Goal: Task Accomplishment & Management: Complete application form

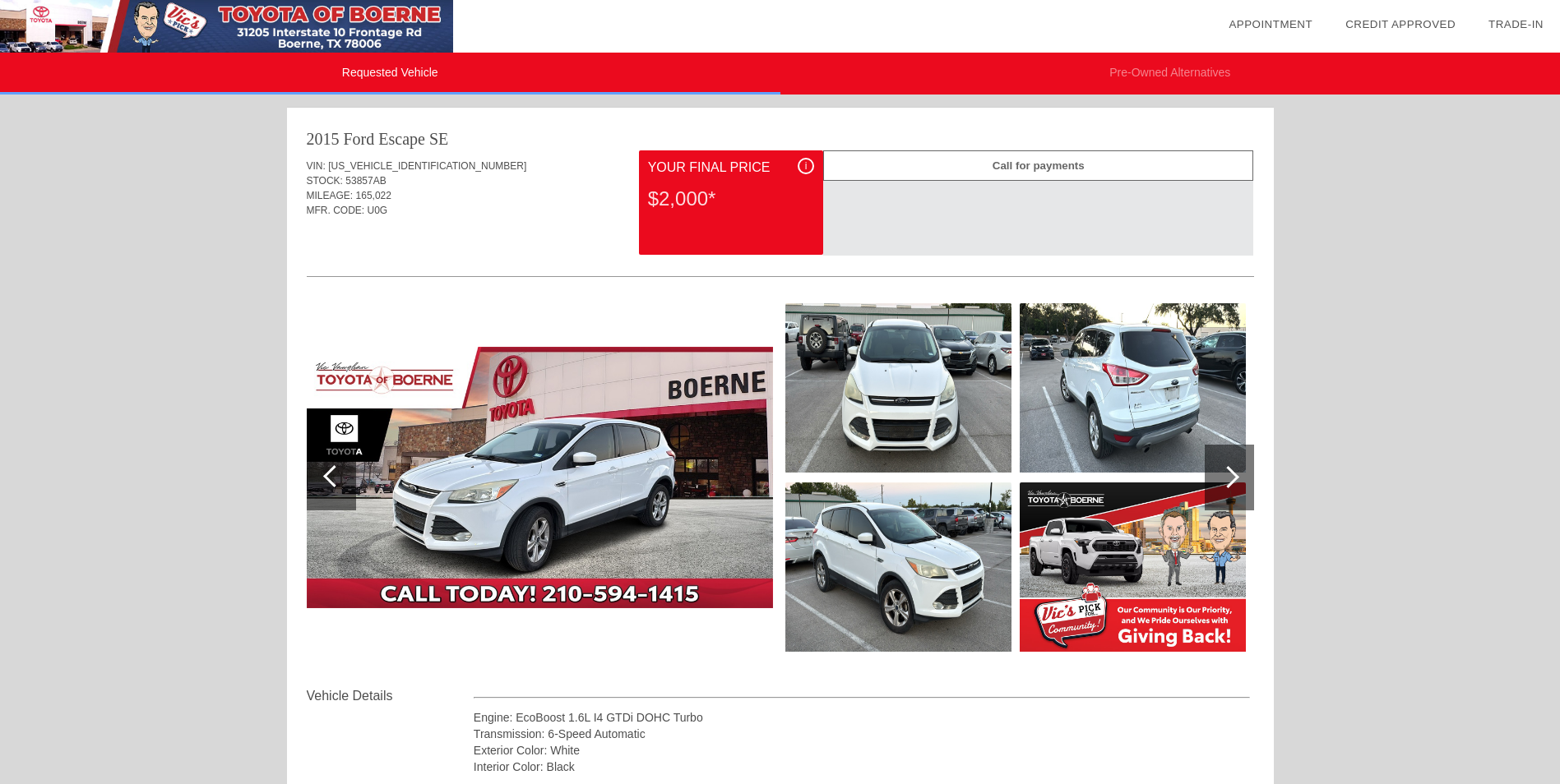
click at [151, 442] on div "Requested Vehicle Pre-Owned Alternatives date_range Appointment check_box Credi…" at bounding box center [780, 694] width 1560 height 1388
click at [154, 432] on div "Requested Vehicle Pre-Owned Alternatives date_range Appointment check_box Credi…" at bounding box center [780, 694] width 1560 height 1388
click at [146, 497] on div "Requested Vehicle Pre-Owned Alternatives date_range Appointment check_box Credi…" at bounding box center [780, 694] width 1560 height 1388
click at [145, 497] on div "Requested Vehicle Pre-Owned Alternatives date_range Appointment check_box Credi…" at bounding box center [780, 694] width 1560 height 1388
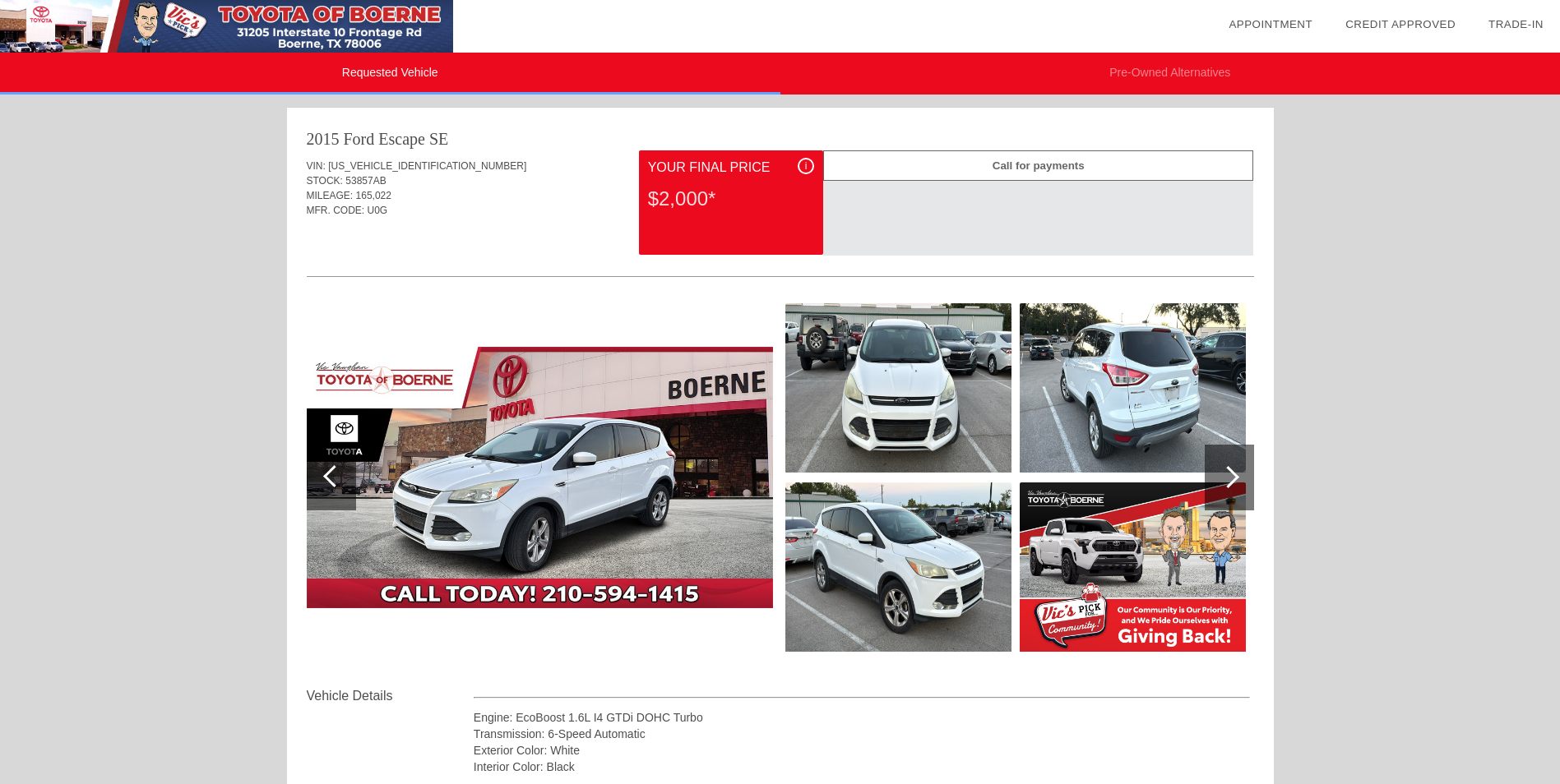
click at [153, 440] on div "Requested Vehicle Pre-Owned Alternatives date_range Appointment check_box Credi…" at bounding box center [780, 694] width 1560 height 1388
click at [147, 433] on div "Requested Vehicle Pre-Owned Alternatives date_range Appointment check_box Credi…" at bounding box center [780, 694] width 1560 height 1388
click at [157, 434] on div "Requested Vehicle Pre-Owned Alternatives date_range Appointment check_box Credi…" at bounding box center [780, 694] width 1560 height 1388
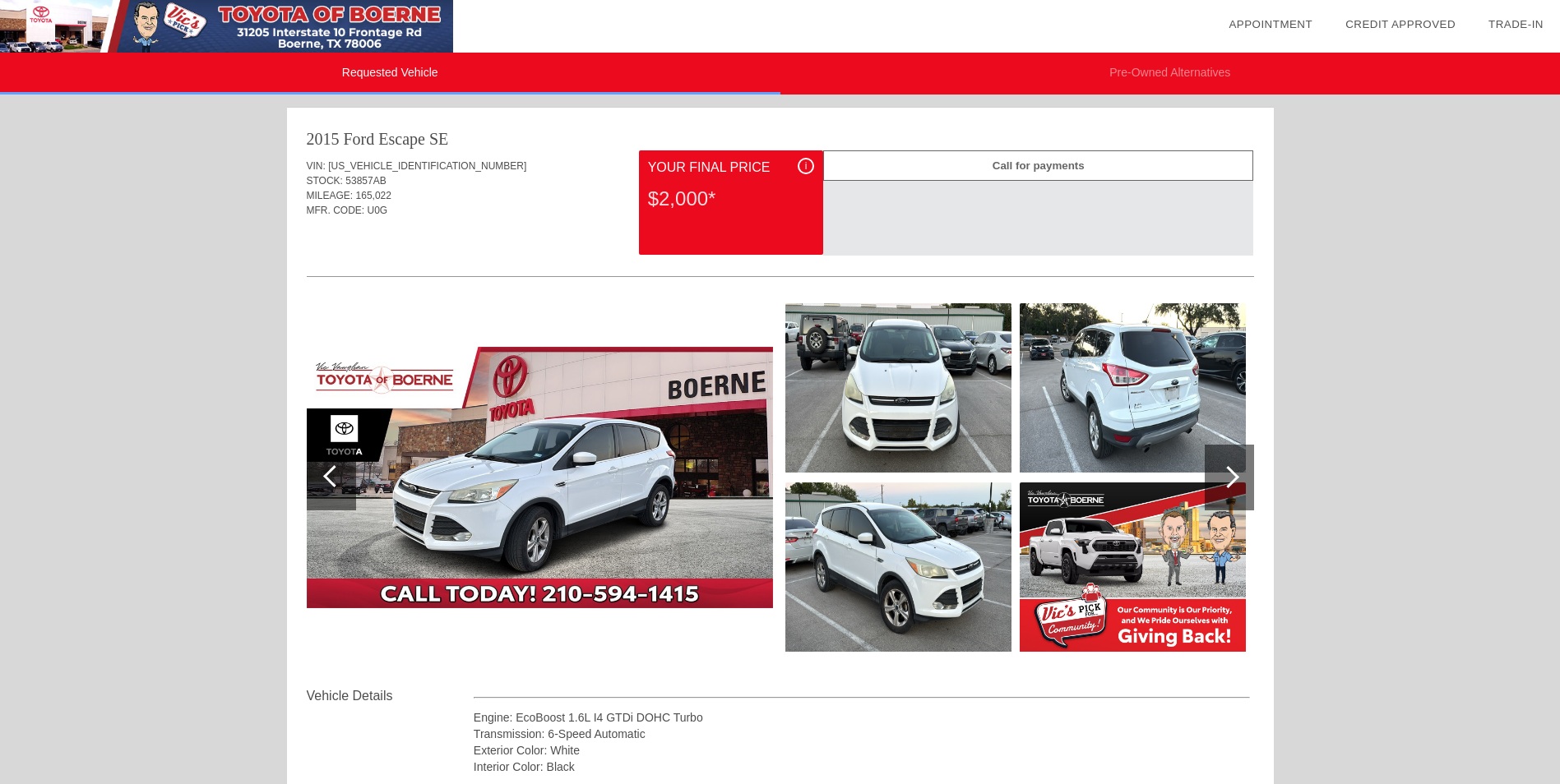
click at [161, 422] on div "Requested Vehicle Pre-Owned Alternatives date_range Appointment check_box Credi…" at bounding box center [780, 694] width 1560 height 1388
click at [150, 427] on div "Requested Vehicle Pre-Owned Alternatives date_range Appointment check_box Credi…" at bounding box center [780, 694] width 1560 height 1388
click at [1227, 481] on div at bounding box center [1228, 477] width 22 height 22
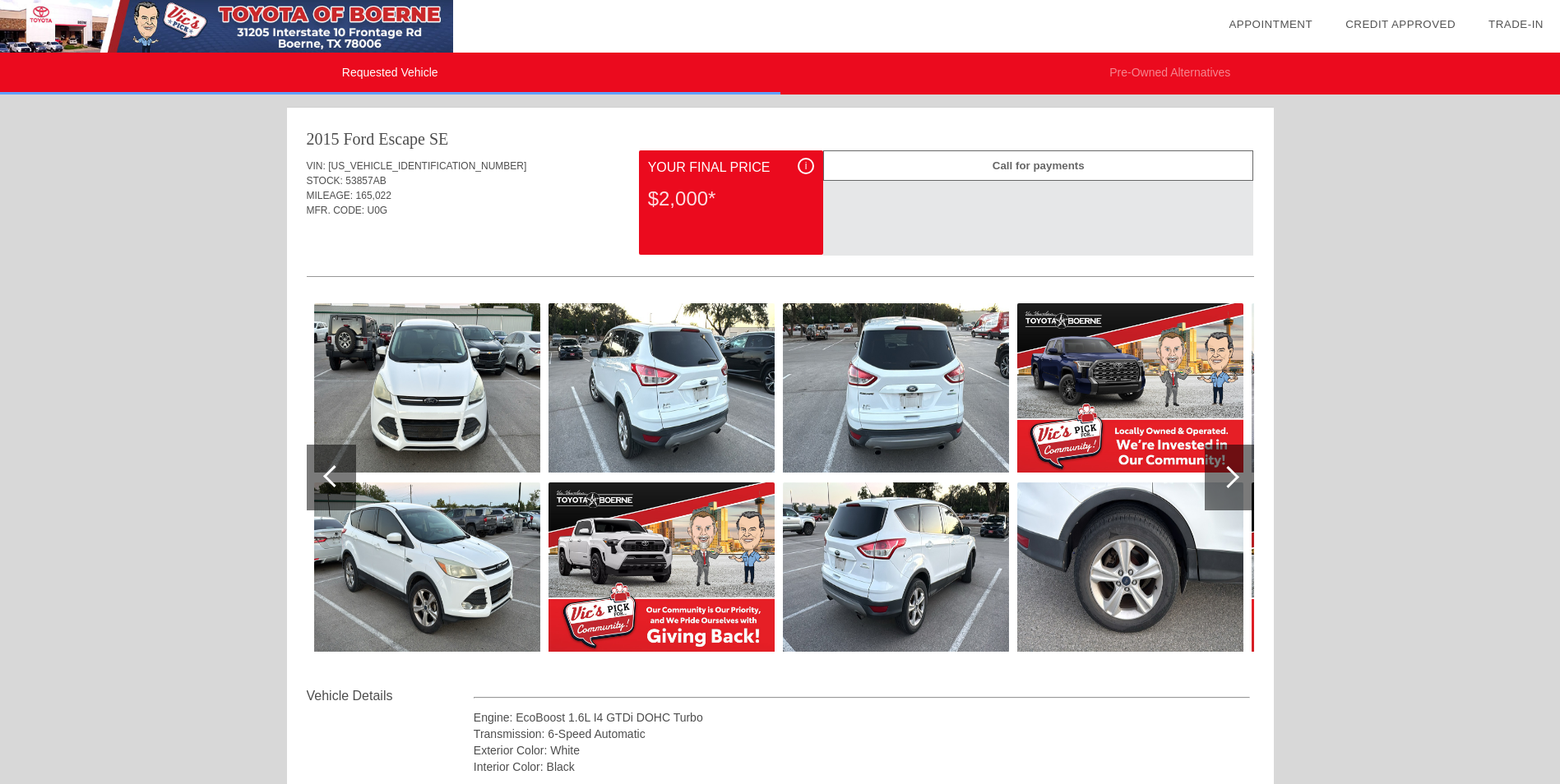
click at [1422, 436] on div "Requested Vehicle Pre-Owned Alternatives date_range Appointment check_box Credi…" at bounding box center [780, 694] width 1560 height 1388
click at [149, 435] on div "Requested Vehicle Pre-Owned Alternatives date_range Appointment check_box Credi…" at bounding box center [780, 694] width 1560 height 1388
click at [171, 430] on div "Requested Vehicle Pre-Owned Alternatives date_range Appointment check_box Credi…" at bounding box center [780, 694] width 1560 height 1388
click at [154, 441] on div "Requested Vehicle Pre-Owned Alternatives date_range Appointment check_box Credi…" at bounding box center [780, 694] width 1560 height 1388
click at [162, 437] on div "Requested Vehicle Pre-Owned Alternatives date_range Appointment check_box Credi…" at bounding box center [780, 694] width 1560 height 1388
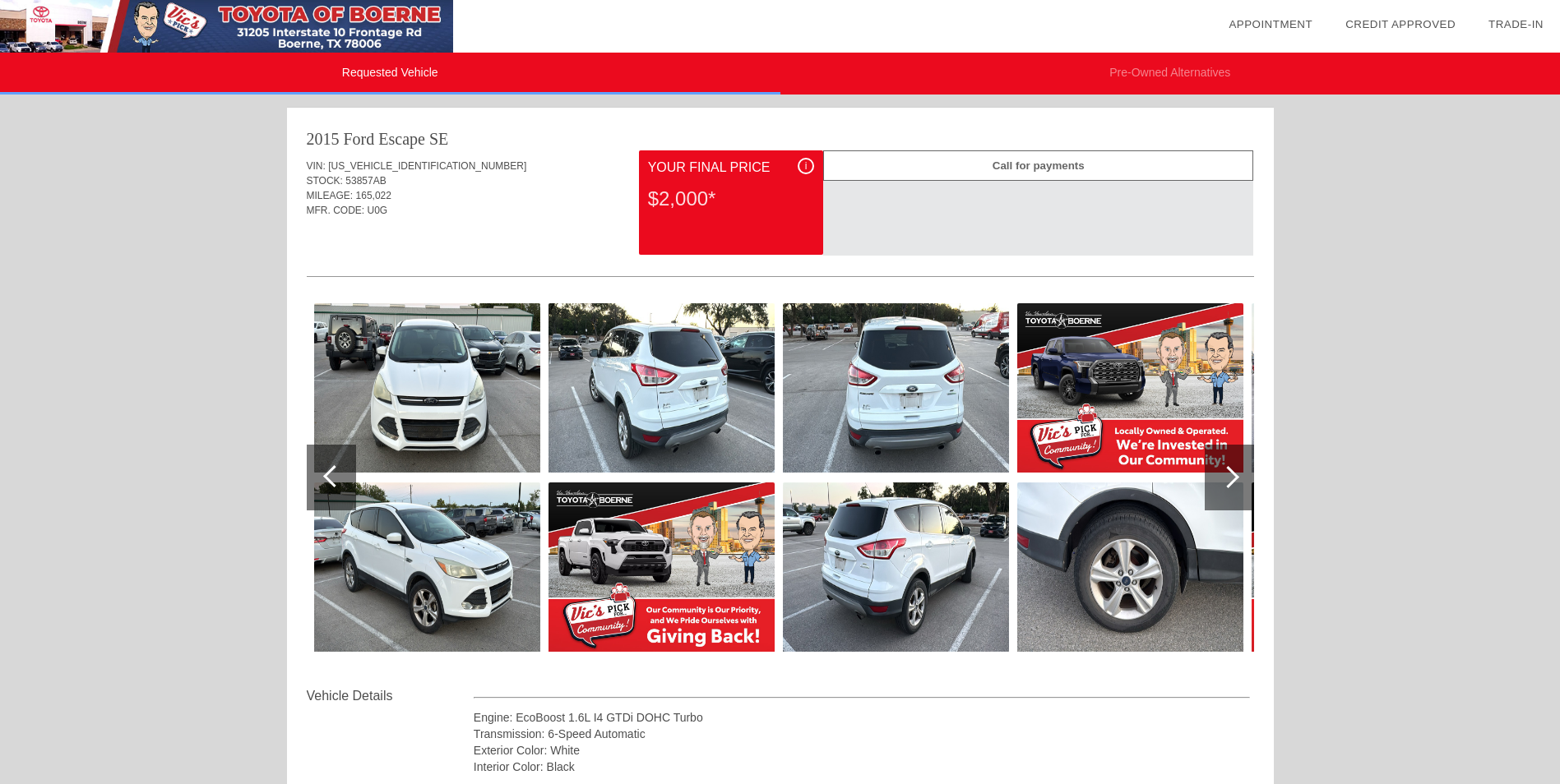
click at [157, 453] on div "Requested Vehicle Pre-Owned Alternatives date_range Appointment check_box Credi…" at bounding box center [780, 694] width 1560 height 1388
click at [1237, 484] on div at bounding box center [1229, 478] width 49 height 66
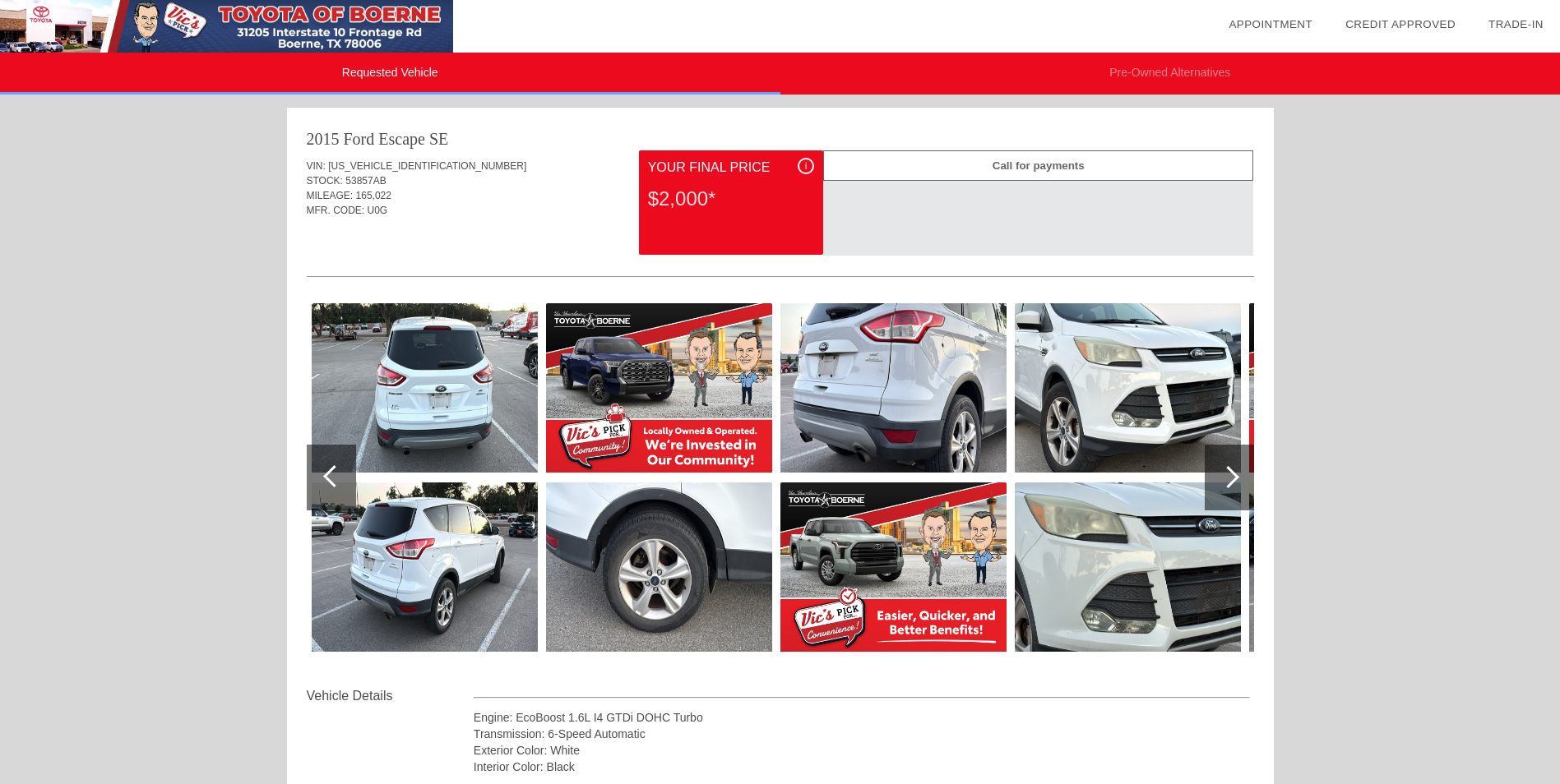
click at [1227, 475] on div at bounding box center [1228, 477] width 22 height 22
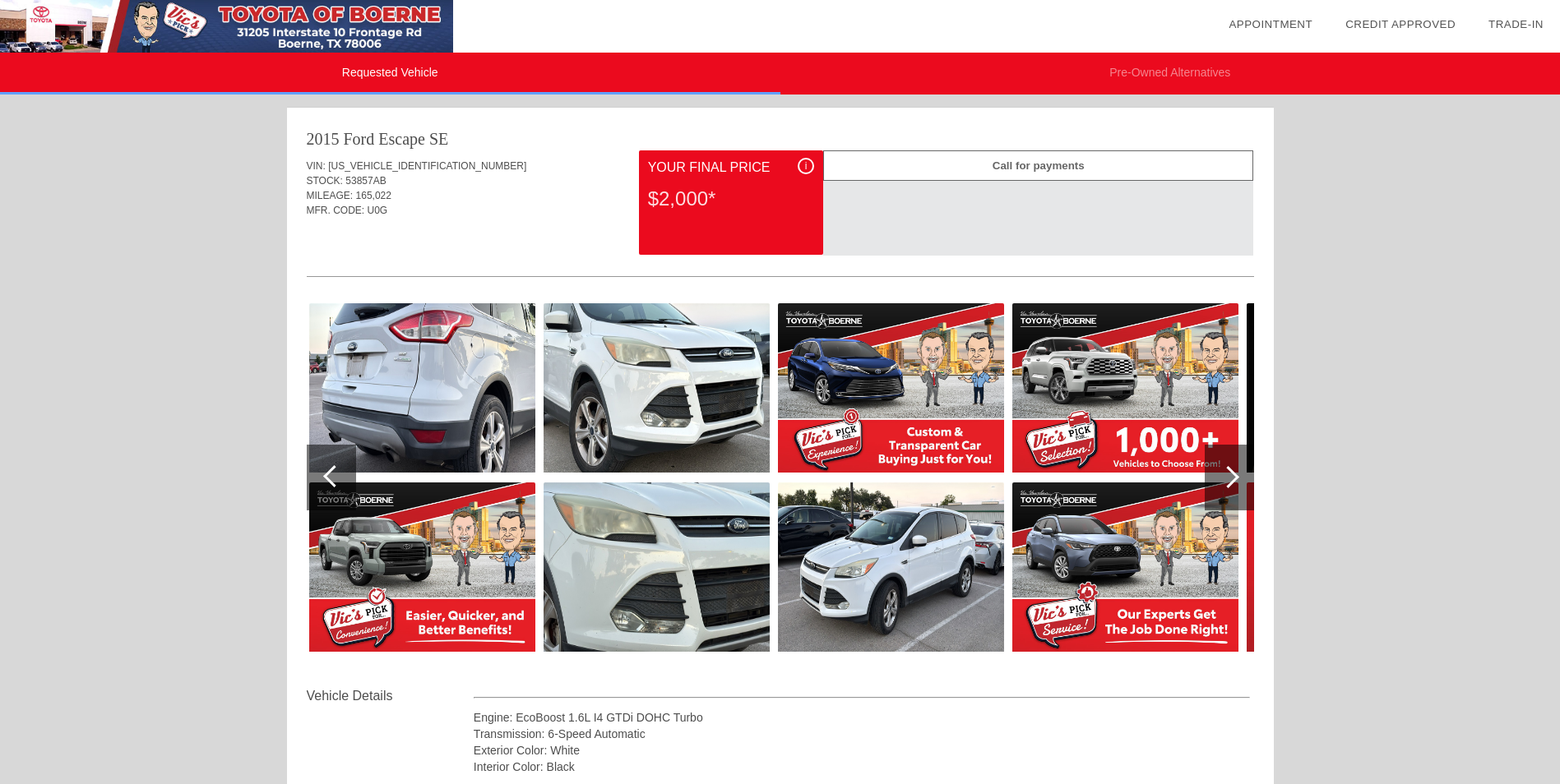
click at [1227, 475] on div at bounding box center [1228, 477] width 22 height 22
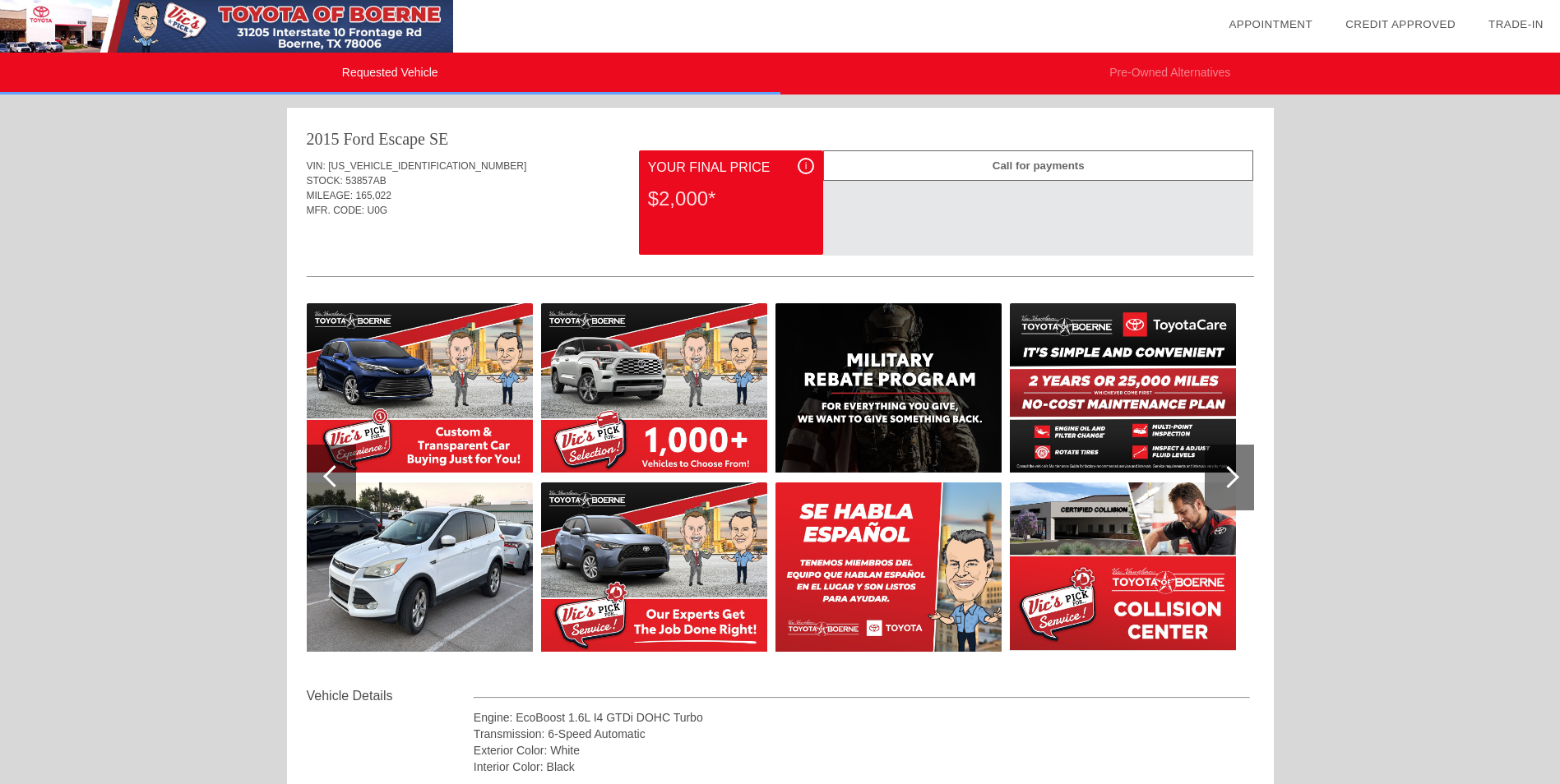
click at [1237, 479] on div at bounding box center [1228, 477] width 22 height 22
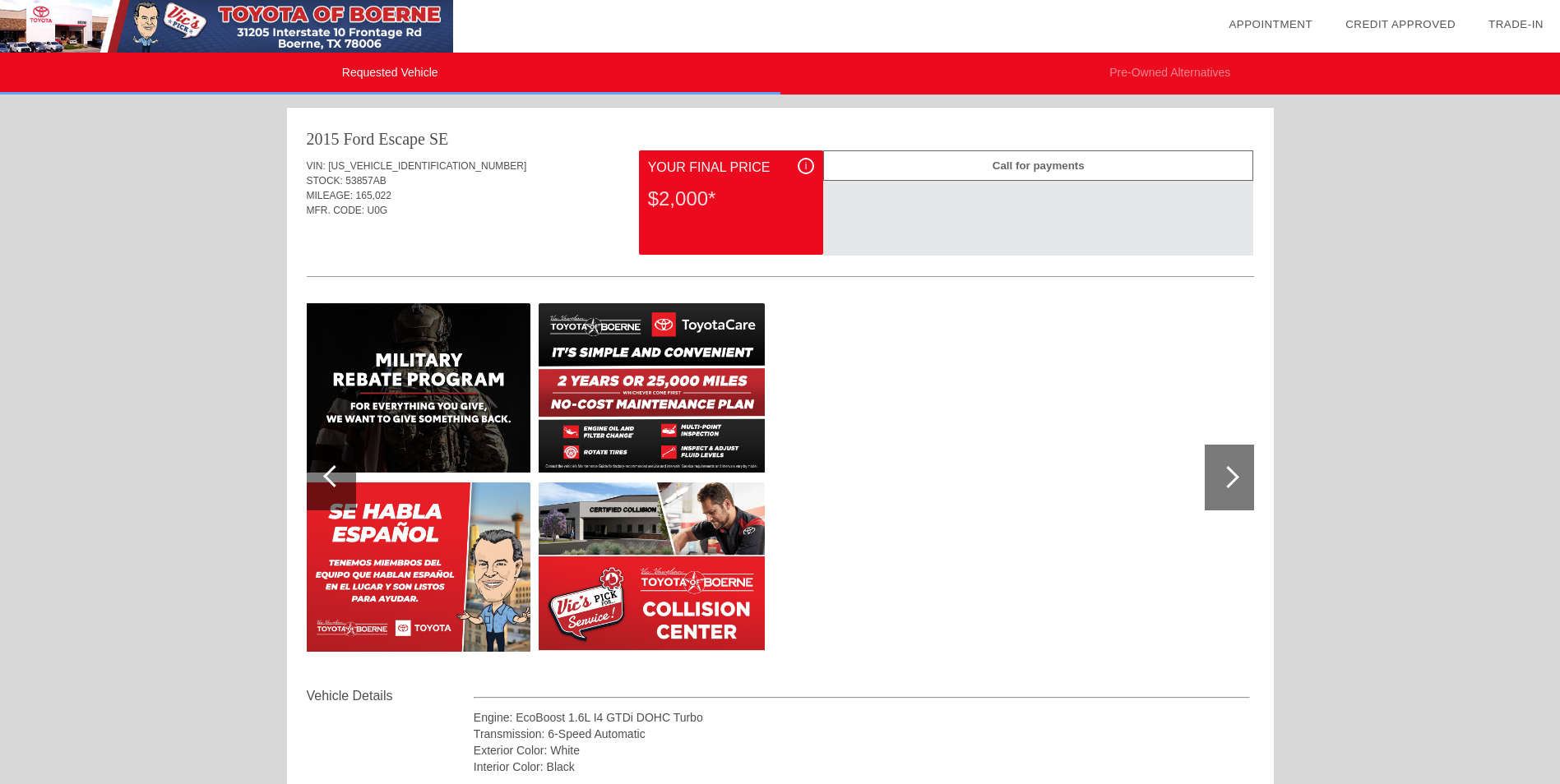
click at [1232, 479] on div at bounding box center [1228, 477] width 22 height 22
click at [328, 476] on div at bounding box center [334, 476] width 22 height 22
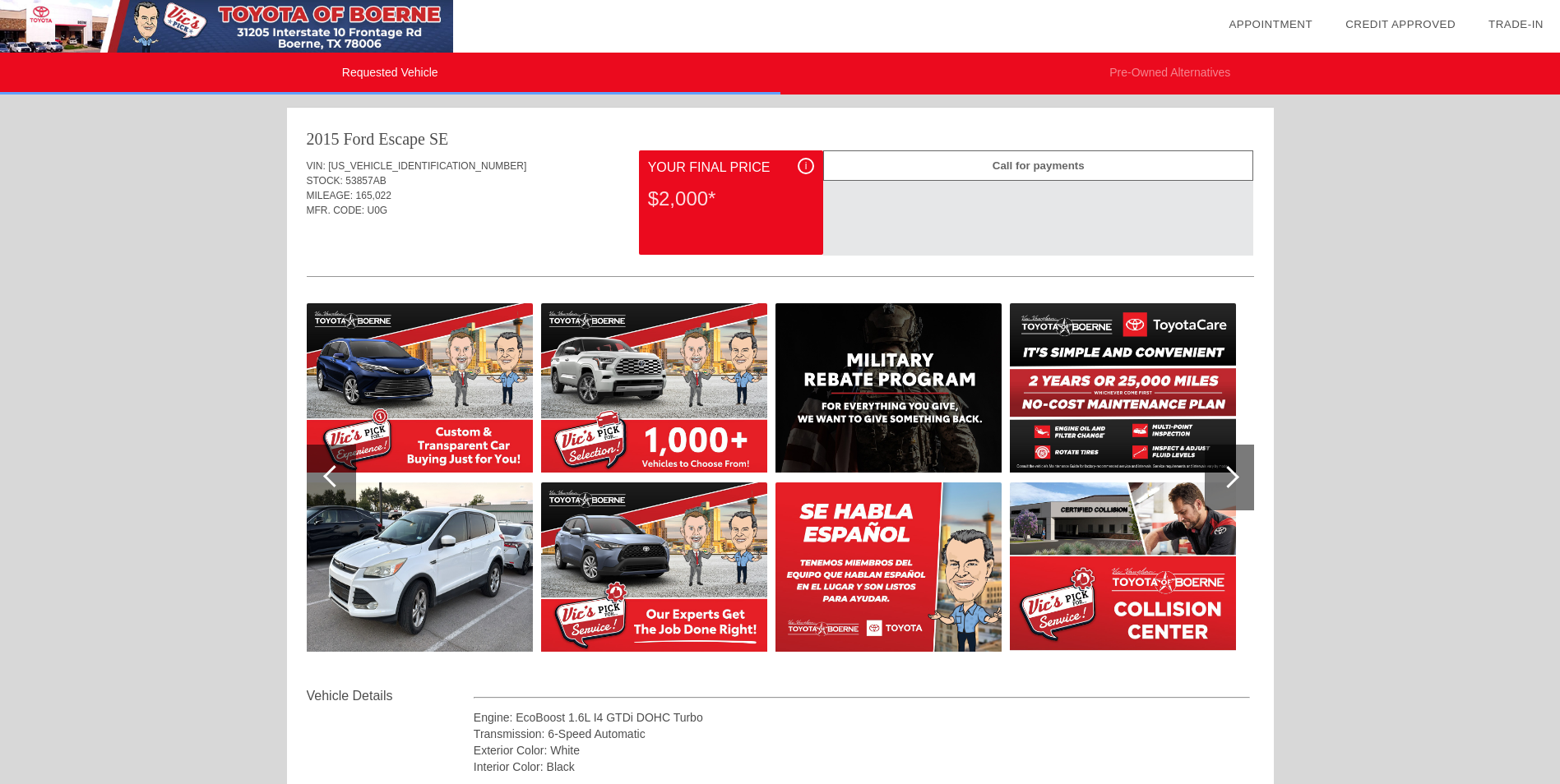
click at [328, 476] on div at bounding box center [334, 476] width 22 height 22
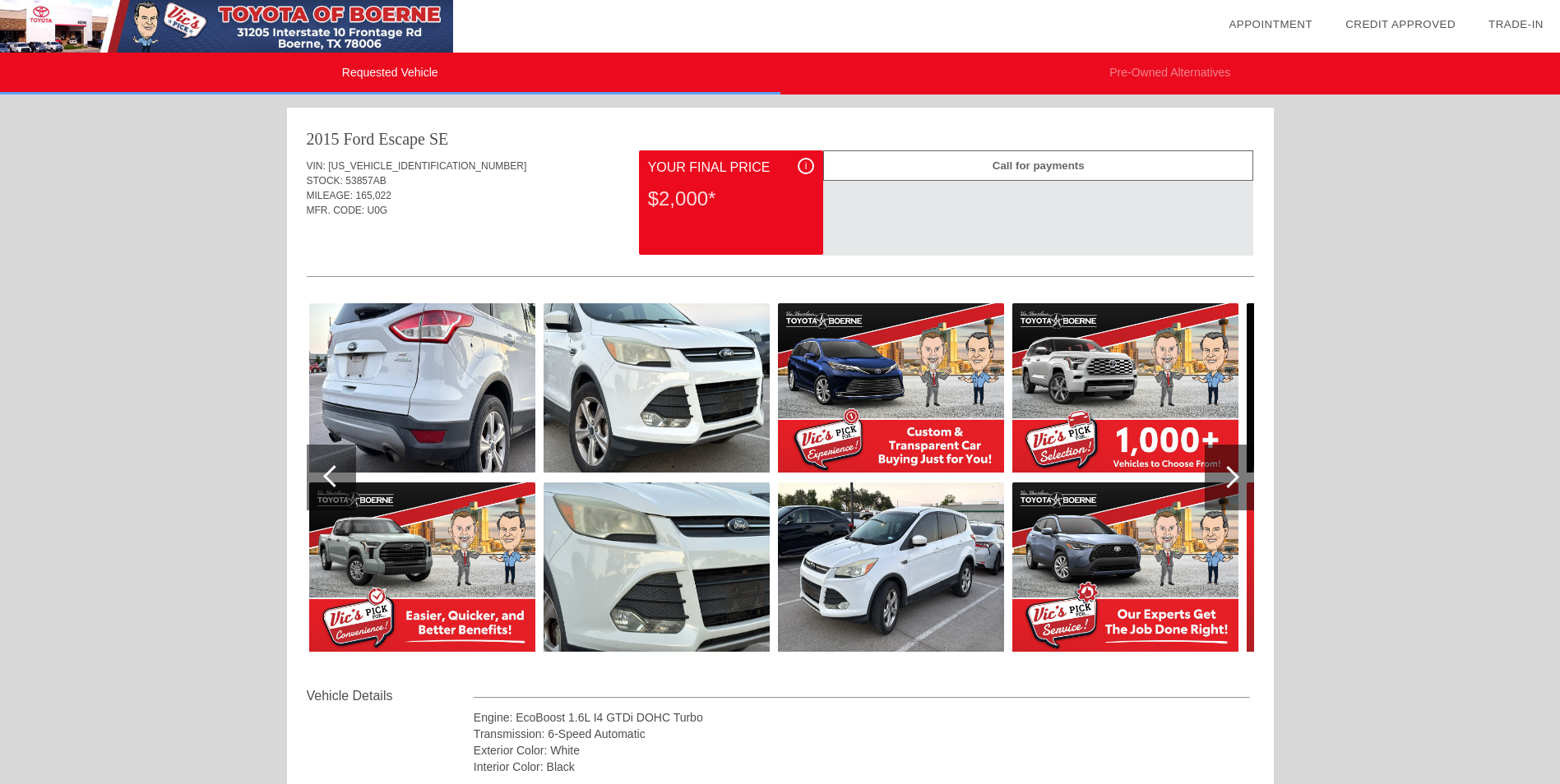
click at [328, 476] on div at bounding box center [334, 476] width 22 height 22
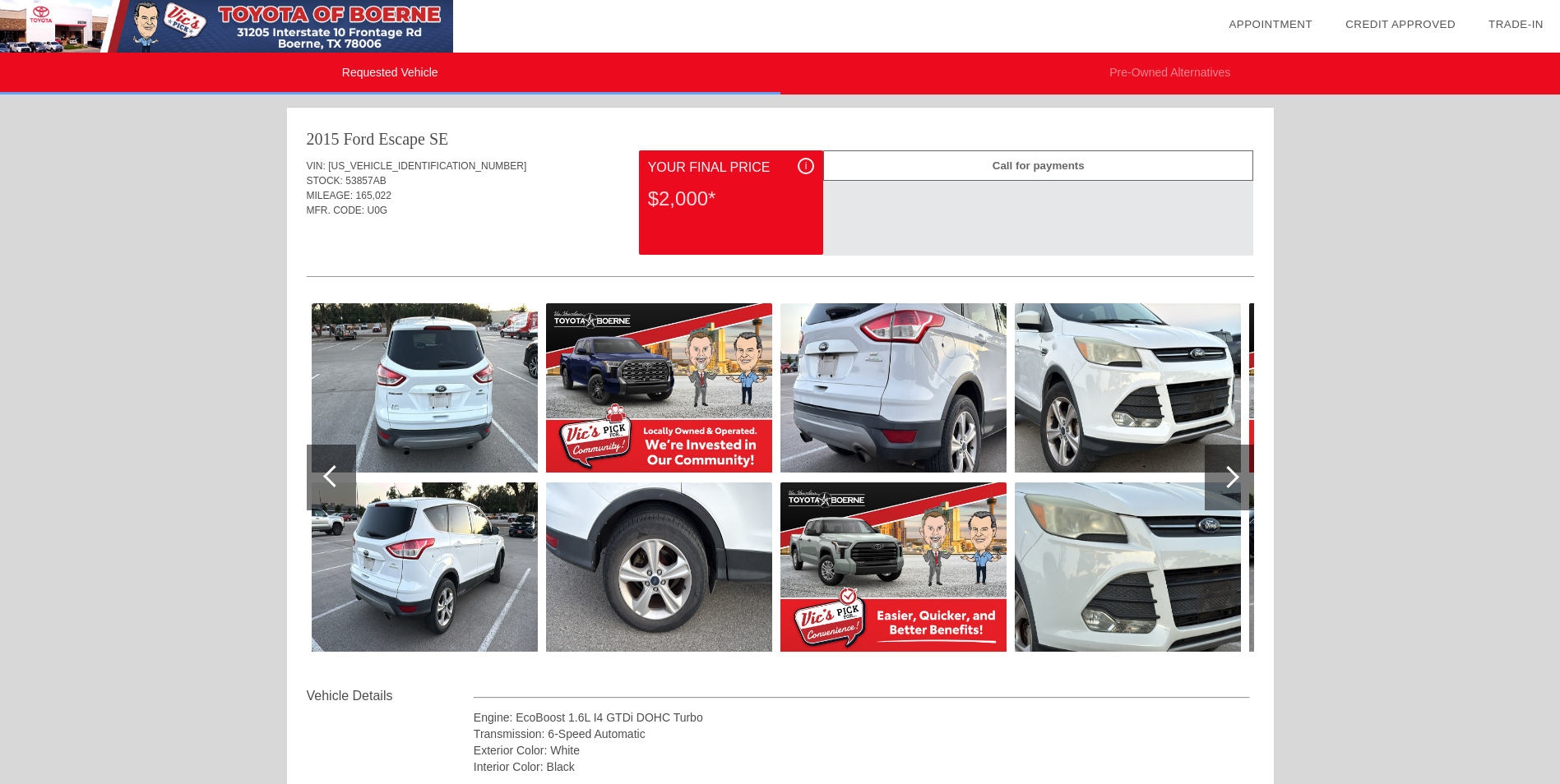
click at [328, 476] on div at bounding box center [334, 476] width 22 height 22
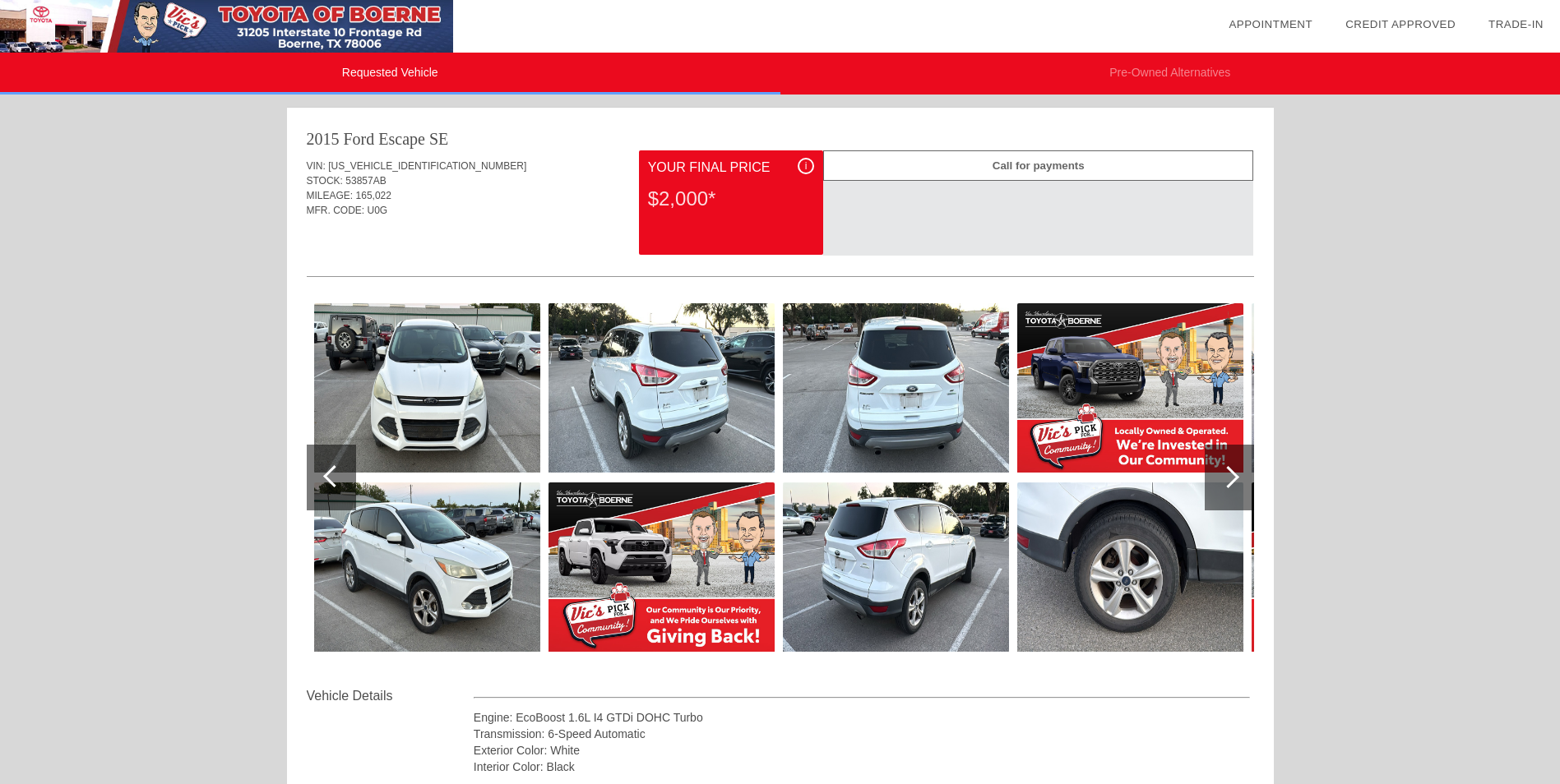
click at [328, 476] on div at bounding box center [334, 476] width 22 height 22
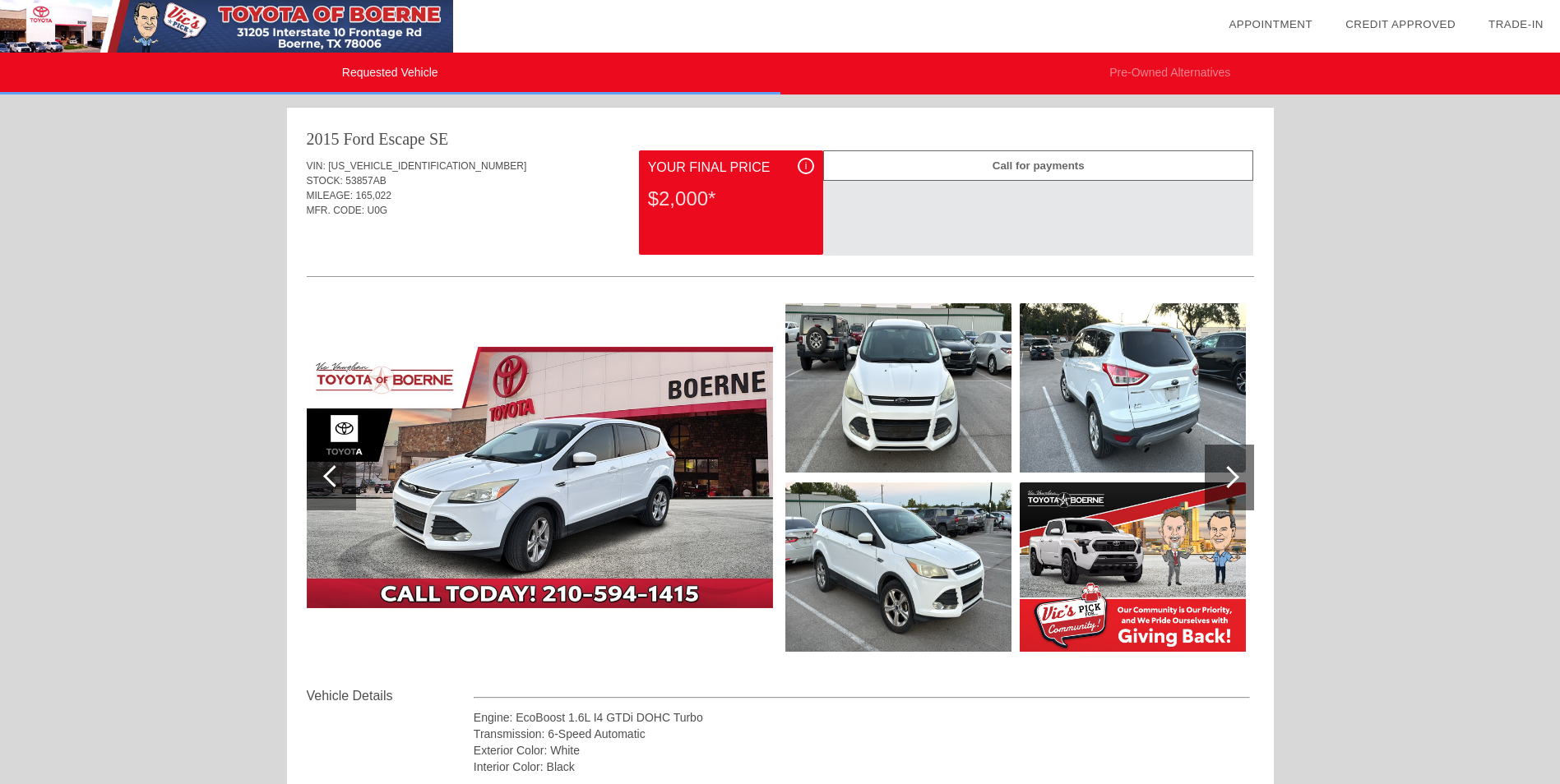
click at [143, 458] on div "Requested Vehicle Pre-Owned Alternatives date_range Appointment check_box Credi…" at bounding box center [780, 694] width 1560 height 1388
click at [159, 418] on div "Requested Vehicle Pre-Owned Alternatives date_range Appointment check_box Credi…" at bounding box center [780, 694] width 1560 height 1388
click at [166, 427] on div "Requested Vehicle Pre-Owned Alternatives date_range Appointment check_box Credi…" at bounding box center [780, 694] width 1560 height 1388
click at [153, 430] on div "Requested Vehicle Pre-Owned Alternatives date_range Appointment check_box Credi…" at bounding box center [780, 694] width 1560 height 1388
click at [172, 439] on div "Requested Vehicle Pre-Owned Alternatives date_range Appointment check_box Credi…" at bounding box center [780, 694] width 1560 height 1388
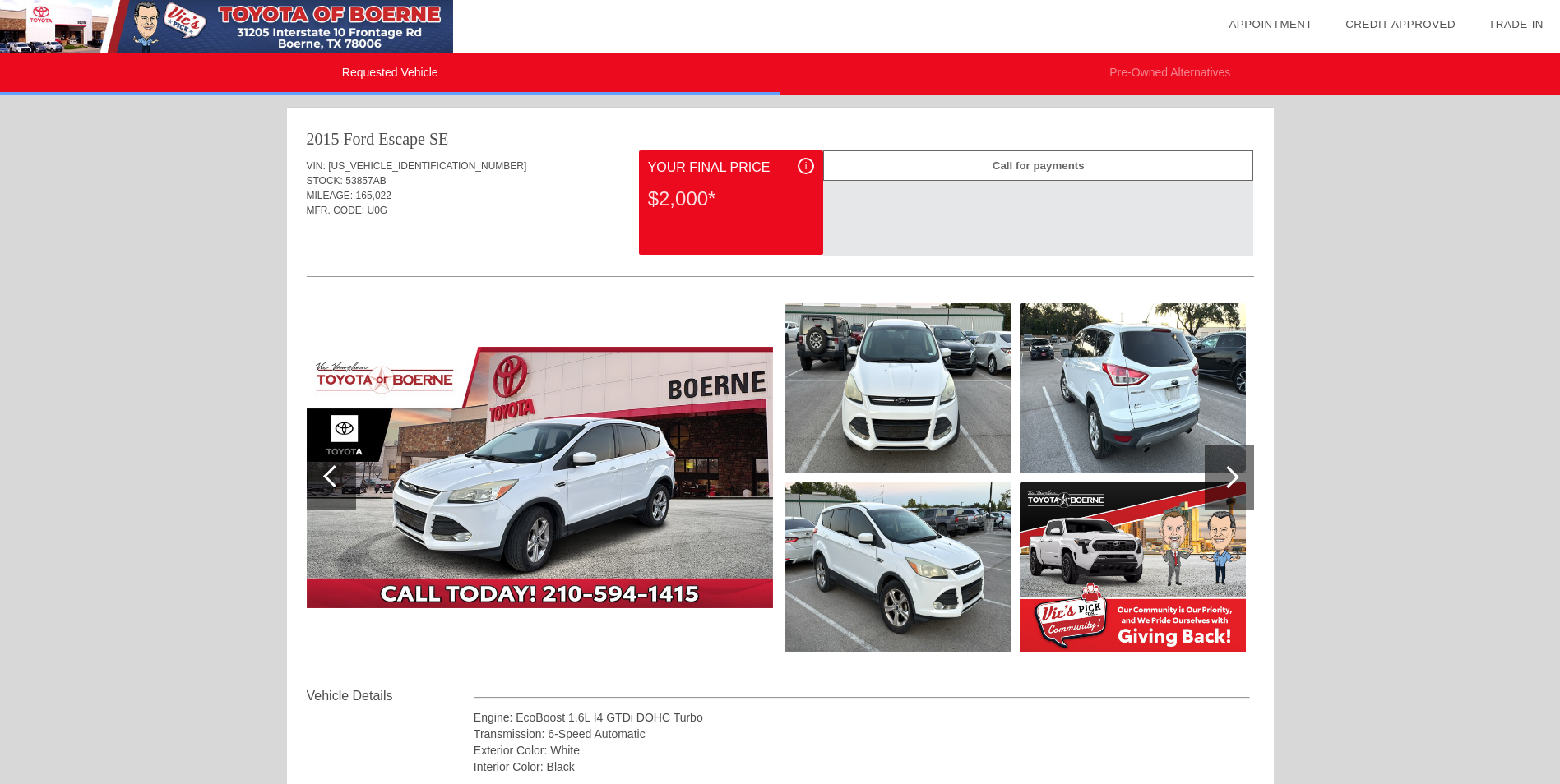
click at [173, 438] on div "Requested Vehicle Pre-Owned Alternatives date_range Appointment check_box Credi…" at bounding box center [780, 694] width 1560 height 1388
click at [170, 428] on div "Requested Vehicle Pre-Owned Alternatives date_range Appointment check_box Credi…" at bounding box center [780, 694] width 1560 height 1388
click at [1233, 474] on div at bounding box center [1228, 477] width 22 height 22
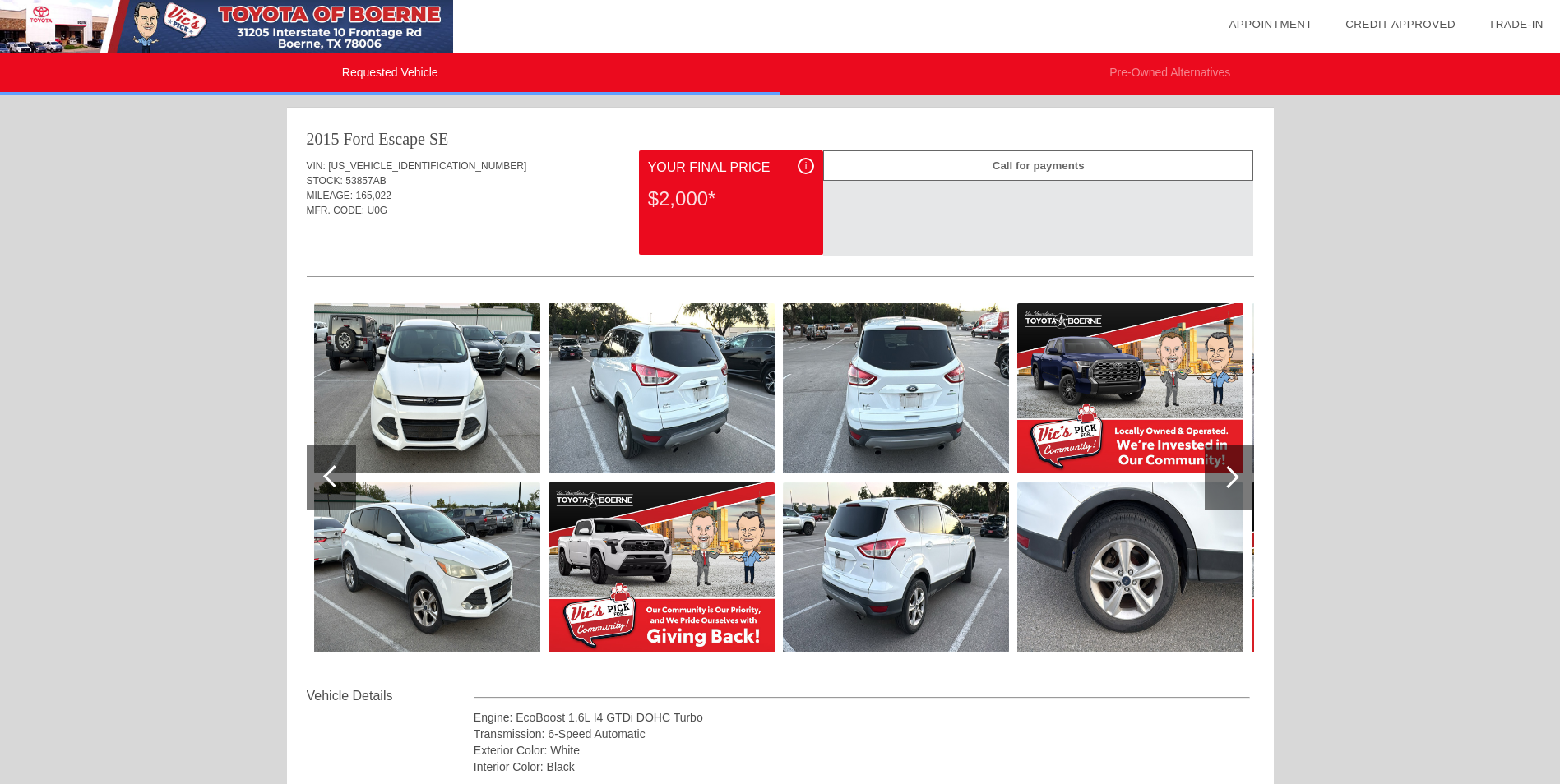
click at [1232, 473] on div at bounding box center [1228, 477] width 22 height 22
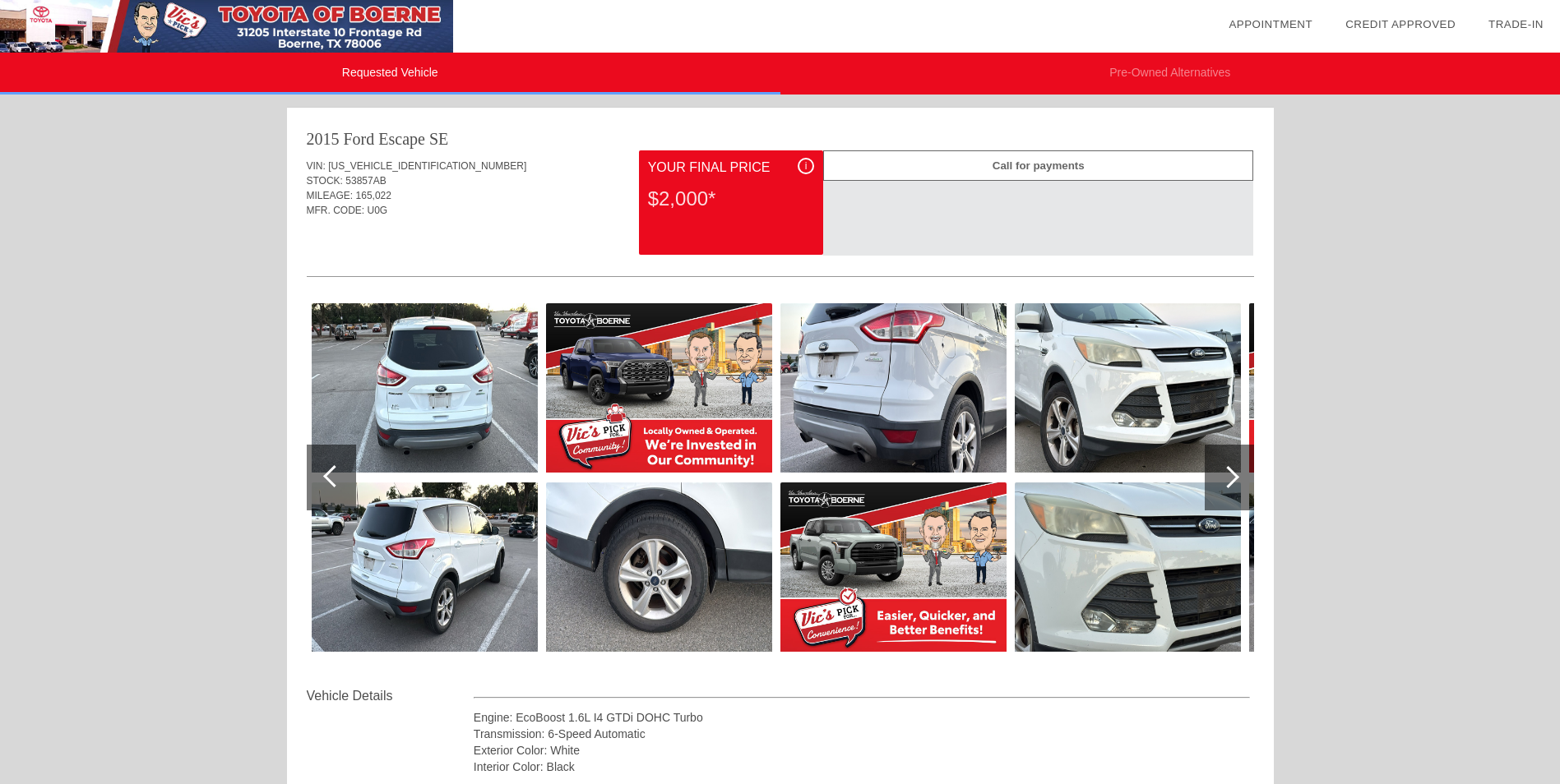
click at [1230, 473] on div at bounding box center [1228, 477] width 22 height 22
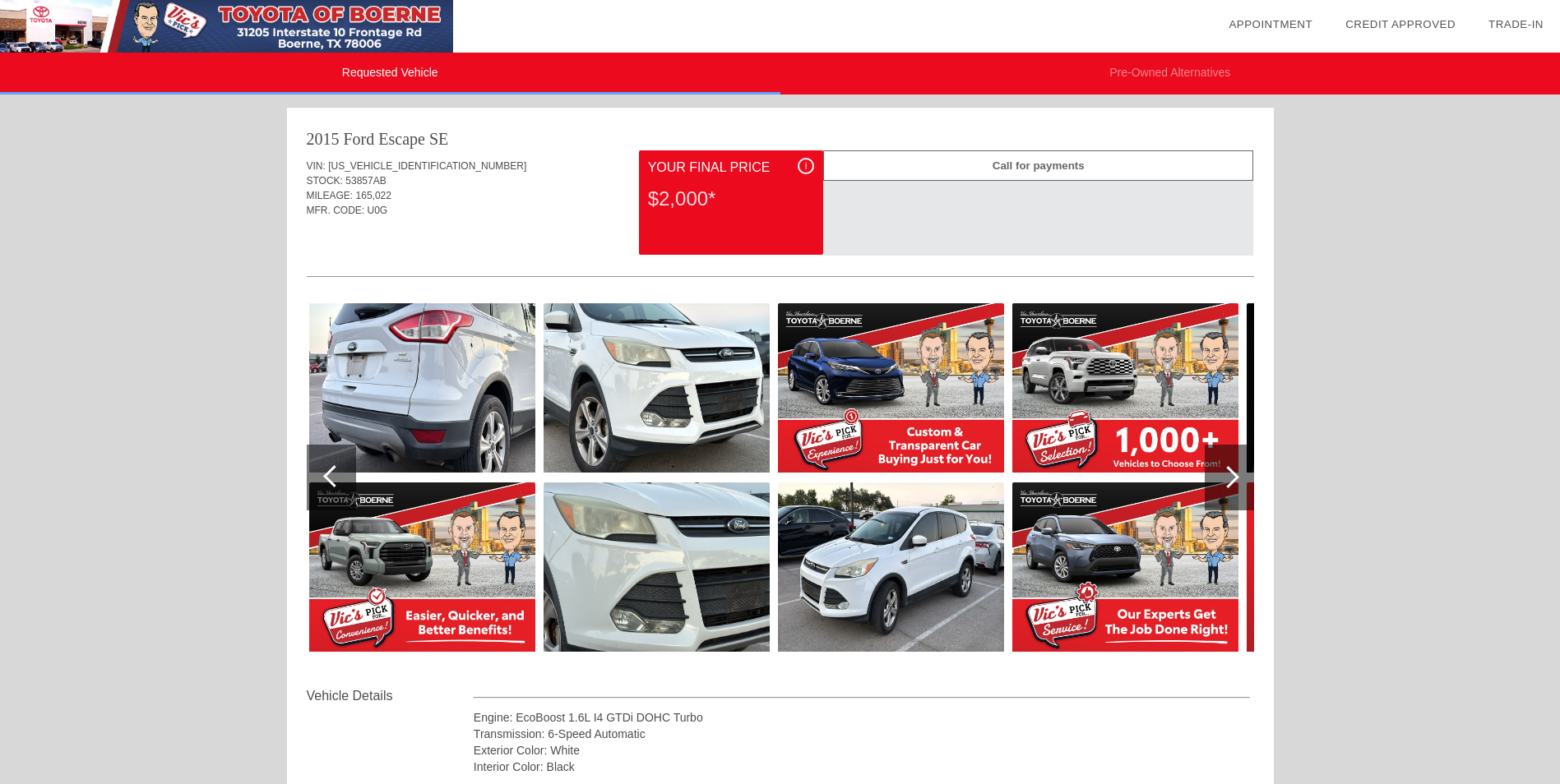
click at [1226, 473] on div at bounding box center [1228, 477] width 22 height 22
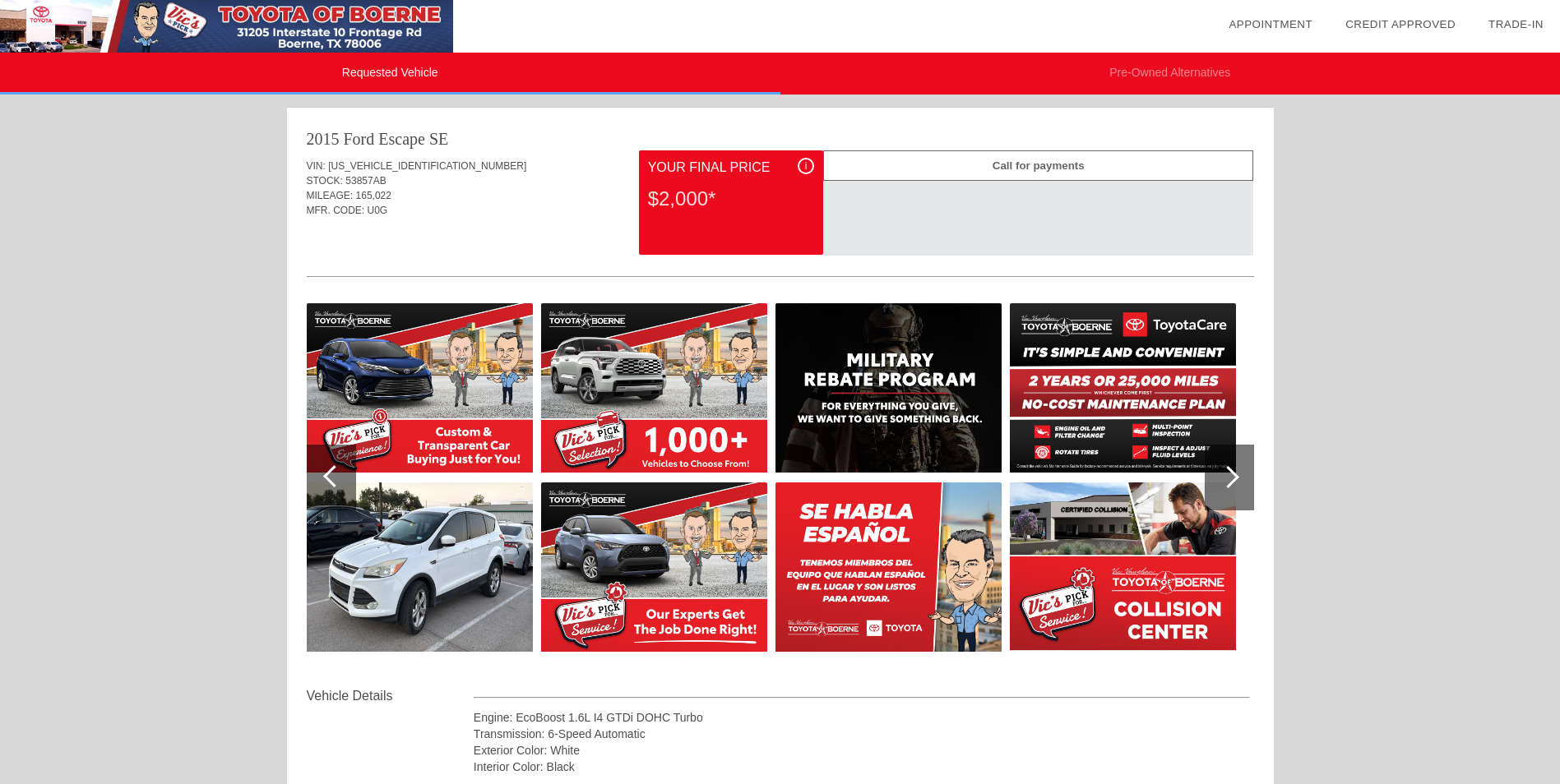
click at [329, 475] on div at bounding box center [334, 476] width 22 height 22
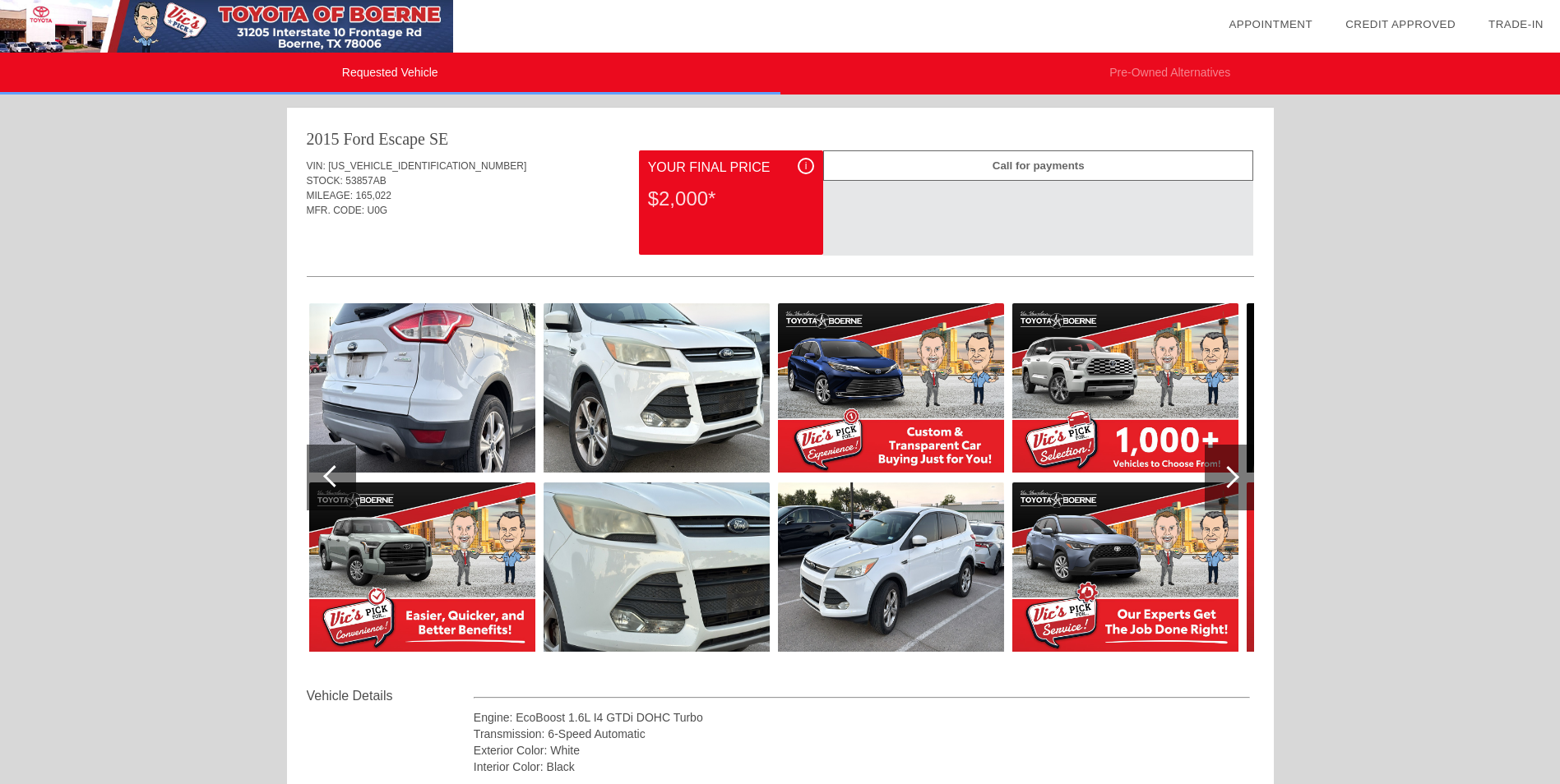
click at [329, 475] on div at bounding box center [334, 476] width 22 height 22
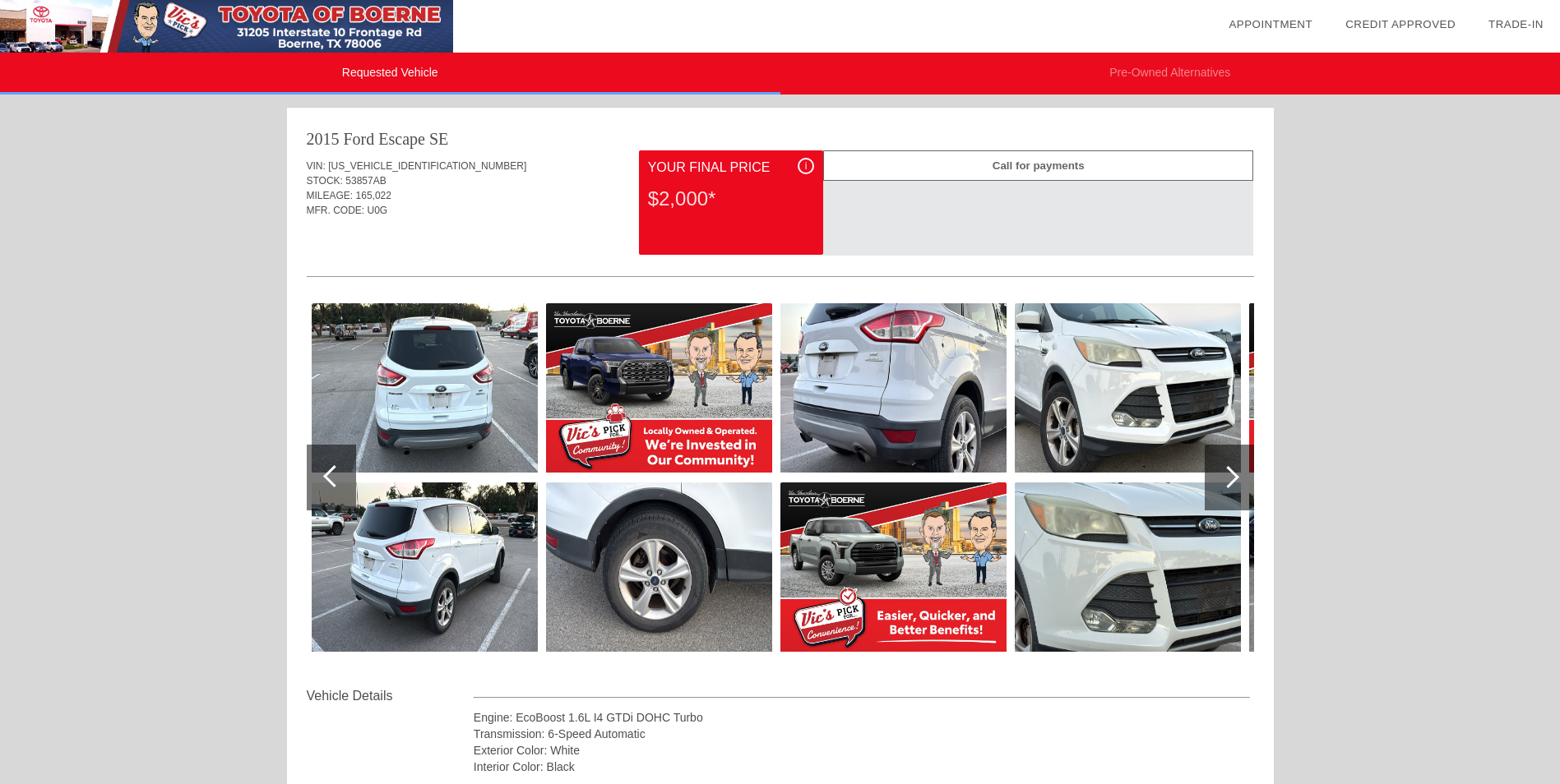
click at [329, 475] on div at bounding box center [334, 476] width 22 height 22
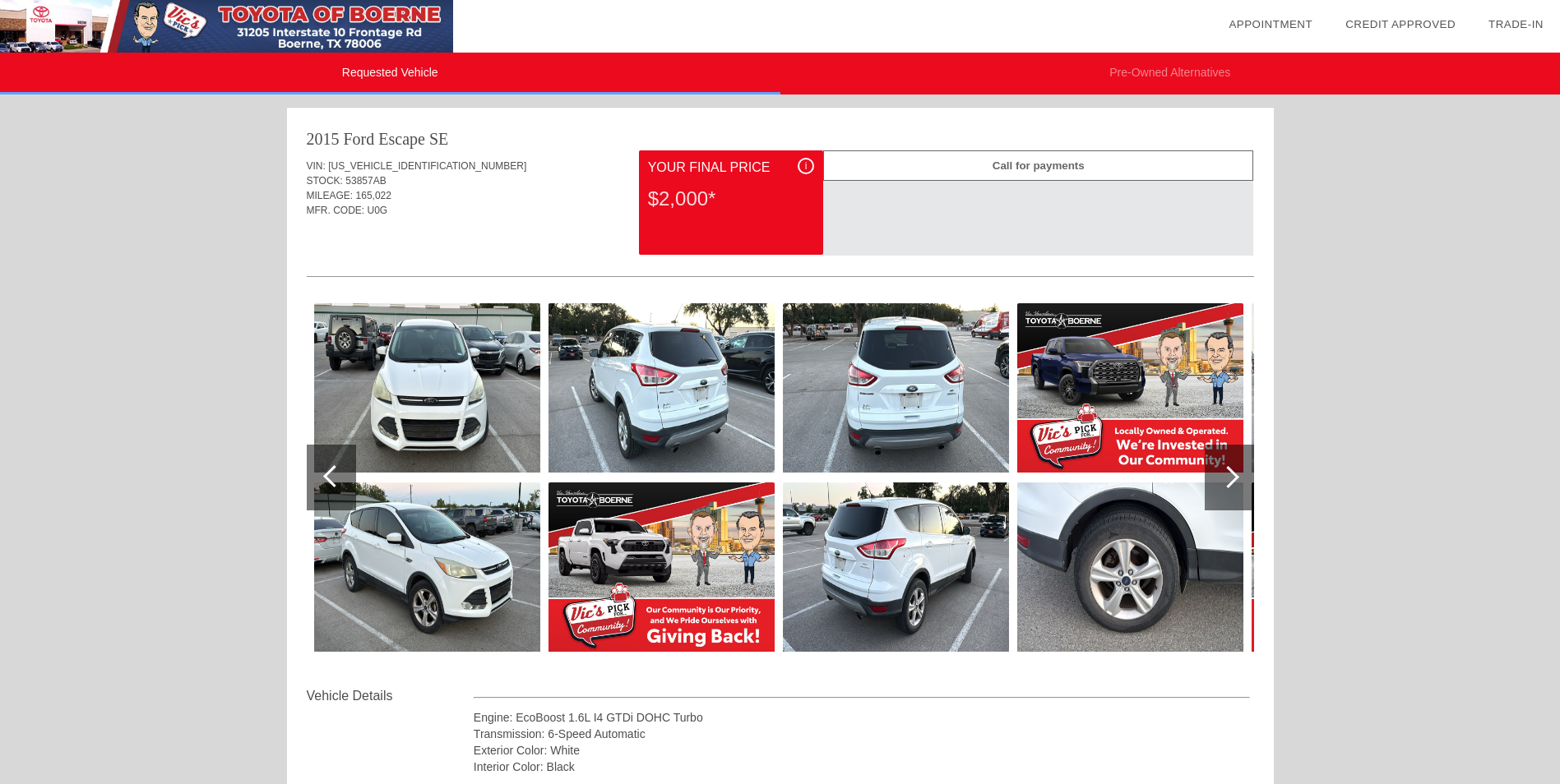
click at [925, 528] on img at bounding box center [896, 567] width 226 height 170
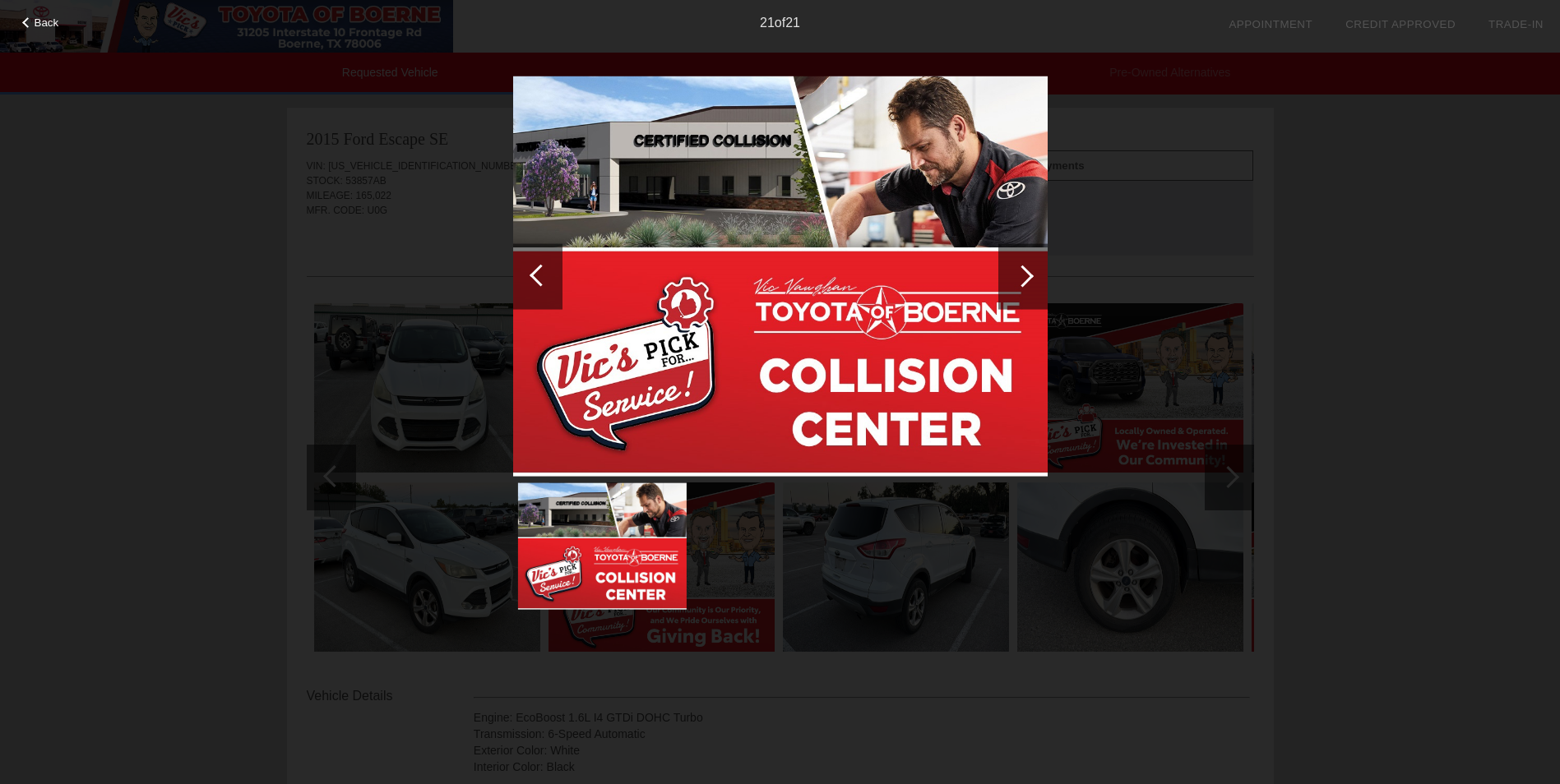
click at [1028, 278] on div at bounding box center [1022, 276] width 22 height 22
click at [534, 276] on div at bounding box center [540, 275] width 22 height 22
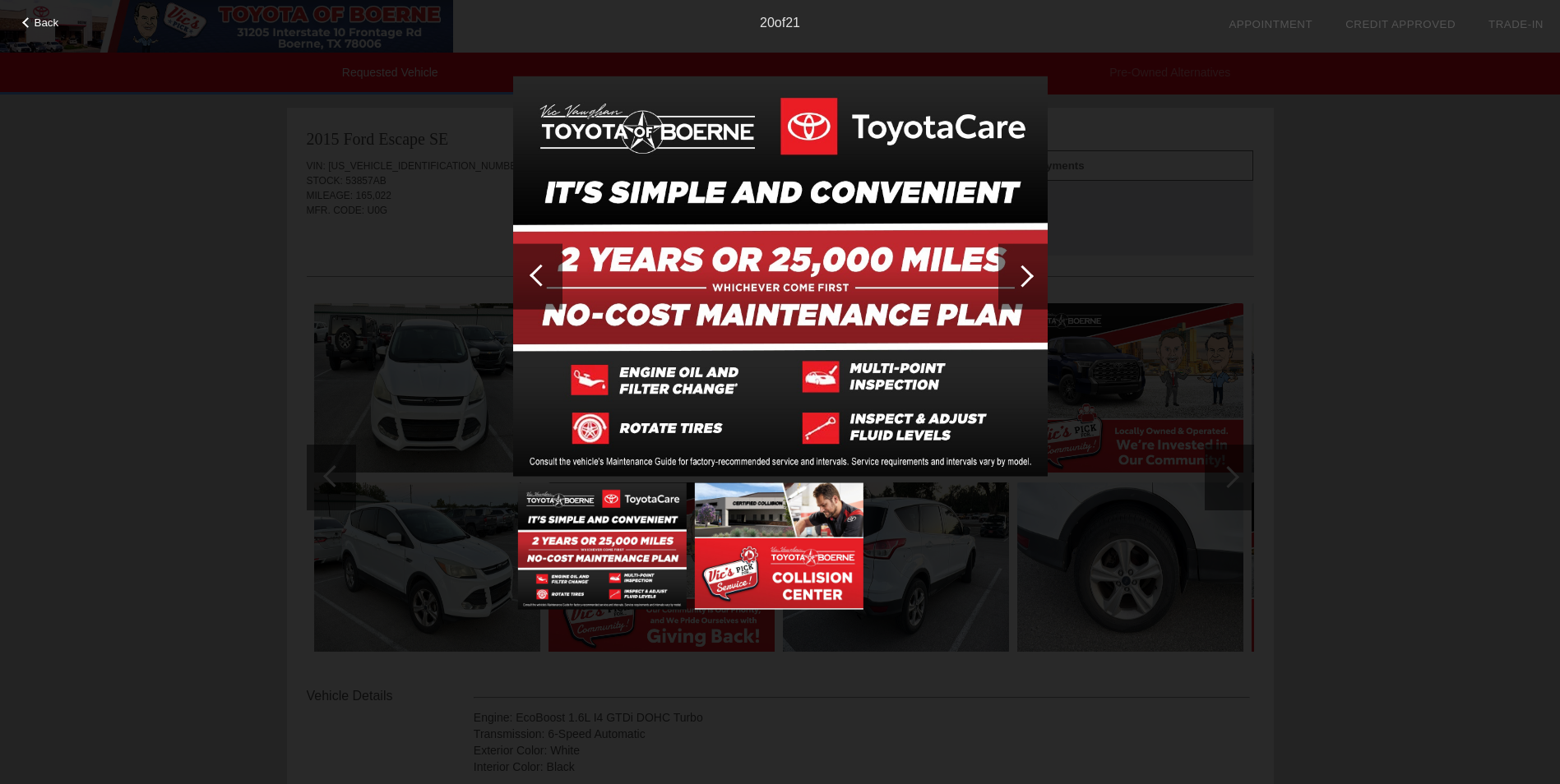
click at [525, 280] on div at bounding box center [538, 276] width 49 height 66
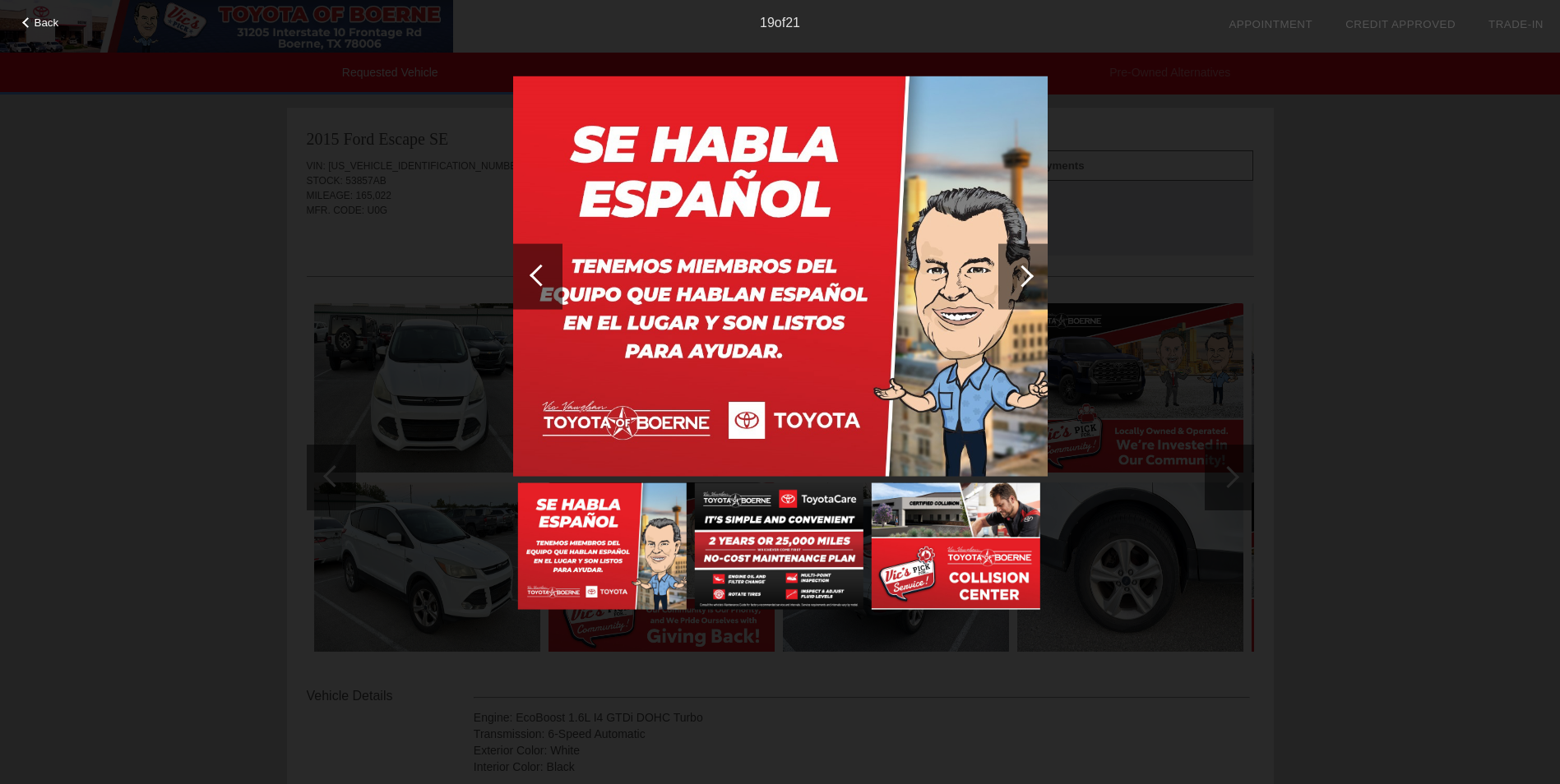
click at [529, 274] on div at bounding box center [540, 275] width 22 height 22
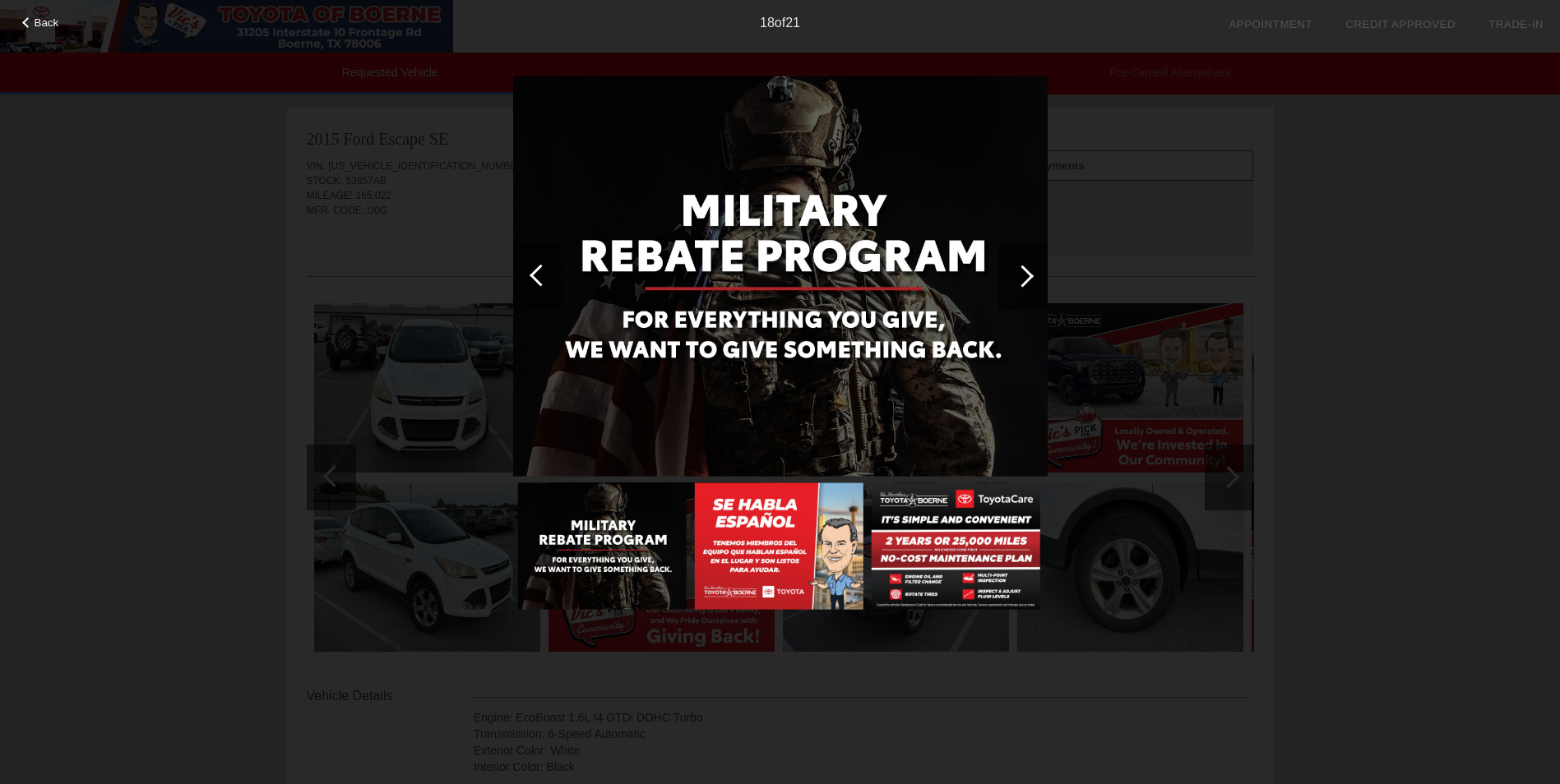
click at [528, 274] on div at bounding box center [538, 276] width 49 height 66
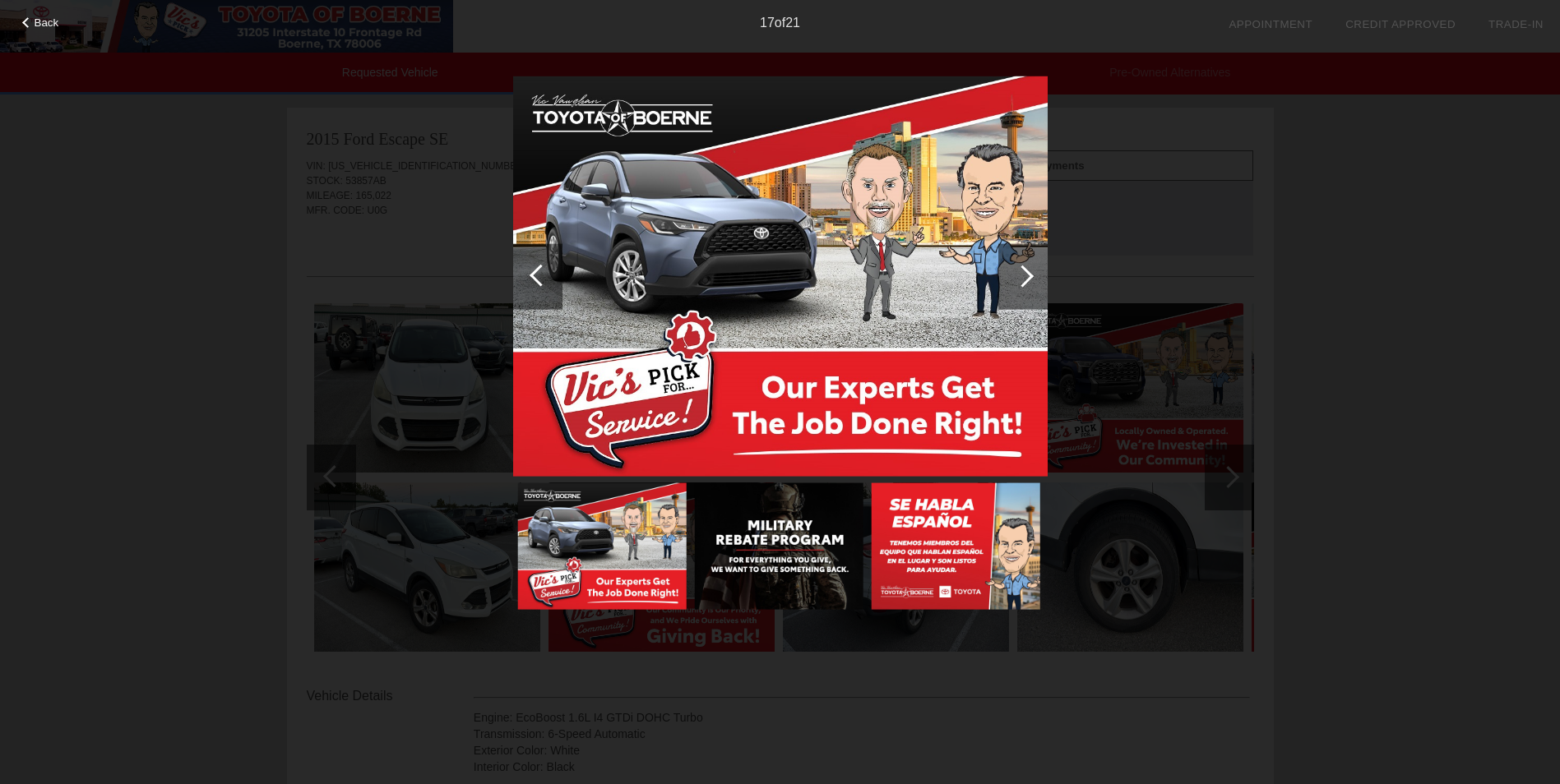
click at [528, 274] on div at bounding box center [538, 276] width 49 height 66
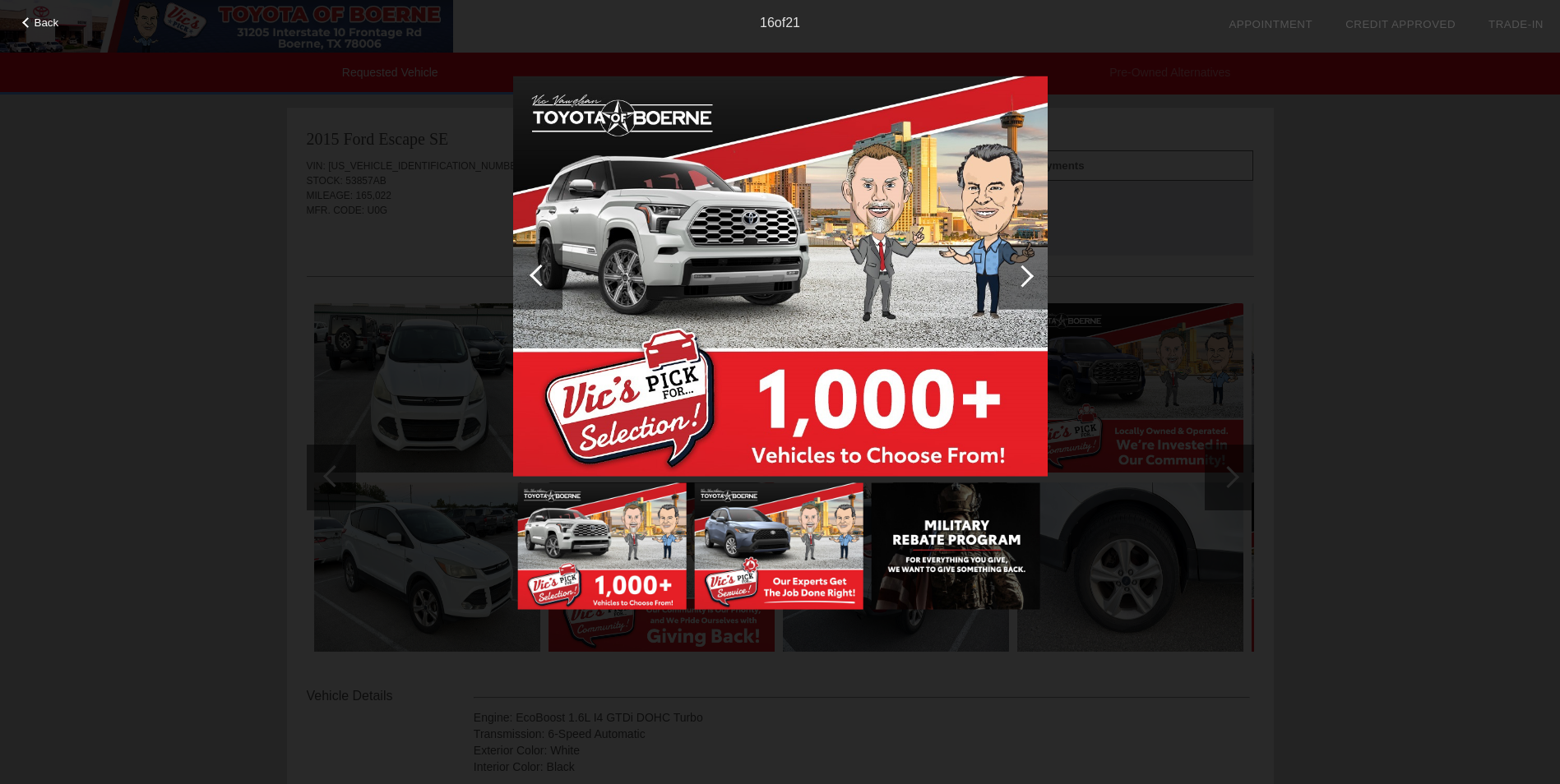
click at [527, 274] on div at bounding box center [538, 276] width 49 height 66
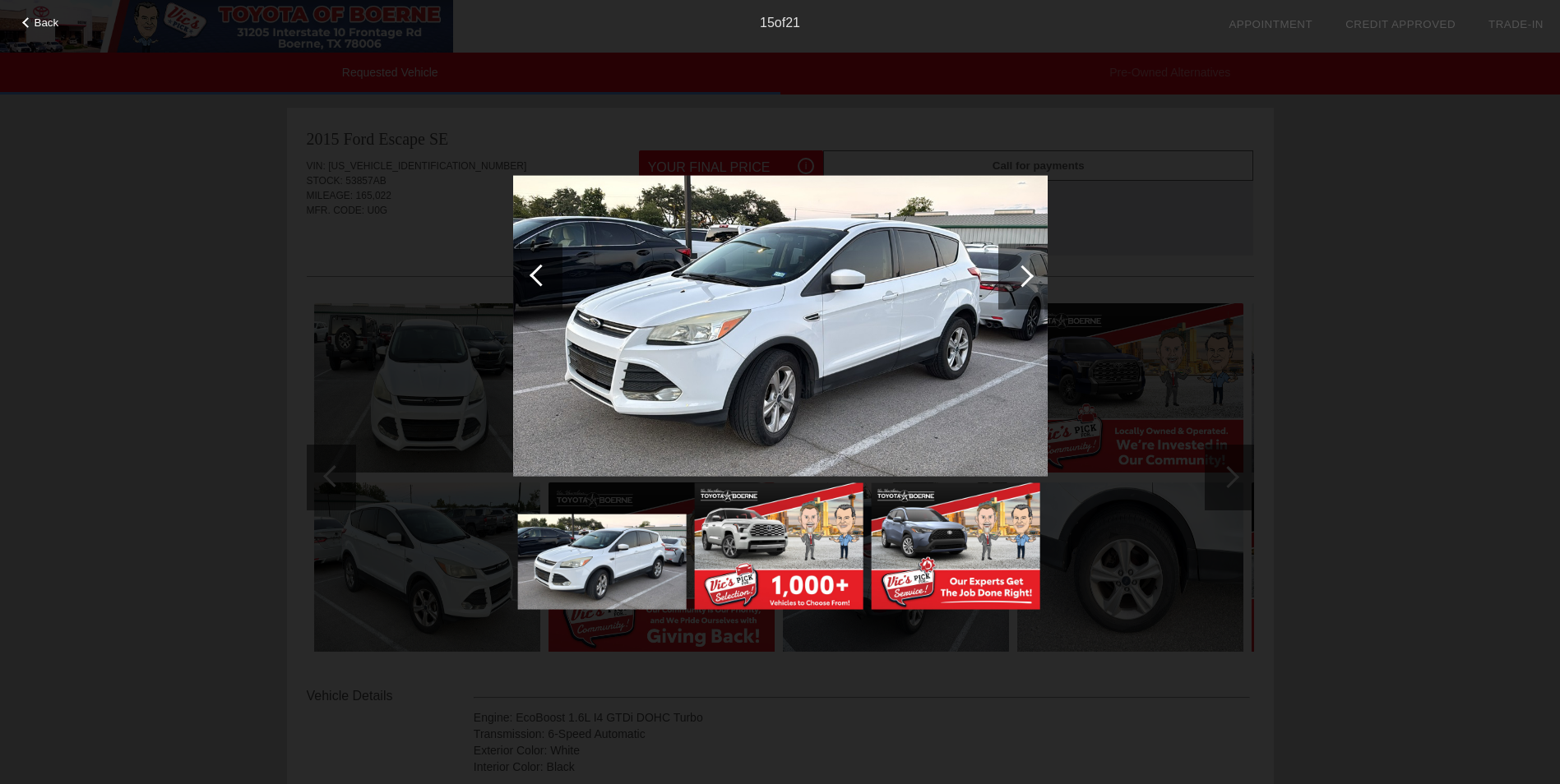
click at [527, 274] on div at bounding box center [538, 276] width 49 height 66
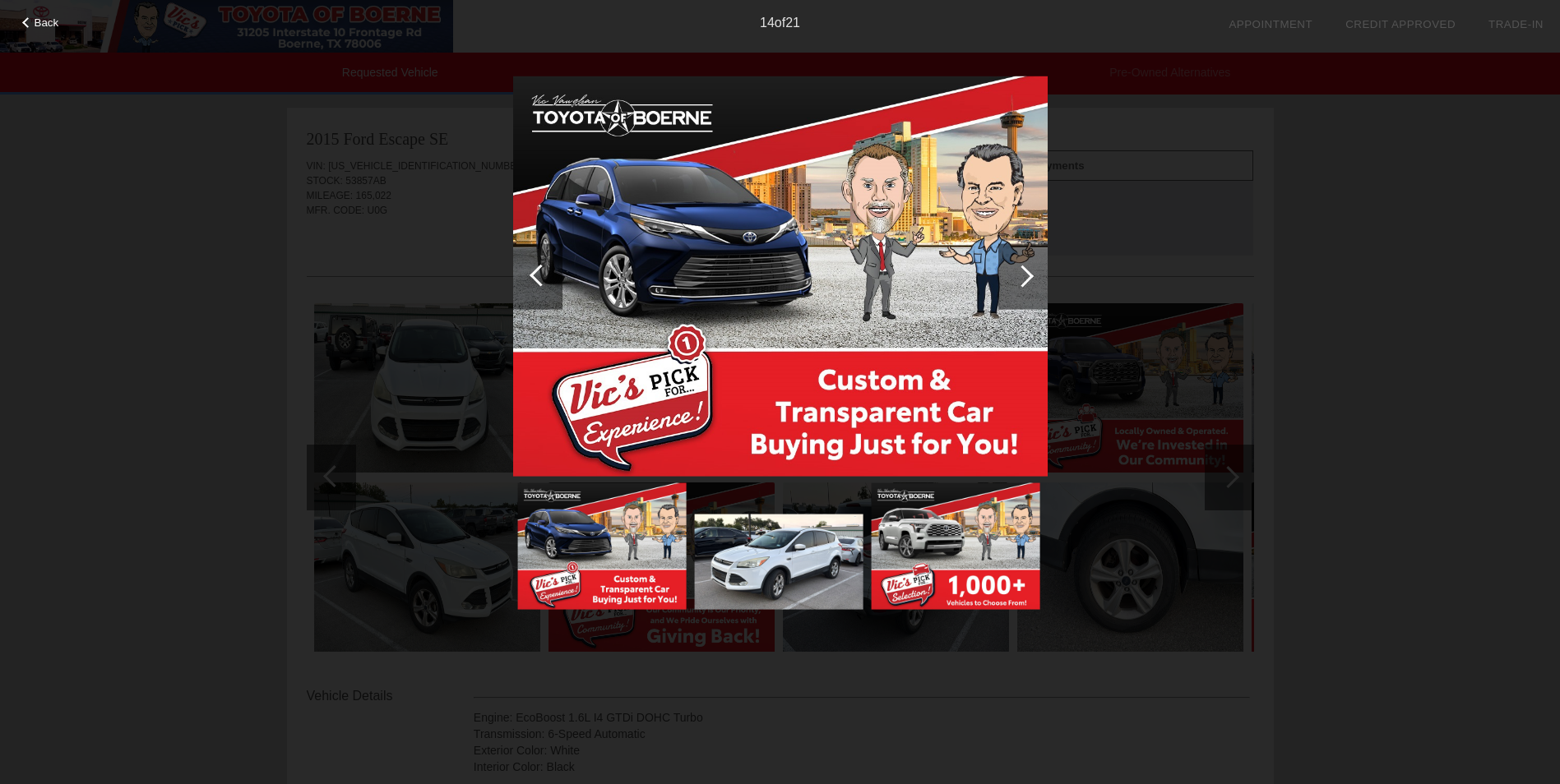
click at [1031, 279] on div at bounding box center [1022, 276] width 22 height 22
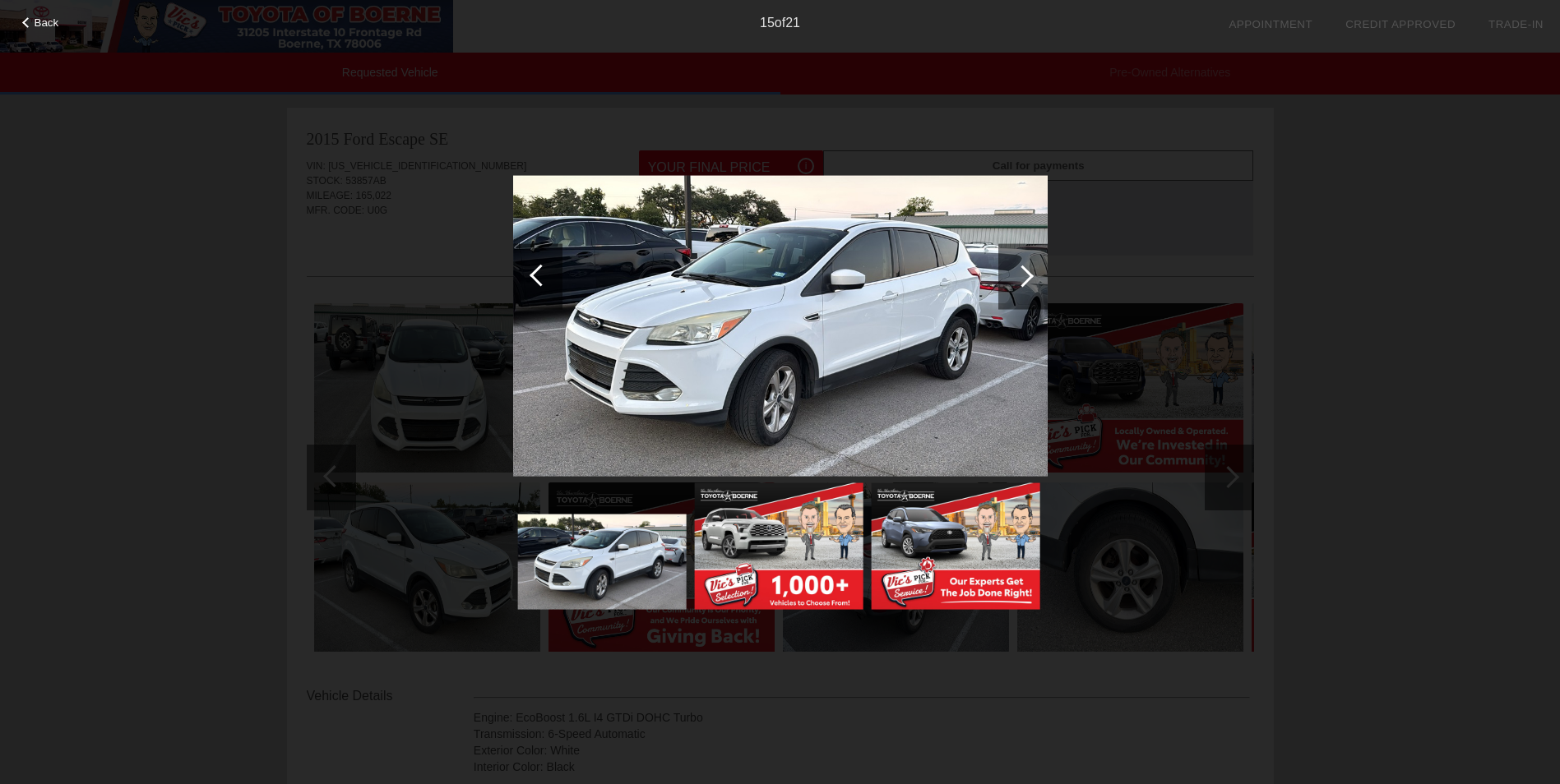
click at [536, 273] on div at bounding box center [540, 275] width 22 height 22
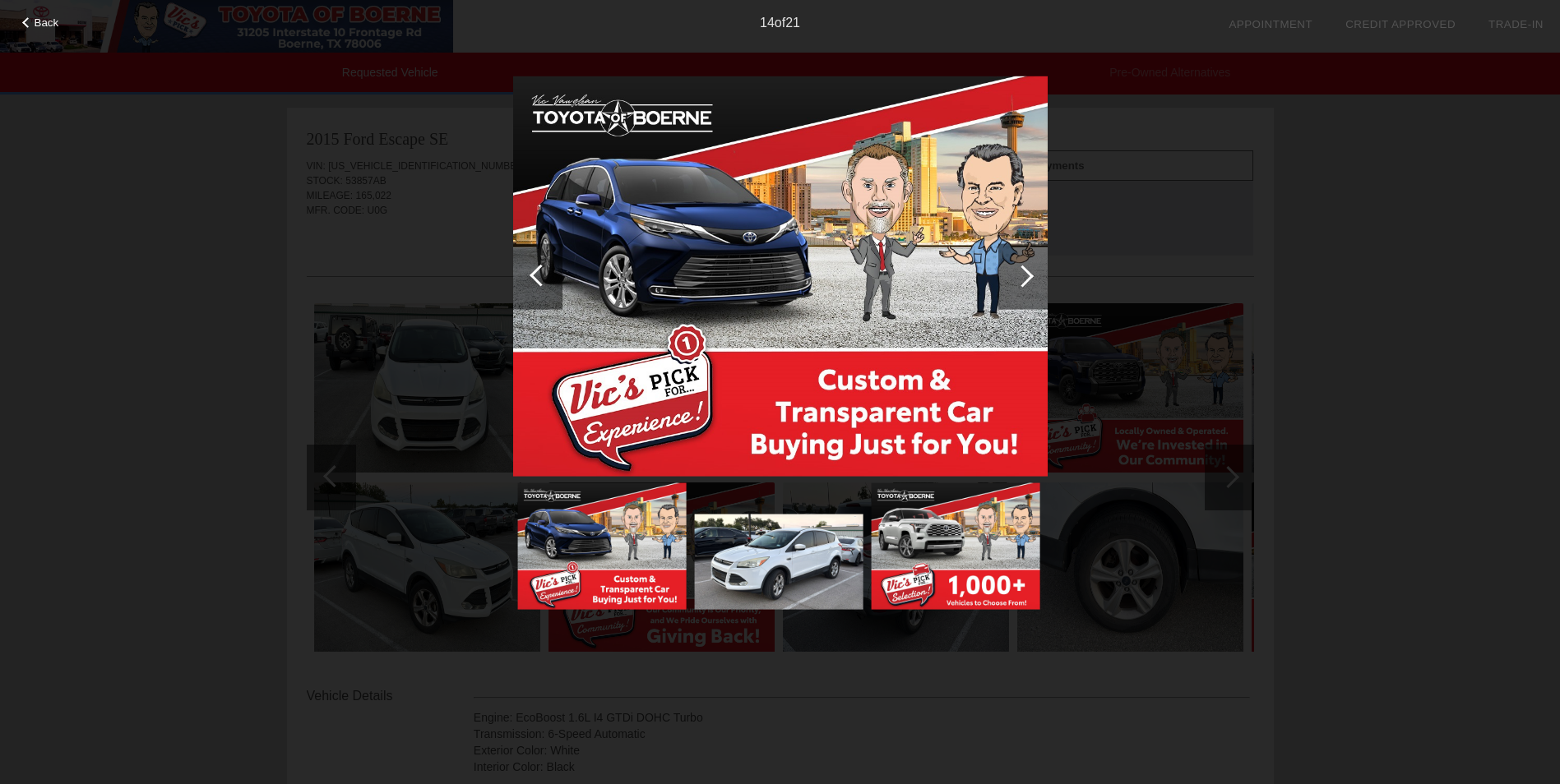
click at [536, 273] on div at bounding box center [540, 275] width 22 height 22
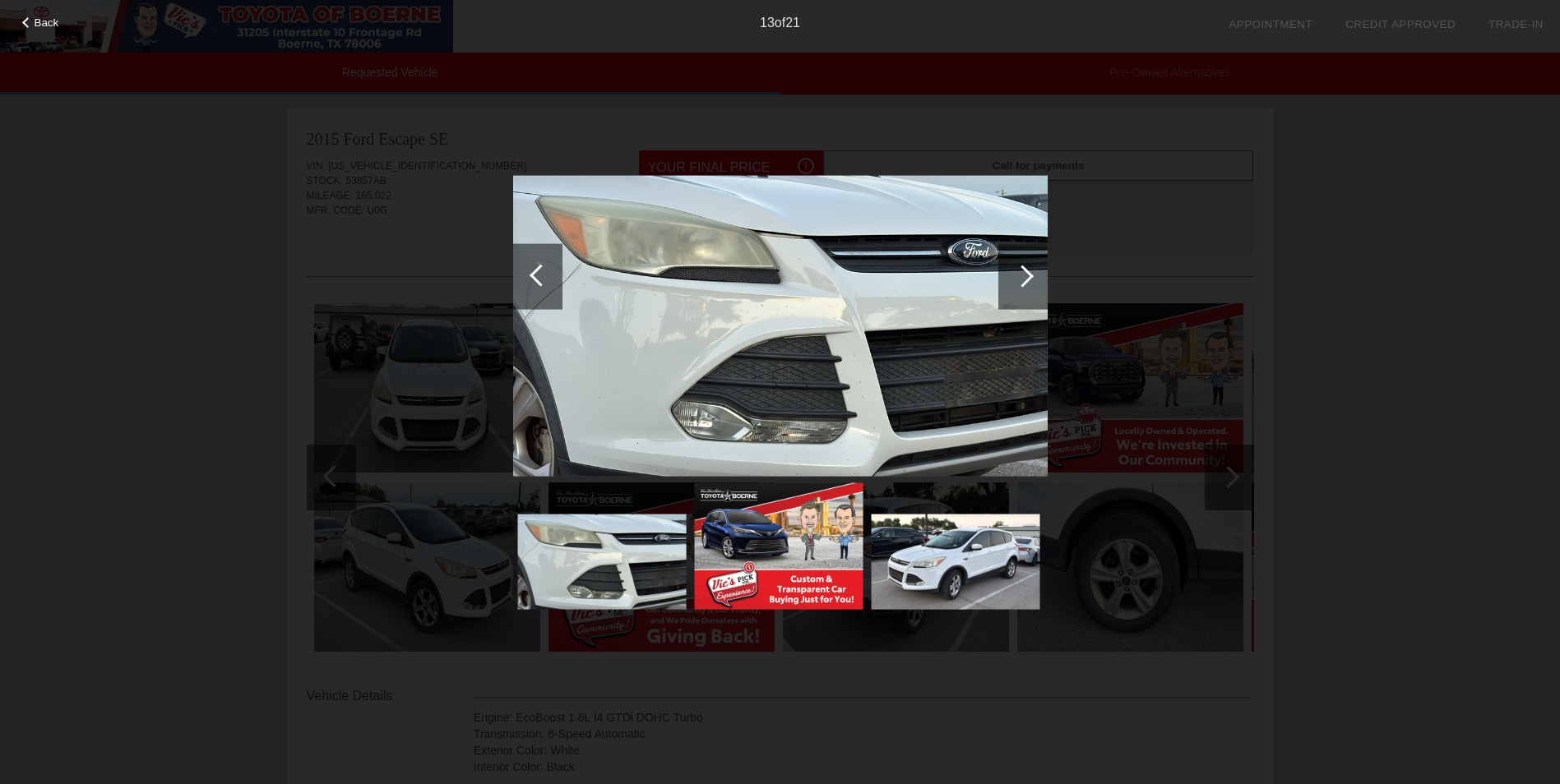
click at [536, 273] on div at bounding box center [540, 275] width 22 height 22
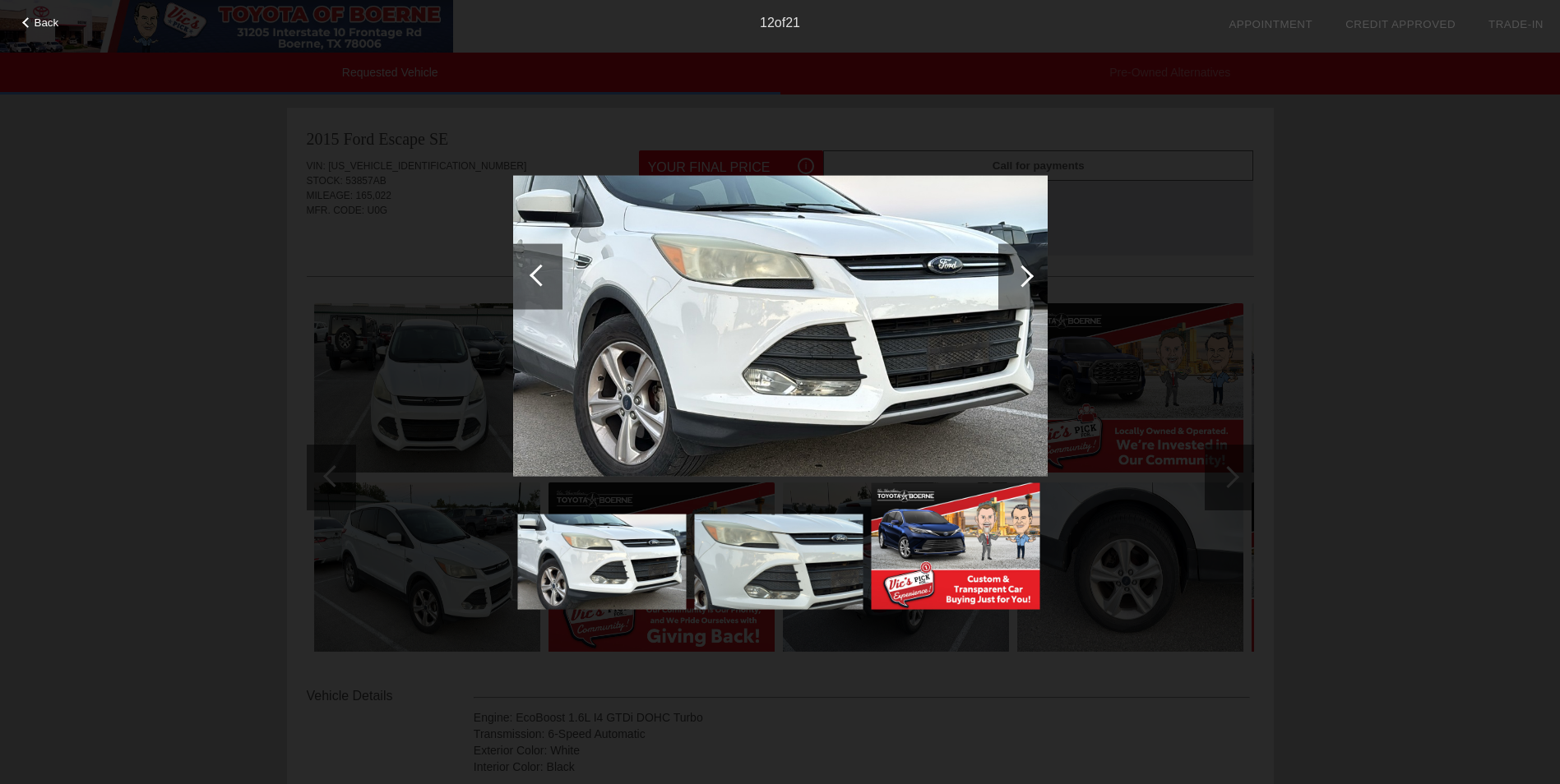
click at [536, 273] on div at bounding box center [540, 275] width 22 height 22
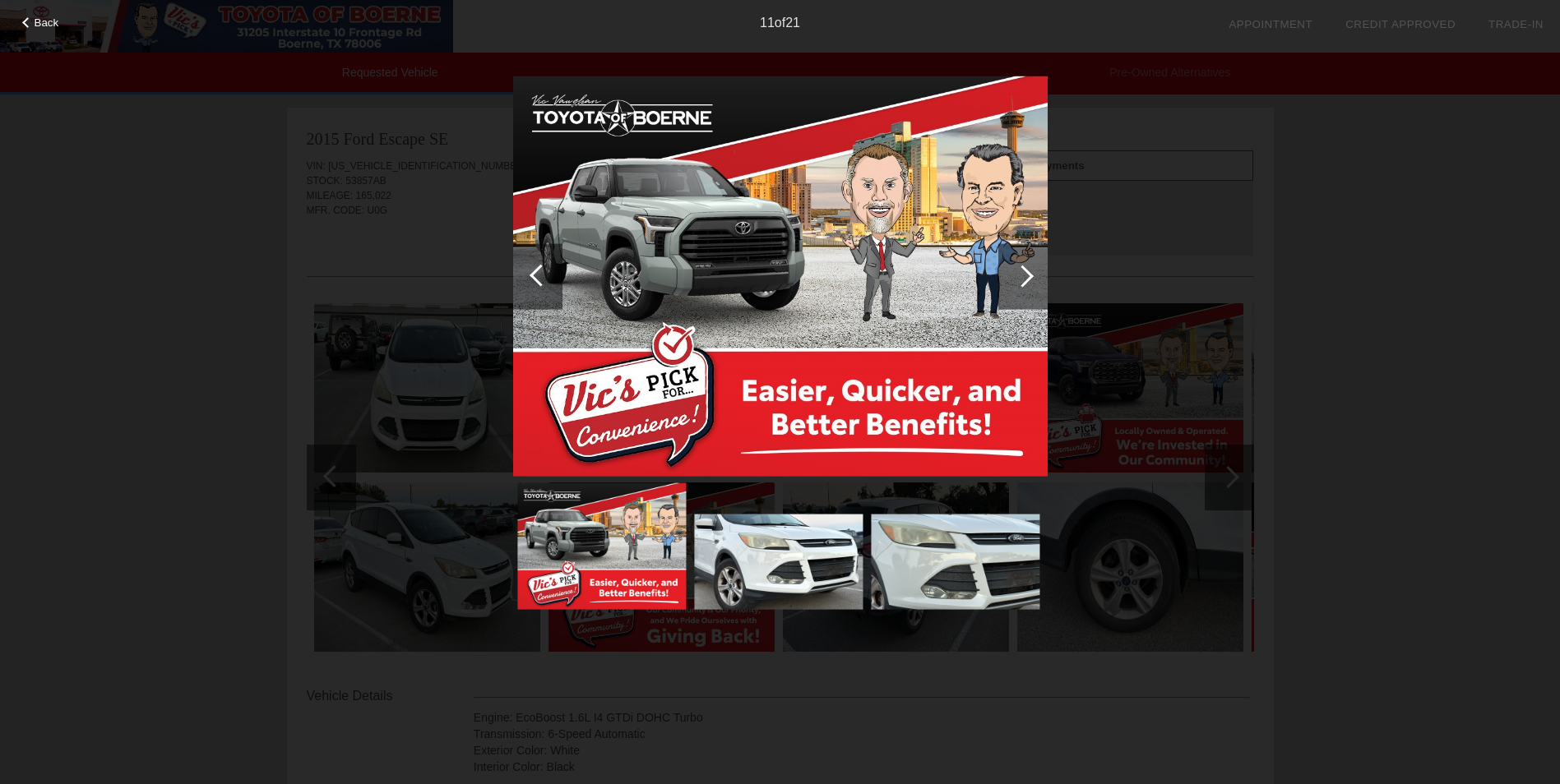
click at [536, 273] on div at bounding box center [540, 275] width 22 height 22
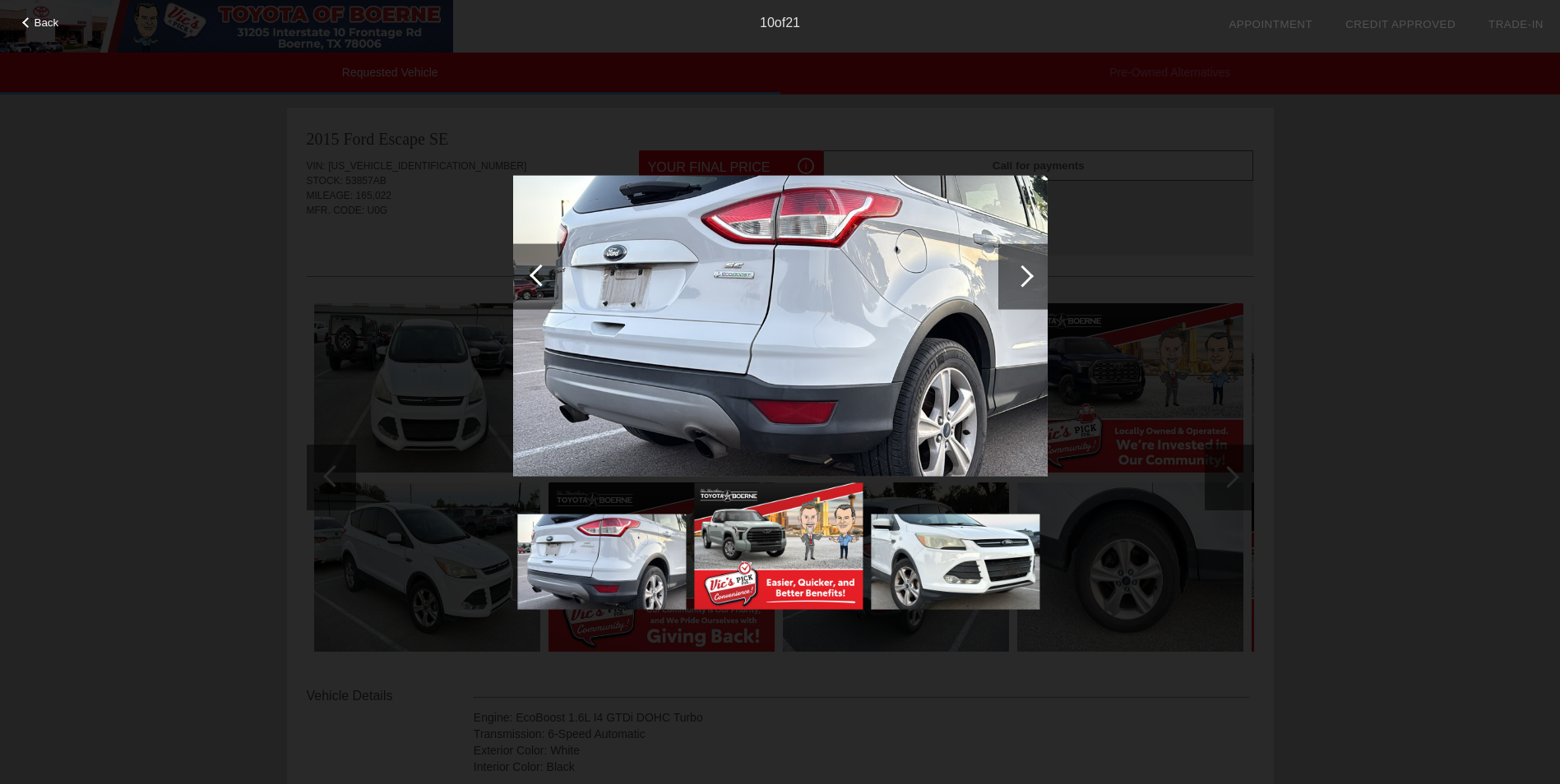
click at [536, 273] on div at bounding box center [540, 275] width 22 height 22
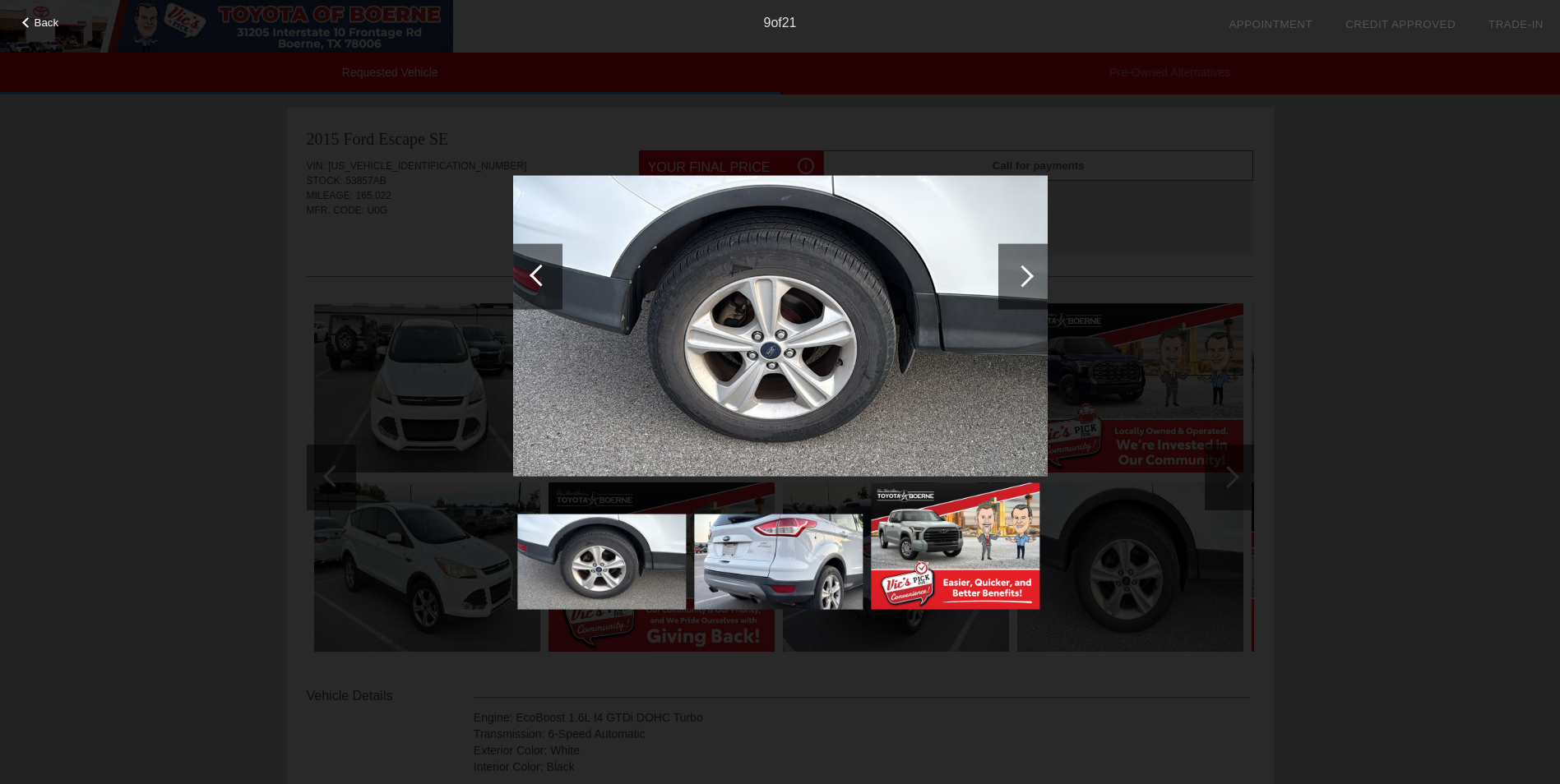
click at [535, 273] on div at bounding box center [540, 275] width 22 height 22
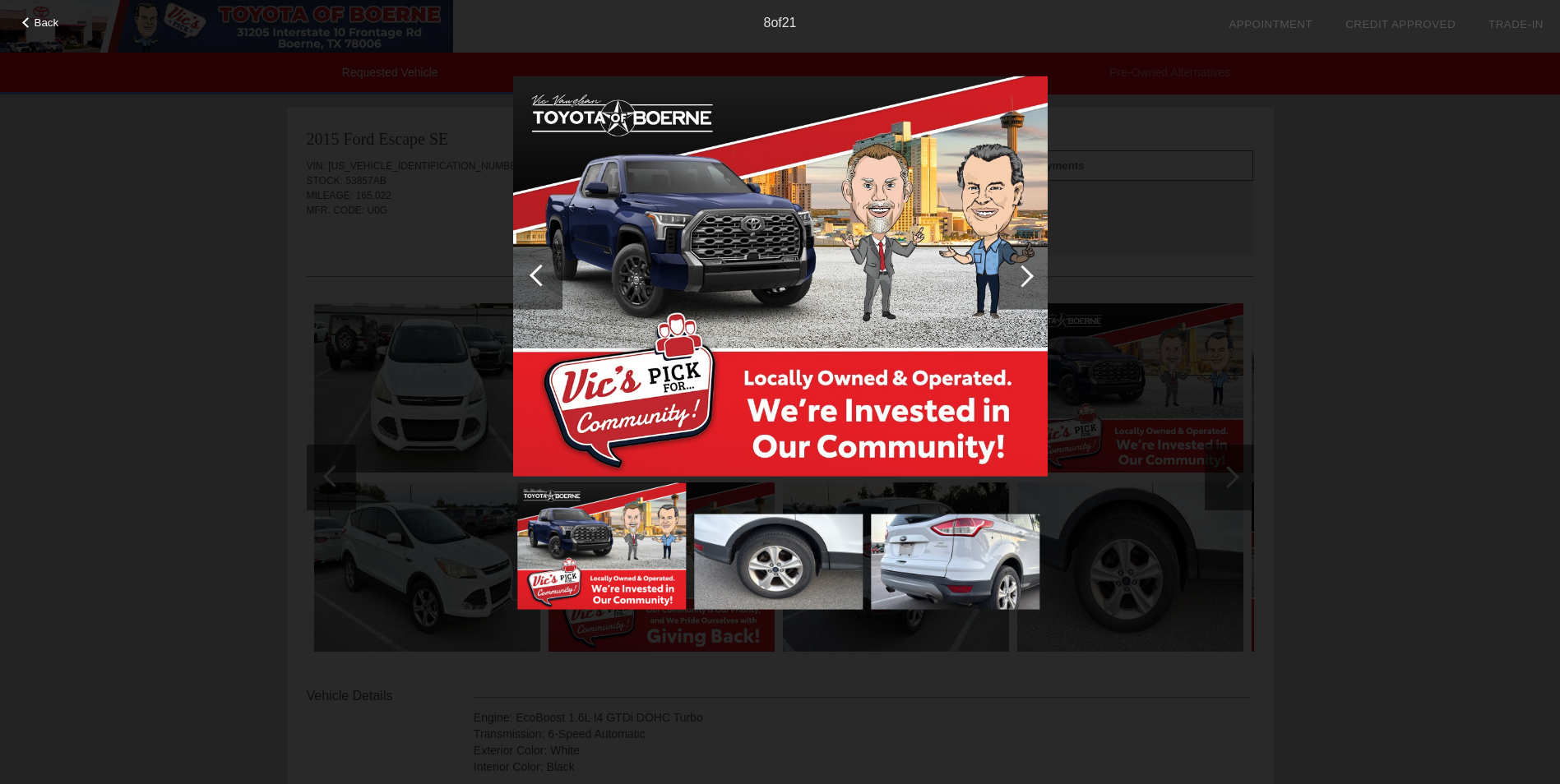
click at [534, 273] on div at bounding box center [540, 275] width 22 height 22
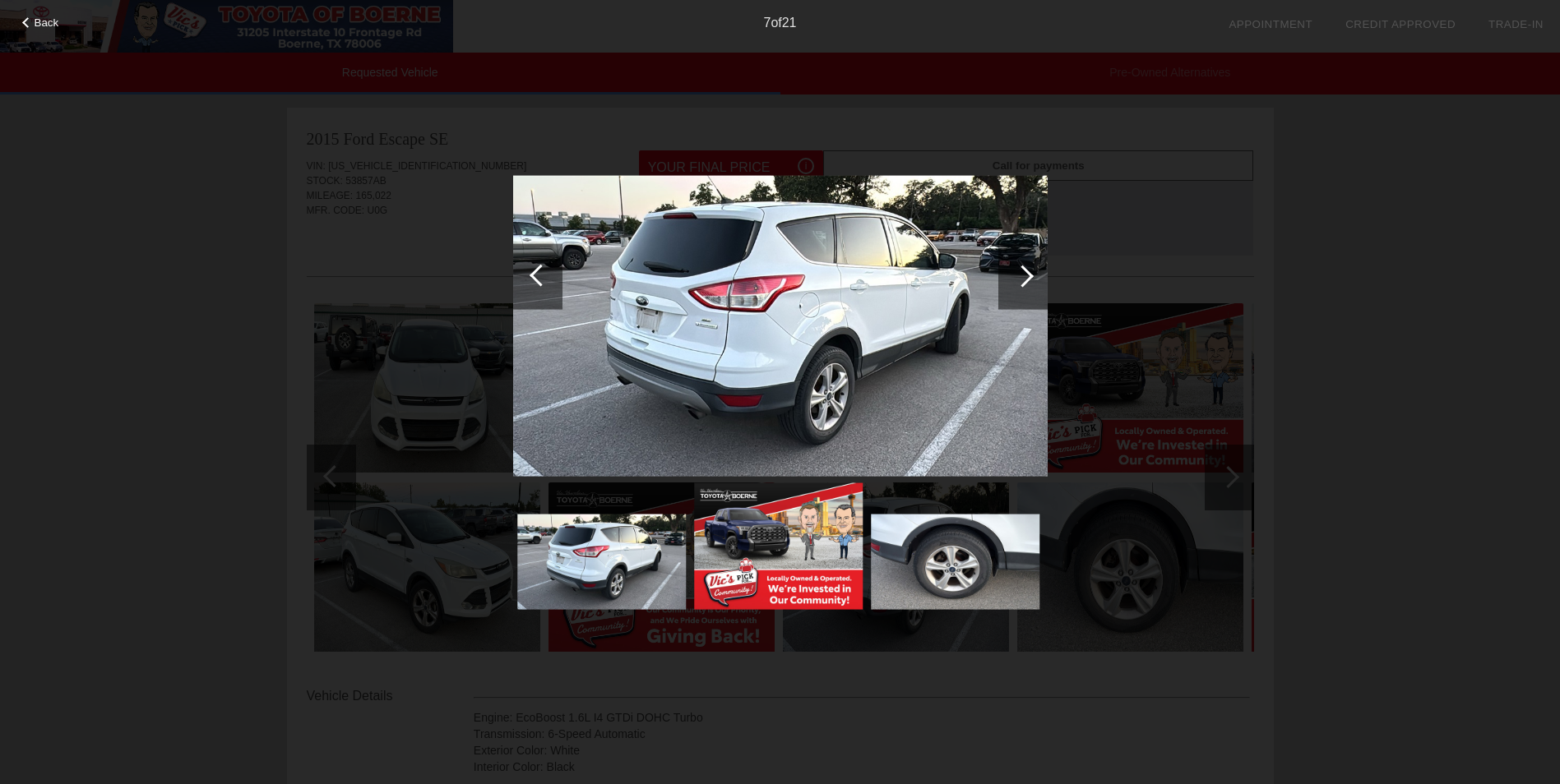
click at [534, 273] on div at bounding box center [540, 275] width 22 height 22
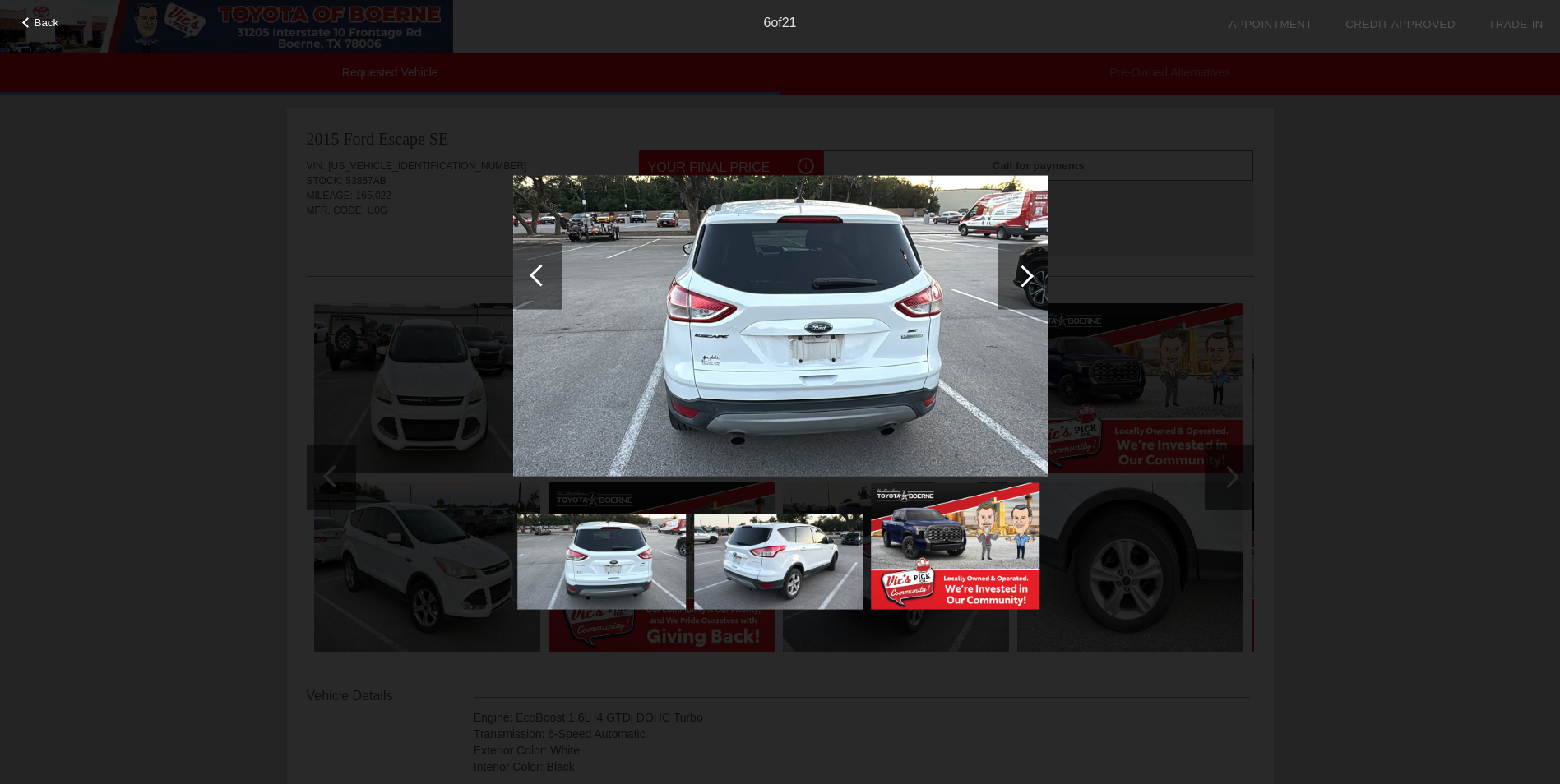
click at [534, 273] on div at bounding box center [540, 275] width 22 height 22
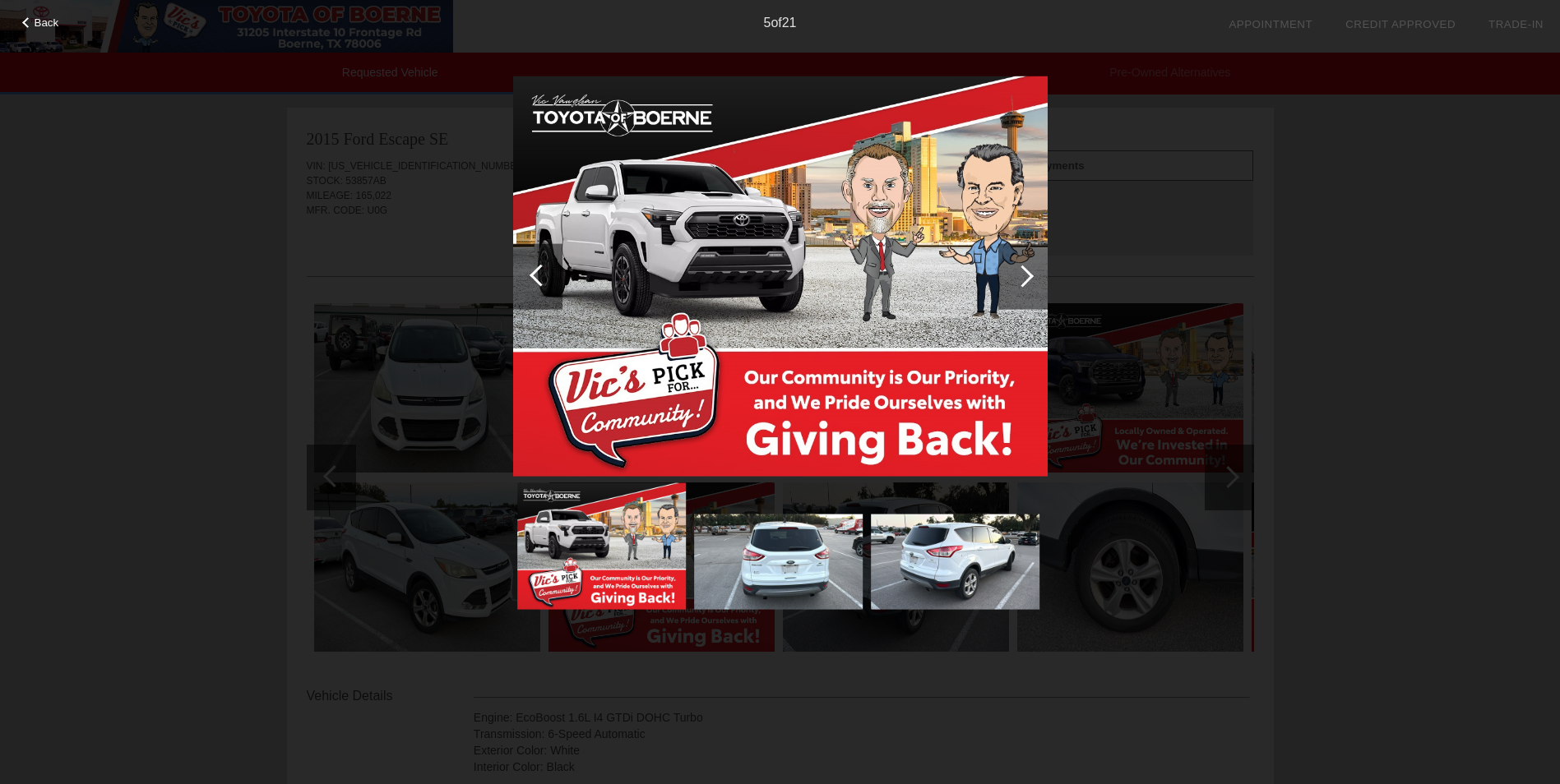
click at [534, 273] on div at bounding box center [540, 275] width 22 height 22
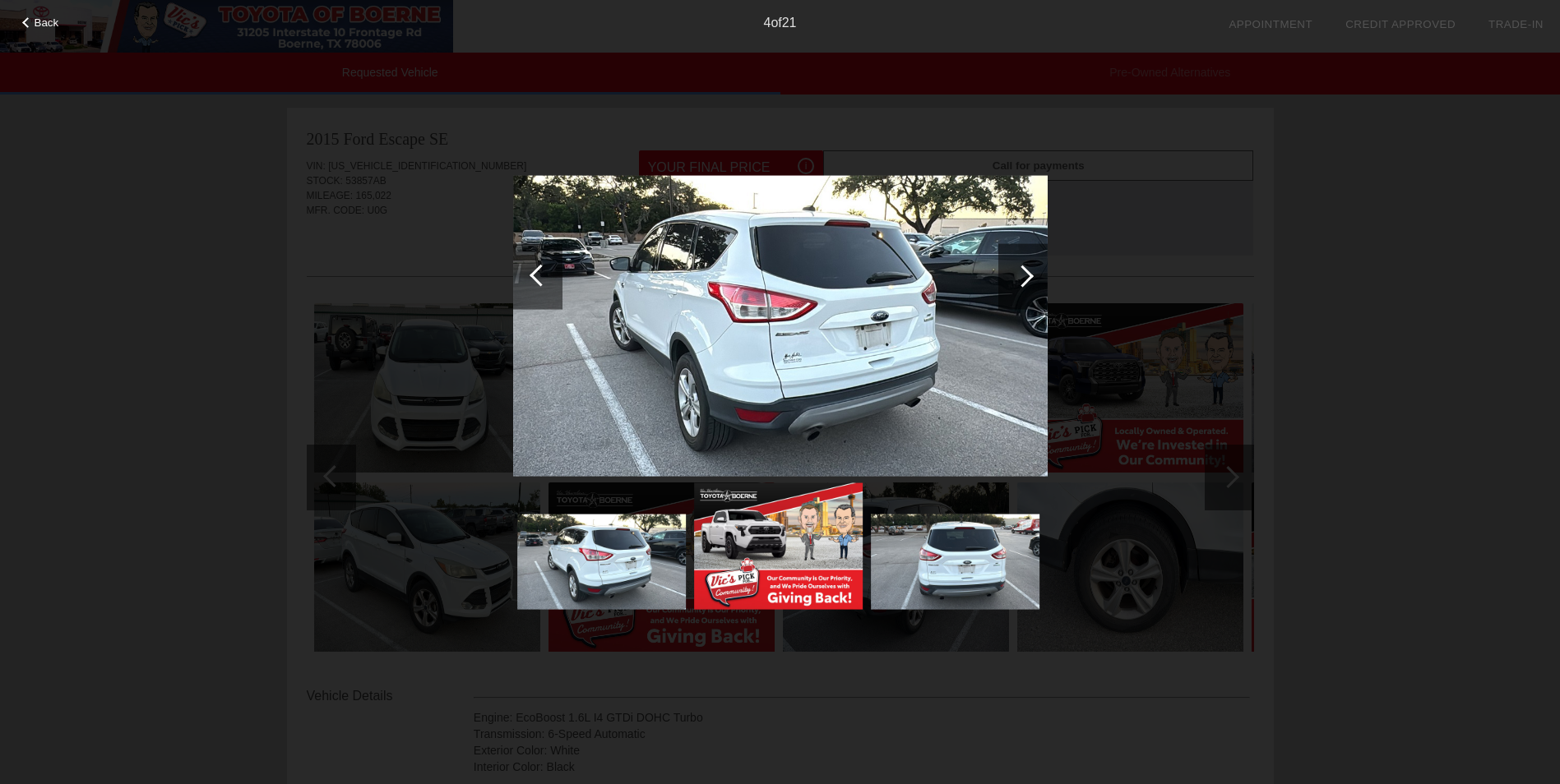
click at [534, 273] on div at bounding box center [540, 275] width 22 height 22
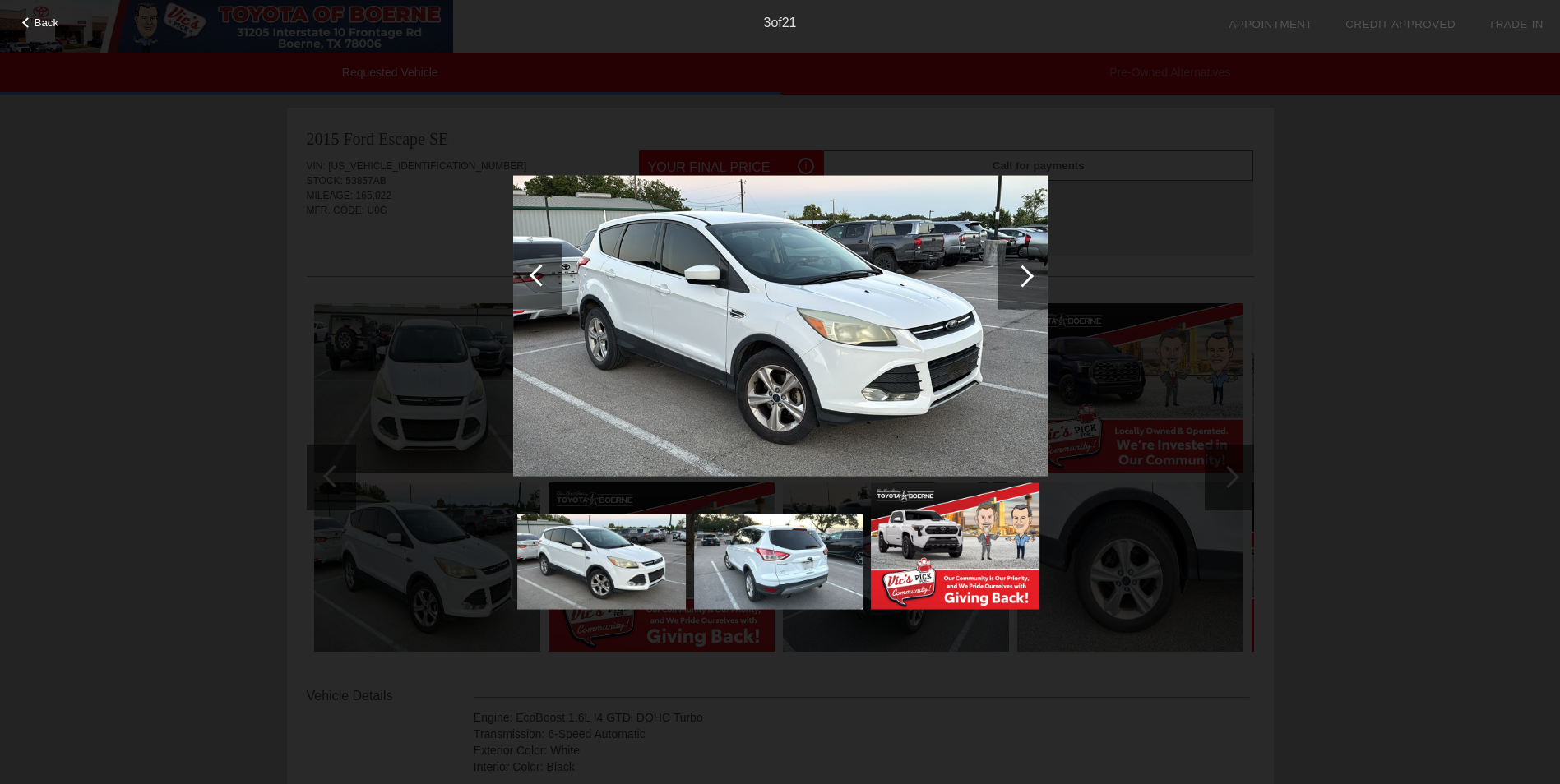
click at [534, 273] on div at bounding box center [540, 275] width 22 height 22
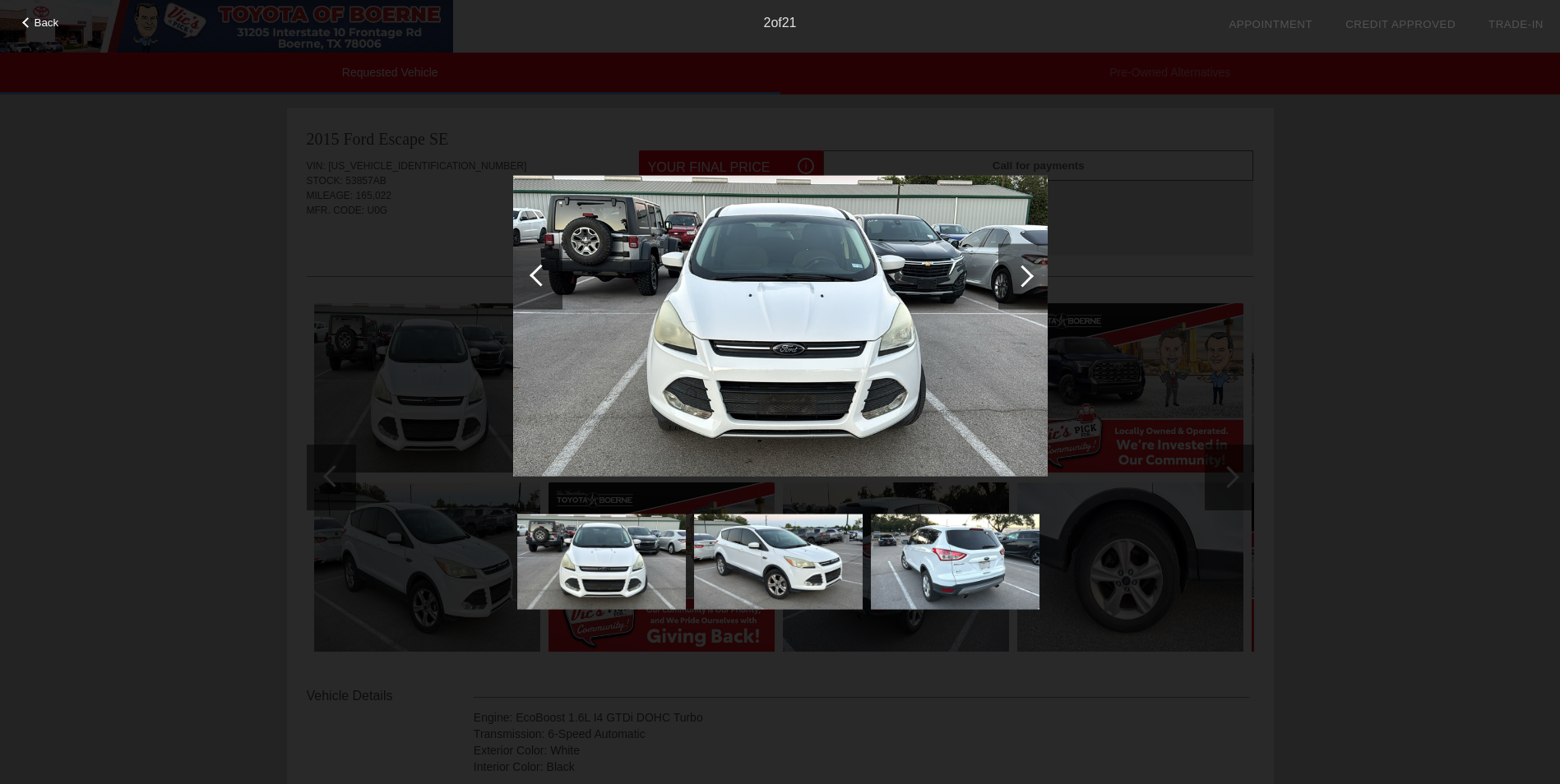
click at [534, 273] on div at bounding box center [540, 275] width 22 height 22
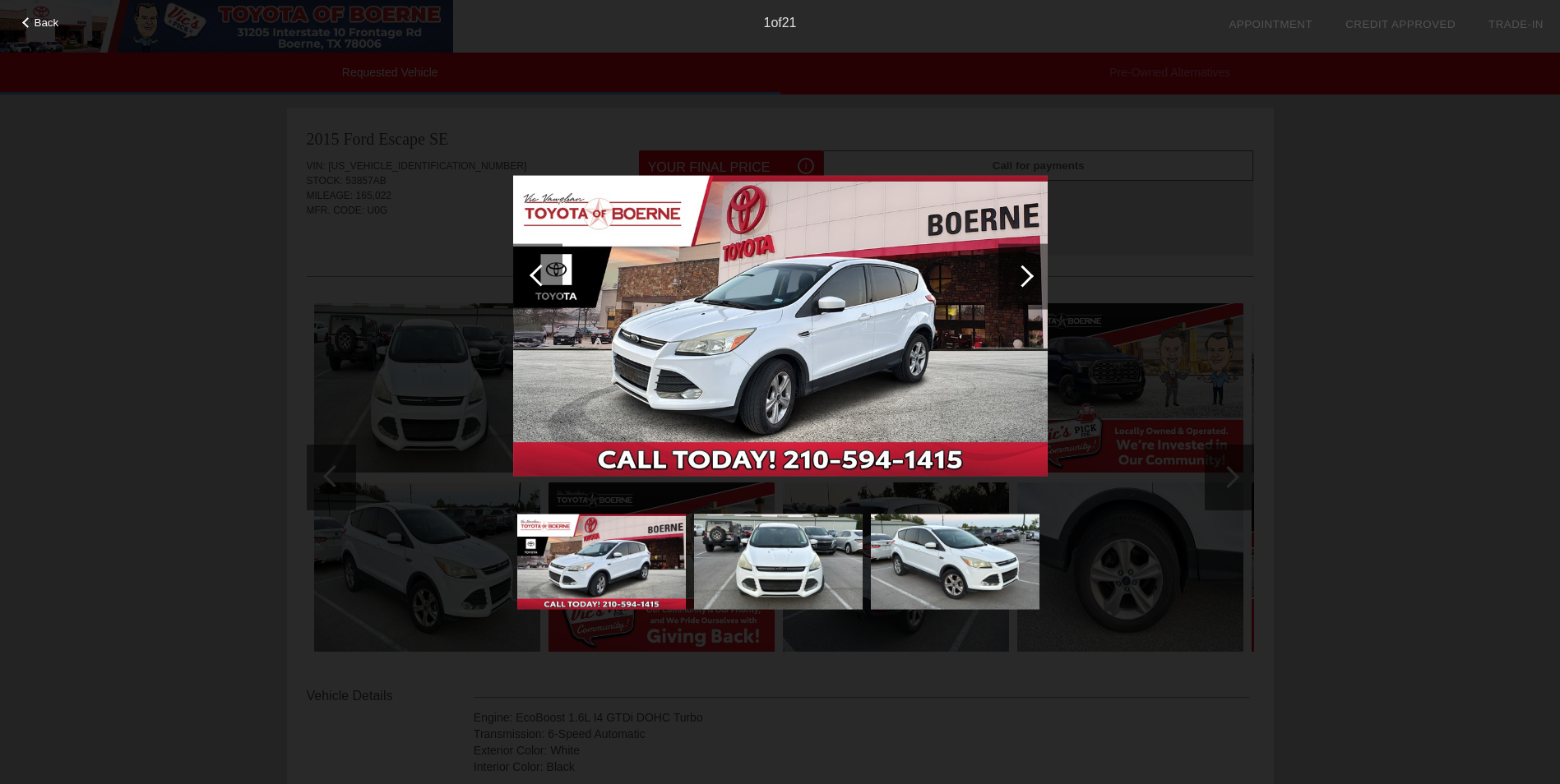
click at [534, 273] on div at bounding box center [540, 275] width 22 height 22
click at [1475, 231] on div "Back 1 of 21" at bounding box center [780, 392] width 1560 height 784
click at [43, 20] on span "Back" at bounding box center [46, 22] width 24 height 13
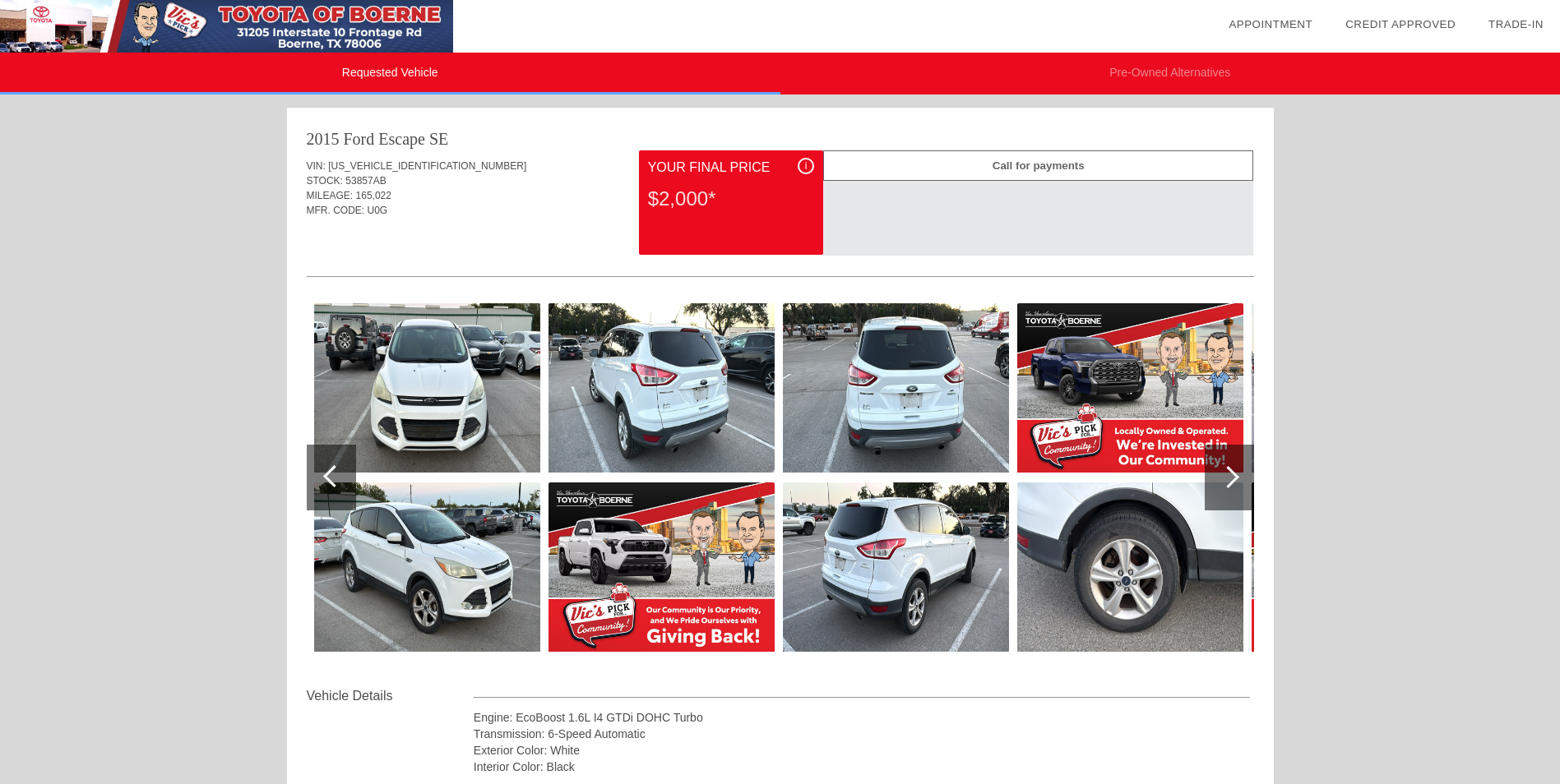
click at [441, 400] on img at bounding box center [427, 387] width 226 height 170
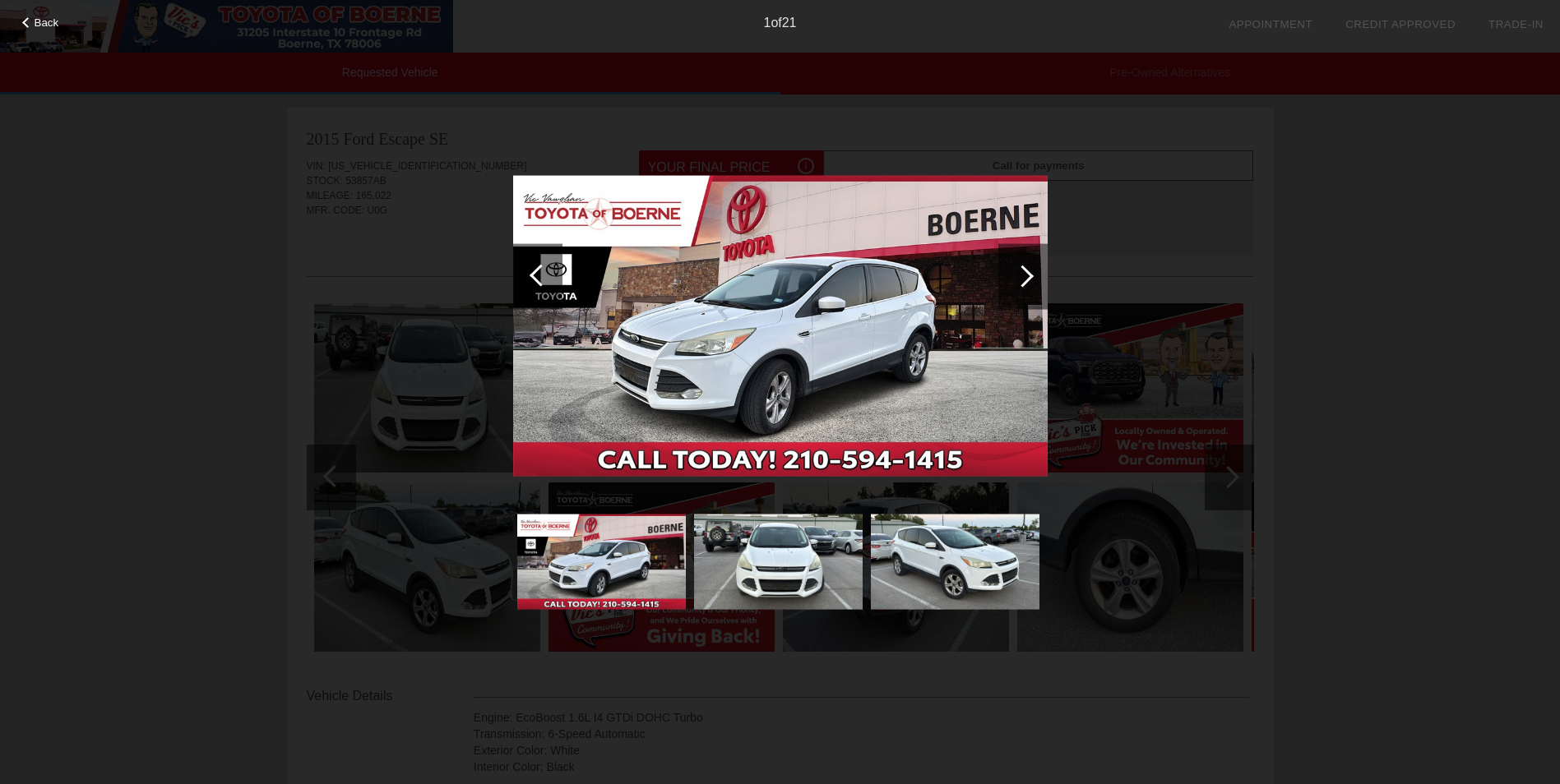
click at [1027, 272] on div at bounding box center [1022, 276] width 22 height 22
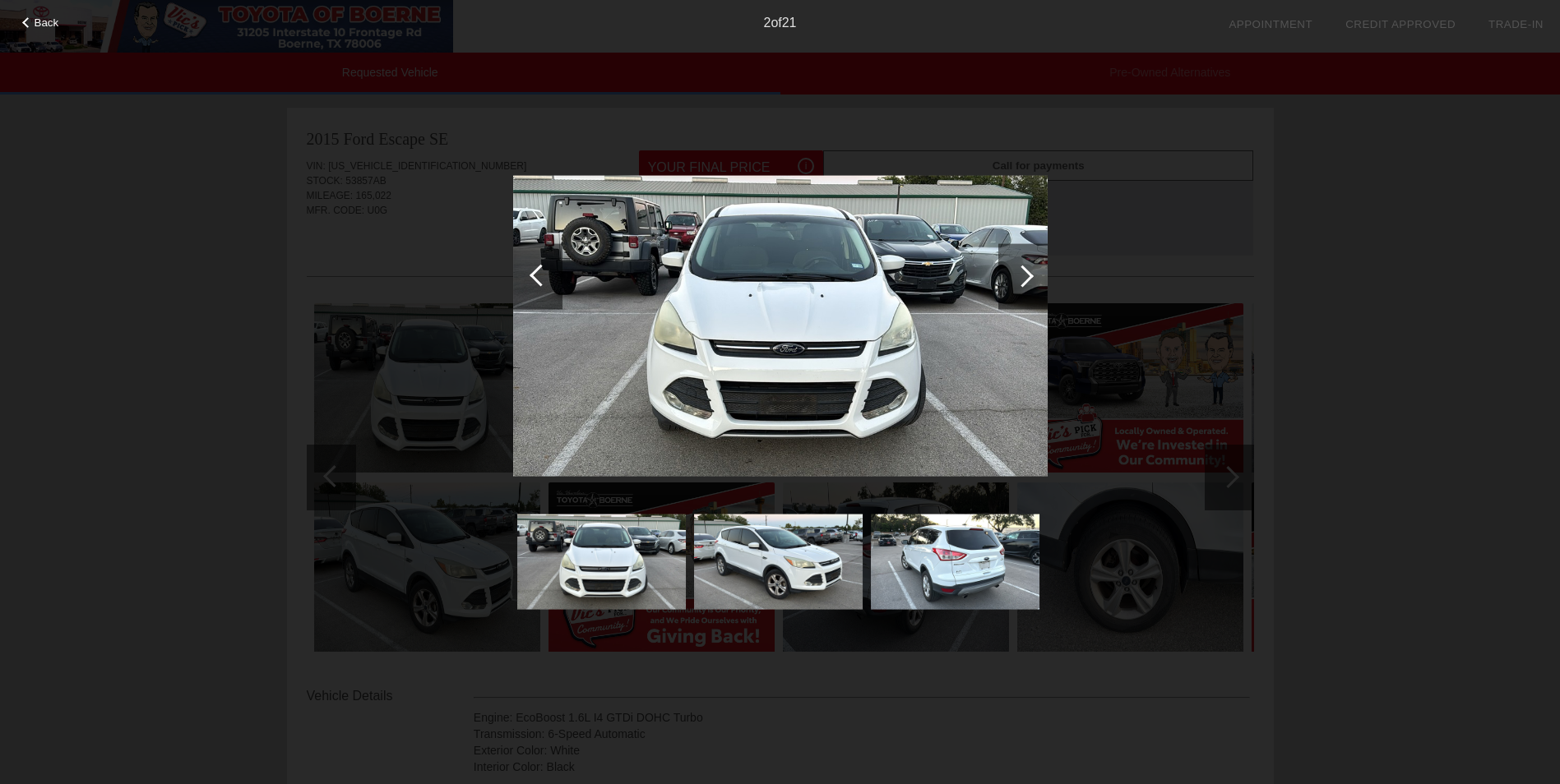
click at [1027, 272] on div at bounding box center [1022, 276] width 22 height 22
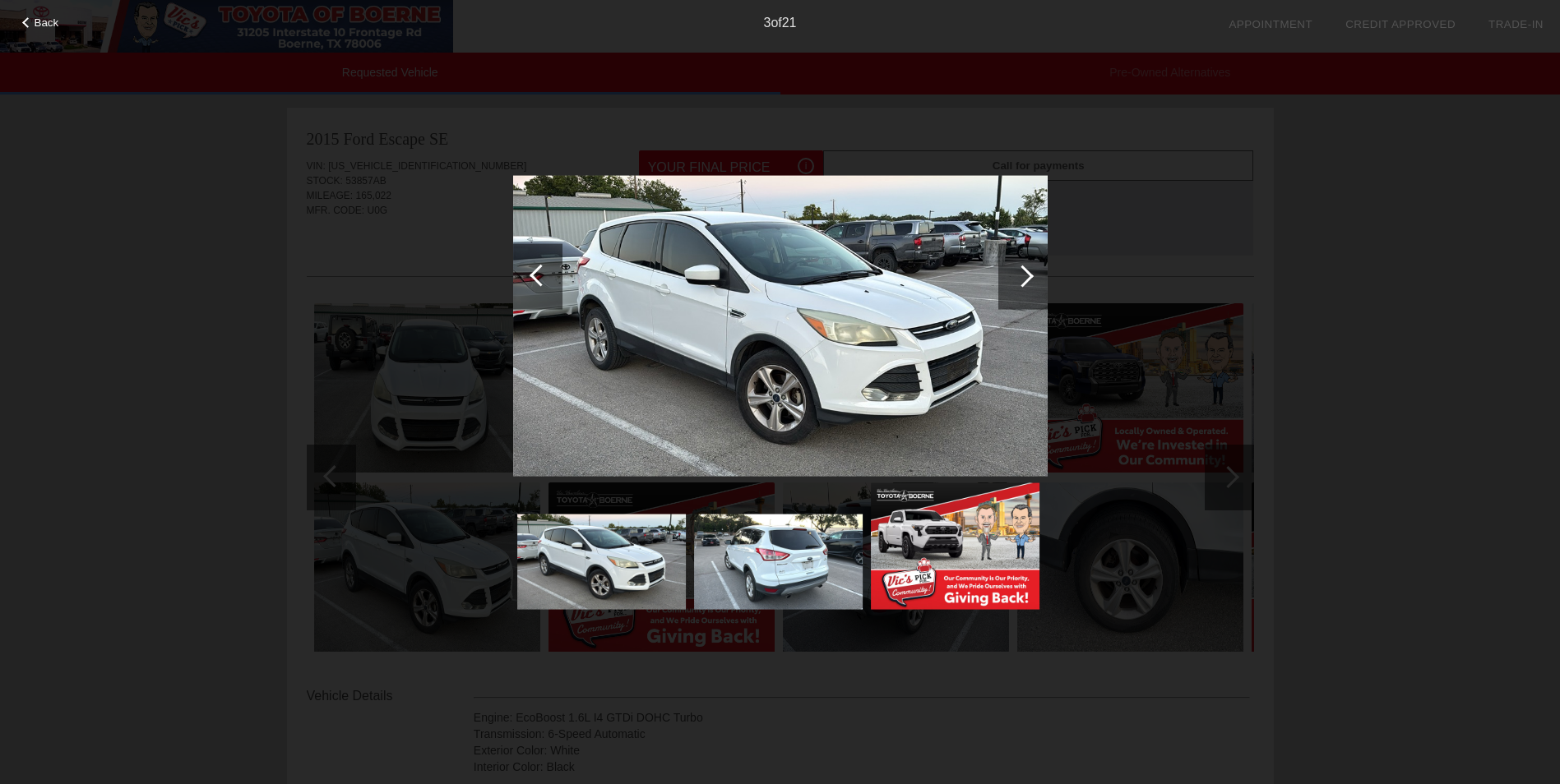
click at [1027, 272] on div at bounding box center [1022, 276] width 22 height 22
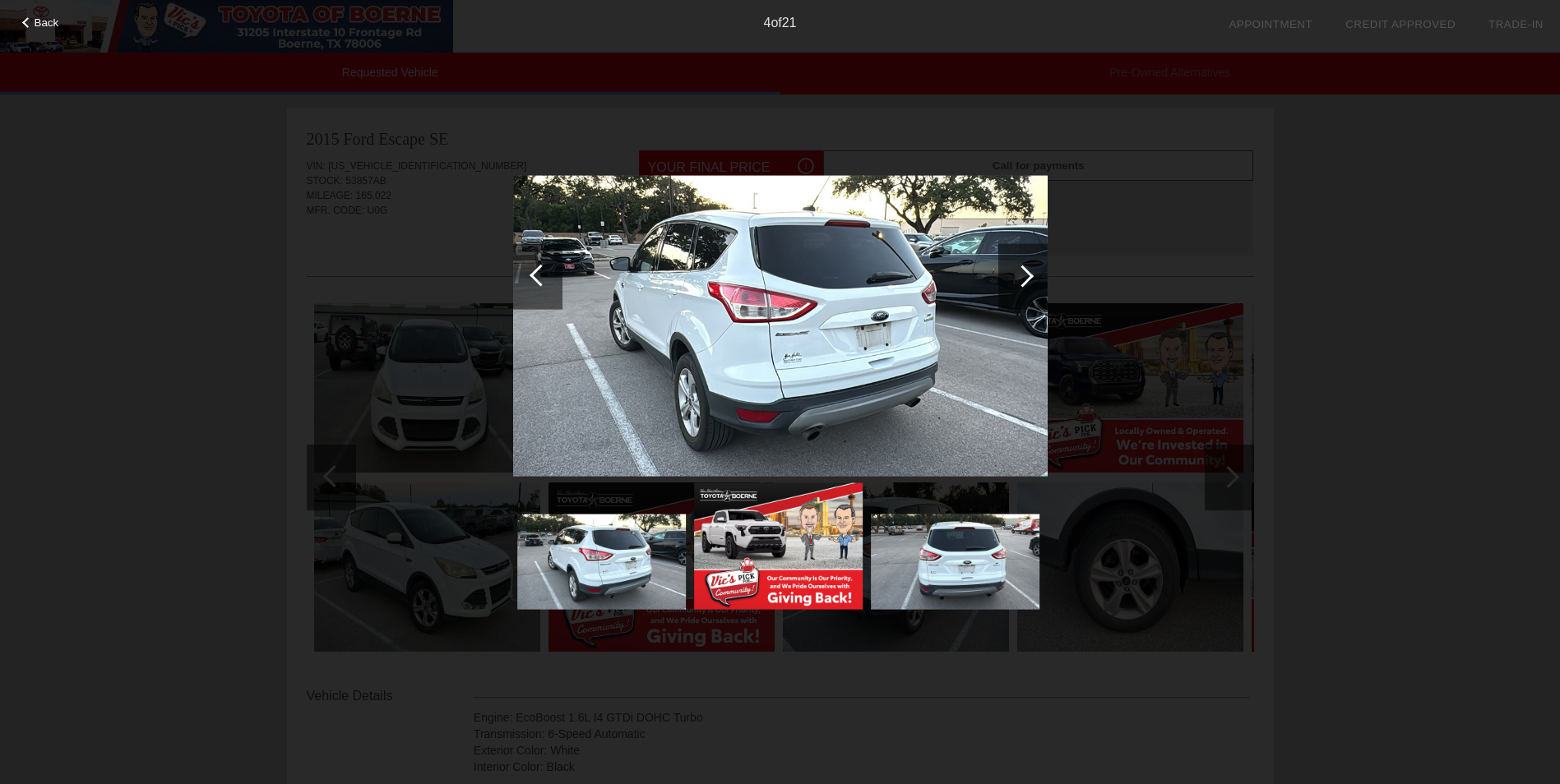
click at [1027, 272] on div at bounding box center [1022, 276] width 22 height 22
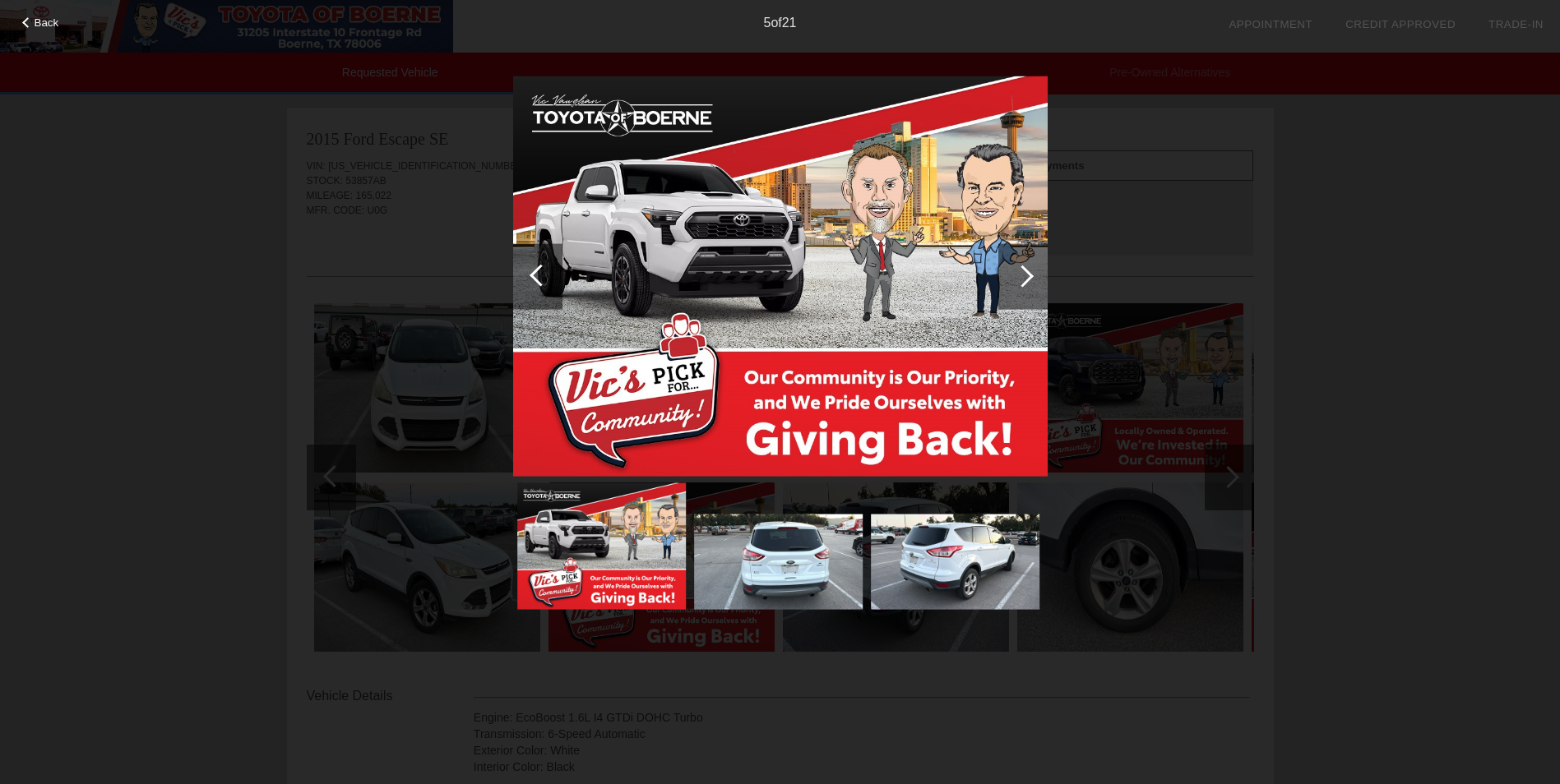
click at [1027, 272] on div at bounding box center [1022, 276] width 22 height 22
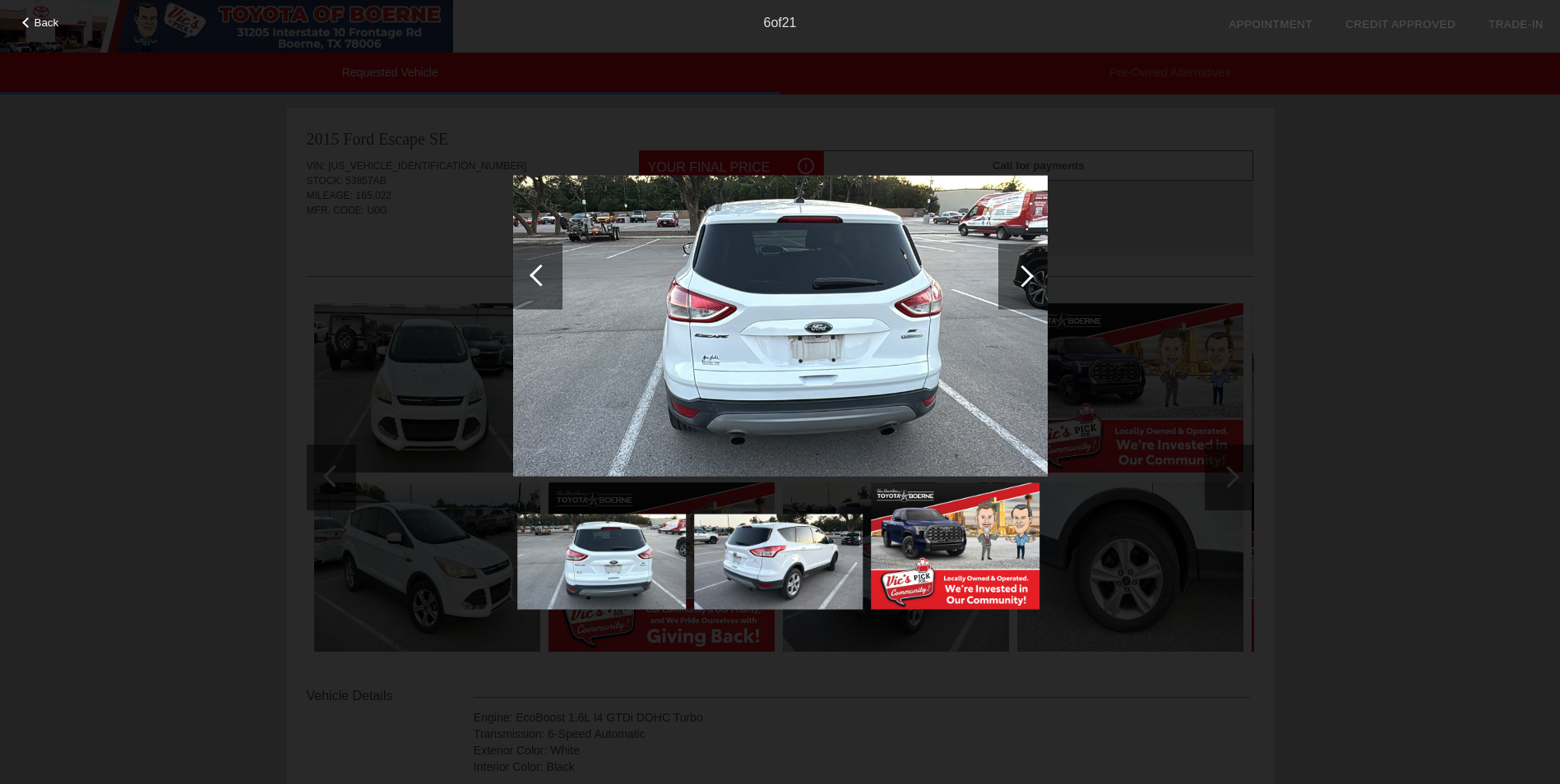
click at [1027, 272] on div at bounding box center [1022, 276] width 22 height 22
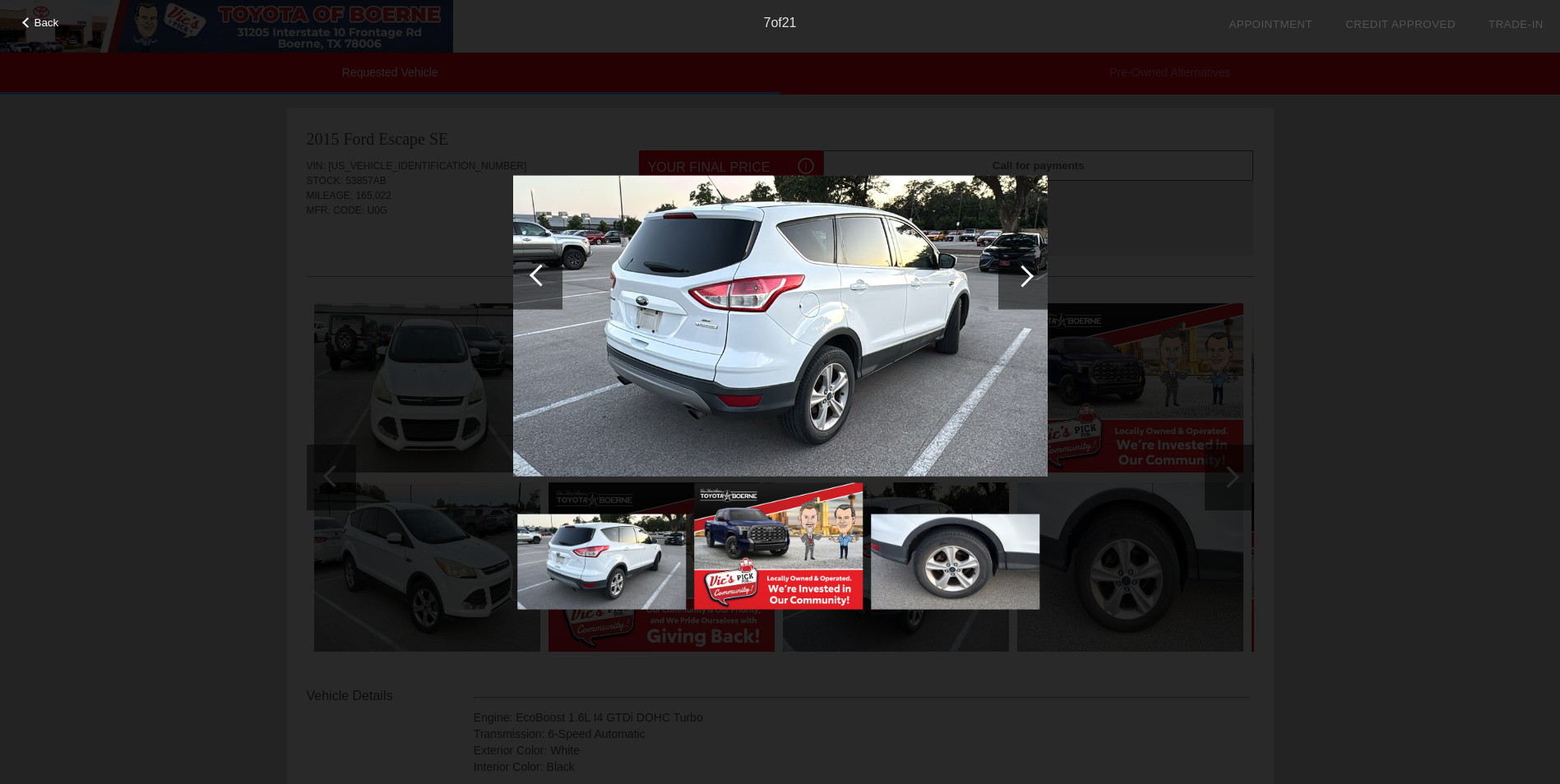
click at [1026, 277] on div at bounding box center [1022, 276] width 22 height 22
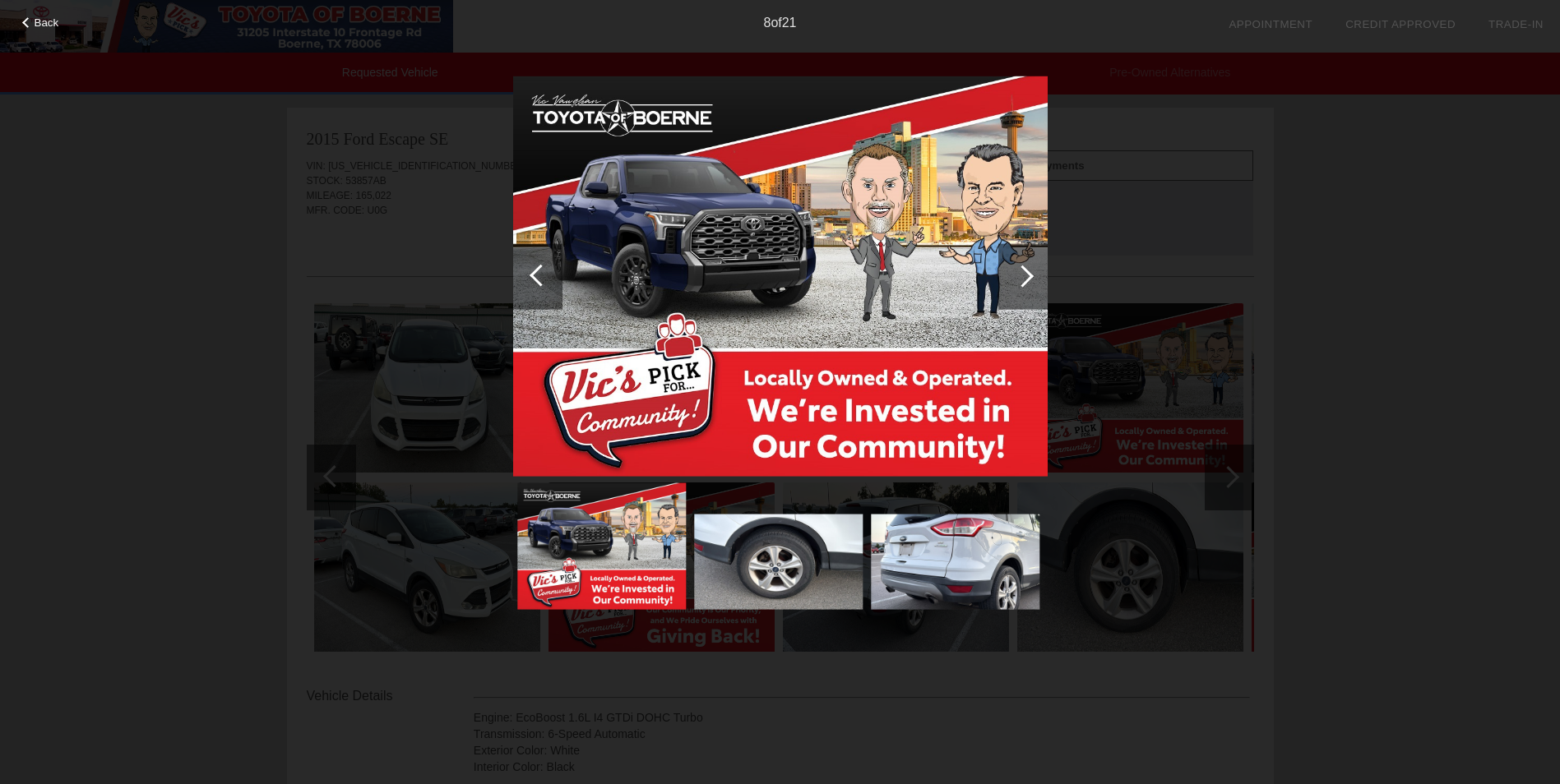
click at [1026, 277] on div at bounding box center [1022, 276] width 22 height 22
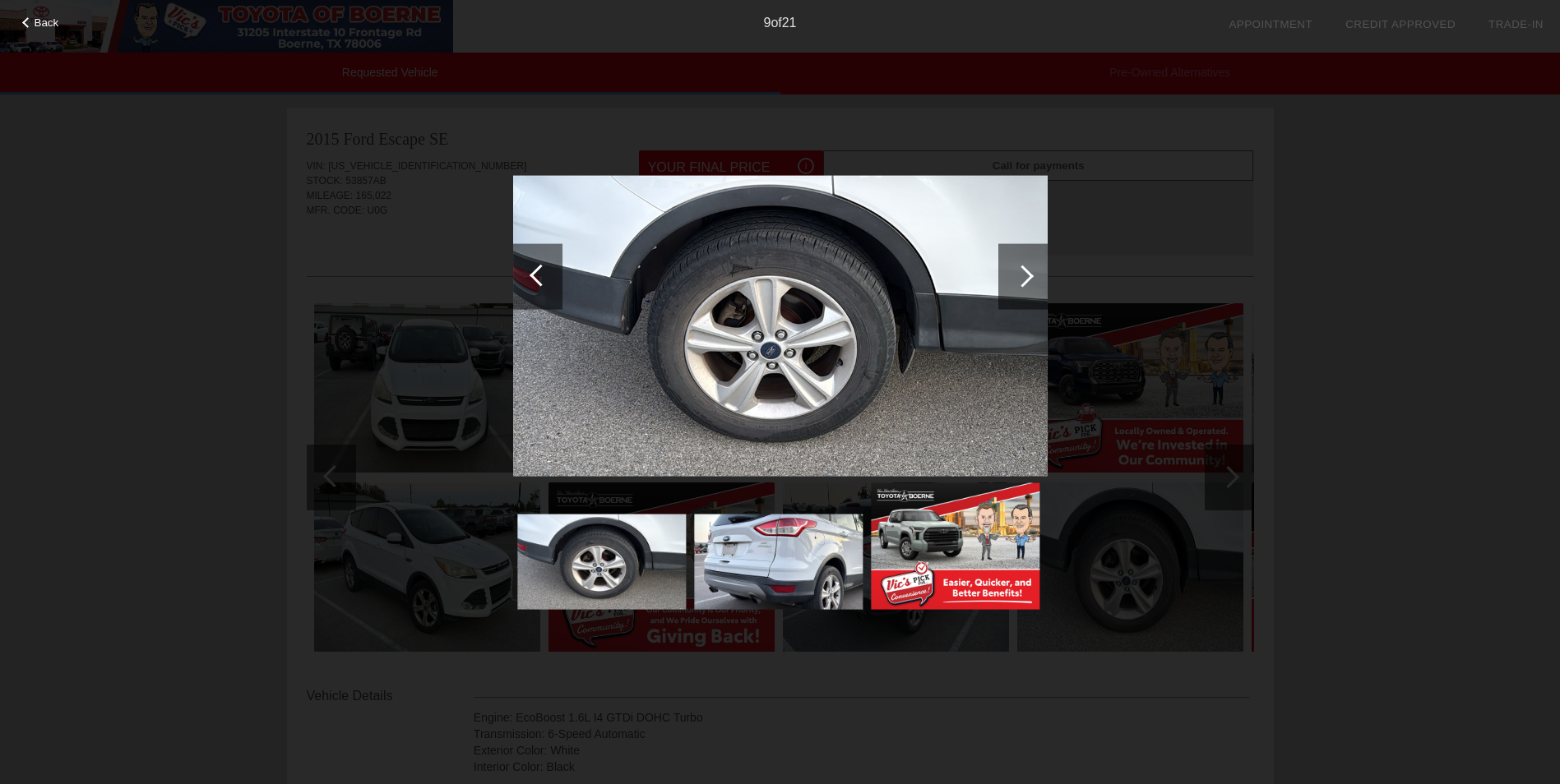
click at [1026, 277] on div at bounding box center [1022, 276] width 22 height 22
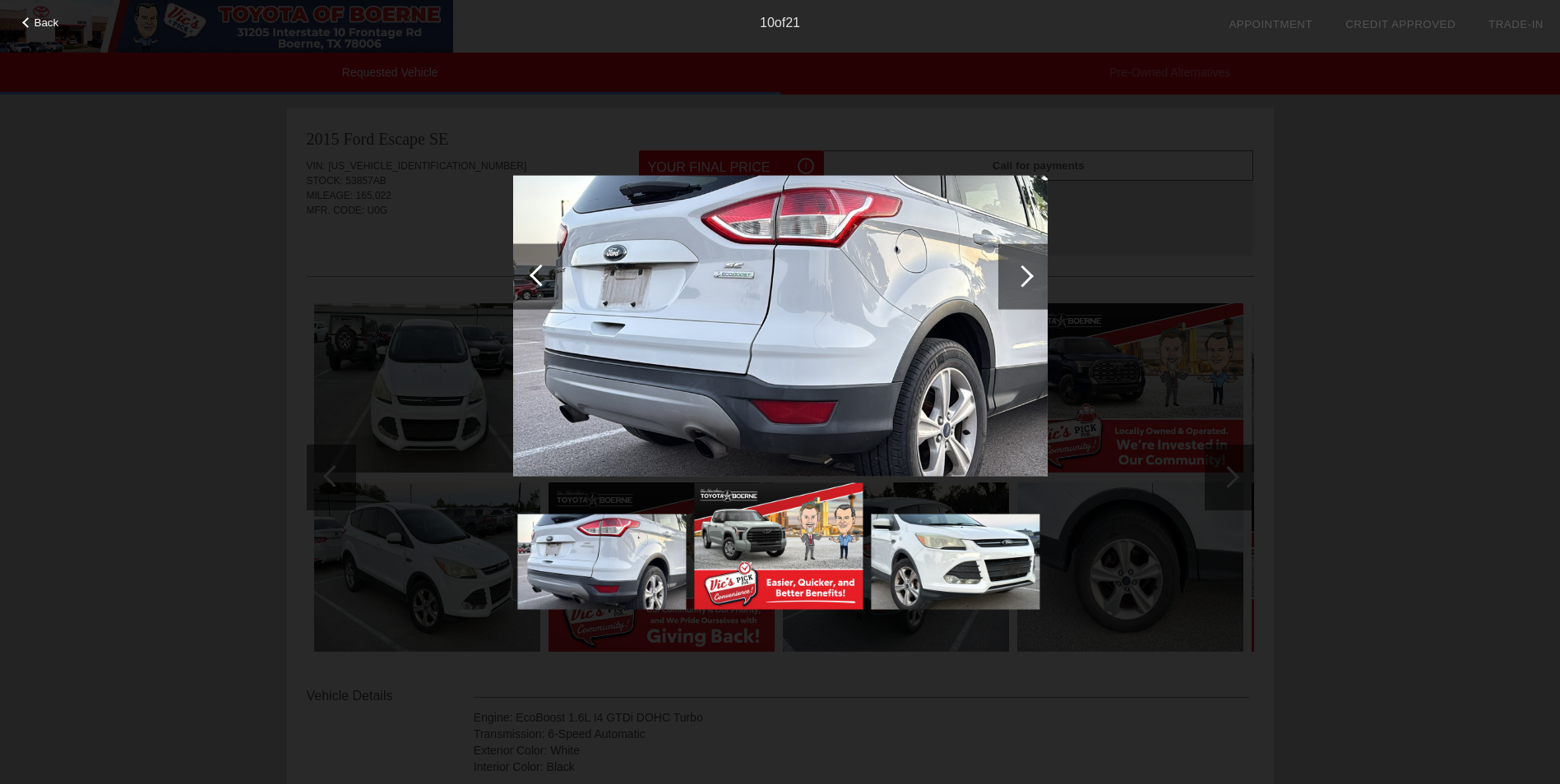
click at [1026, 277] on div at bounding box center [1022, 276] width 22 height 22
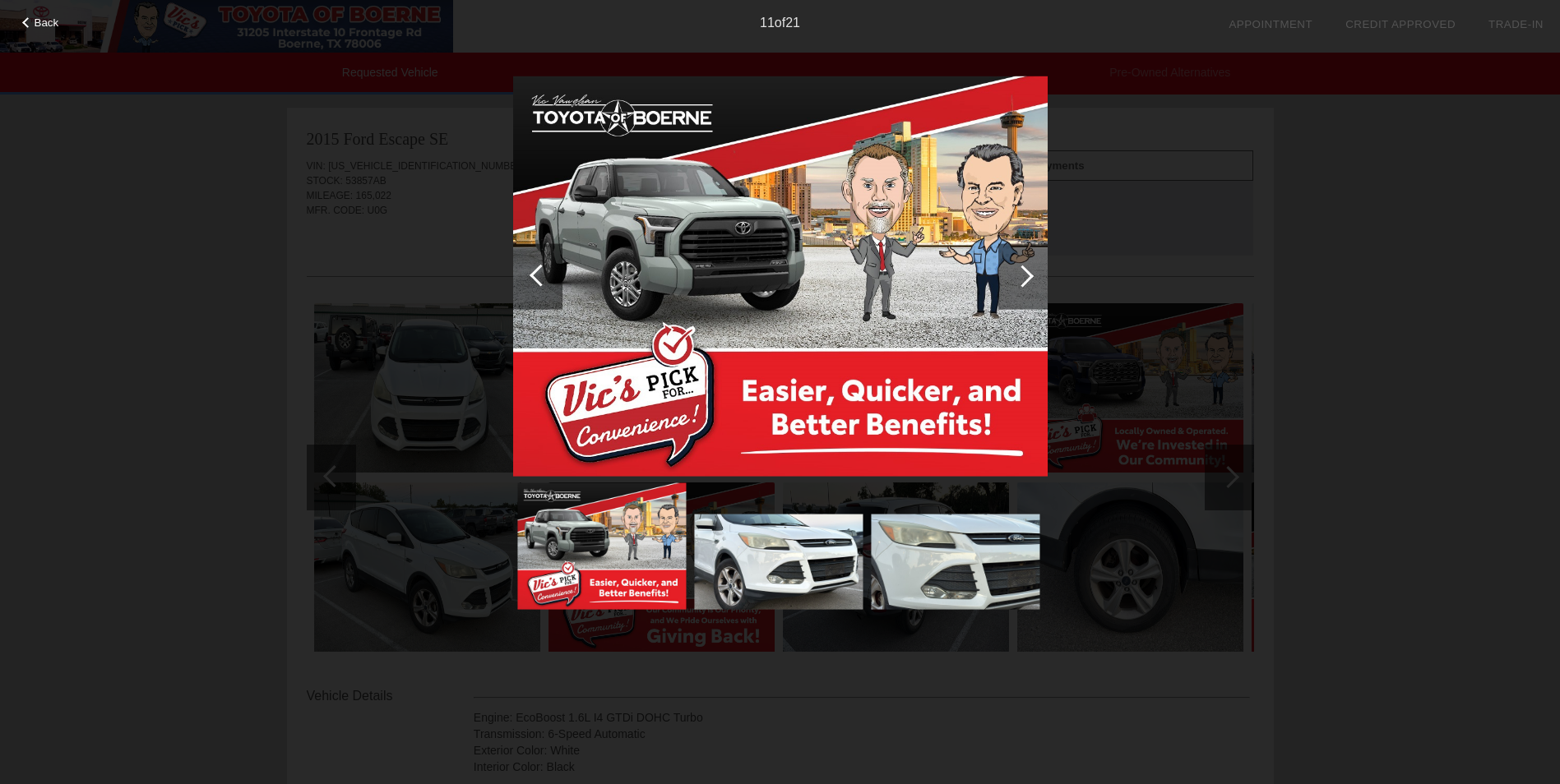
click at [1026, 277] on div at bounding box center [1022, 276] width 22 height 22
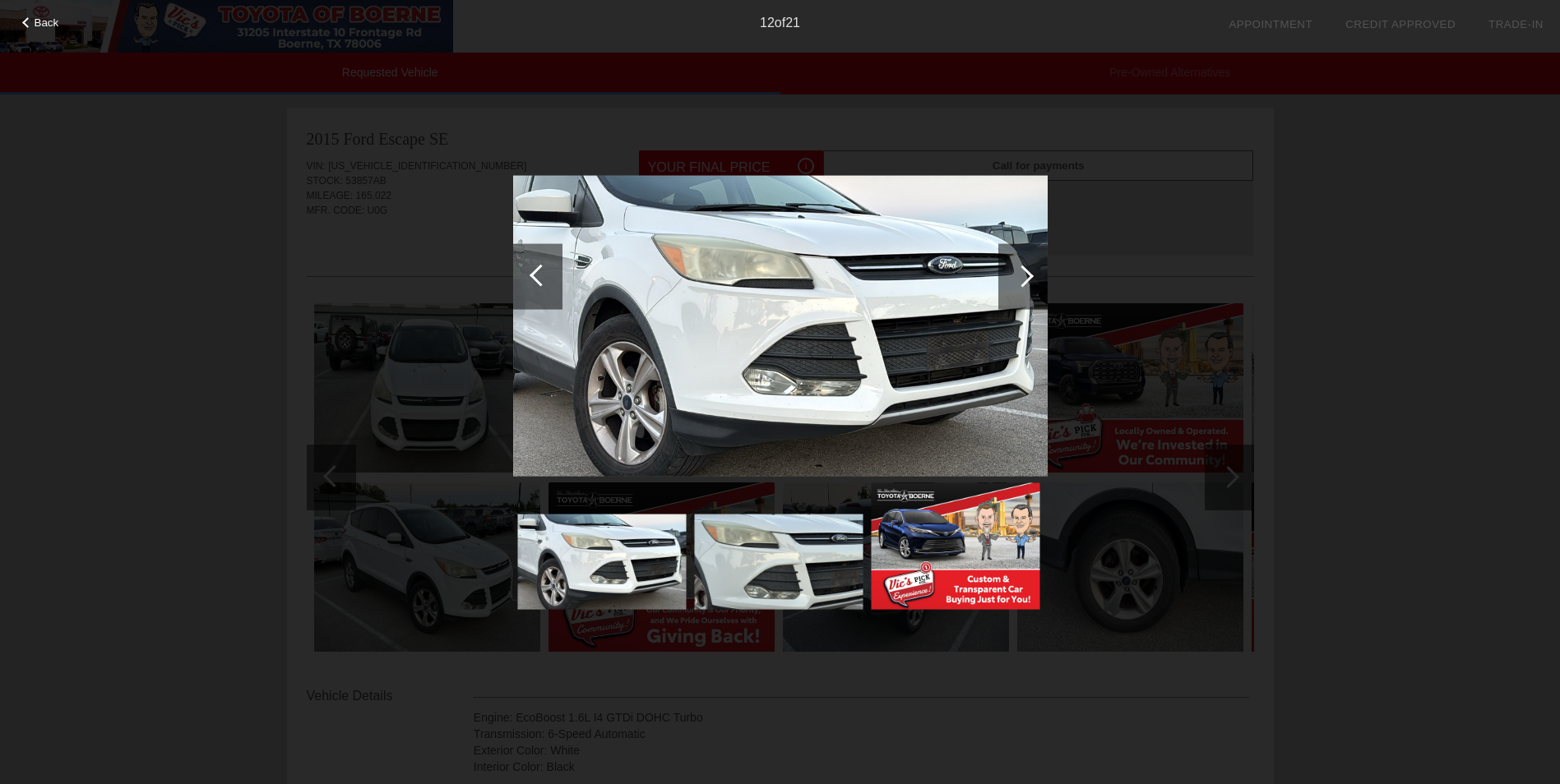
click at [1026, 277] on div at bounding box center [1022, 276] width 22 height 22
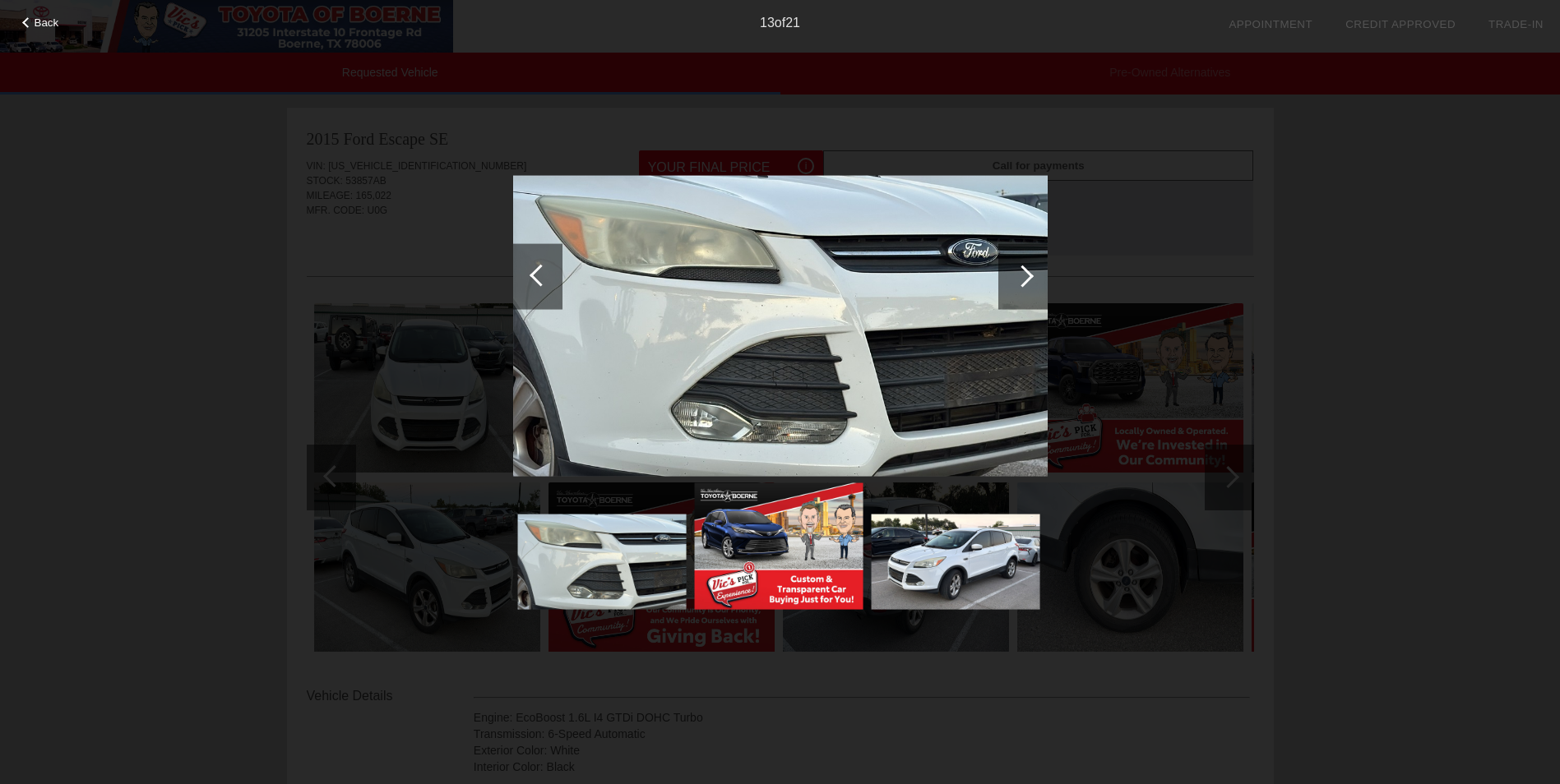
click at [1026, 277] on div at bounding box center [1022, 276] width 22 height 22
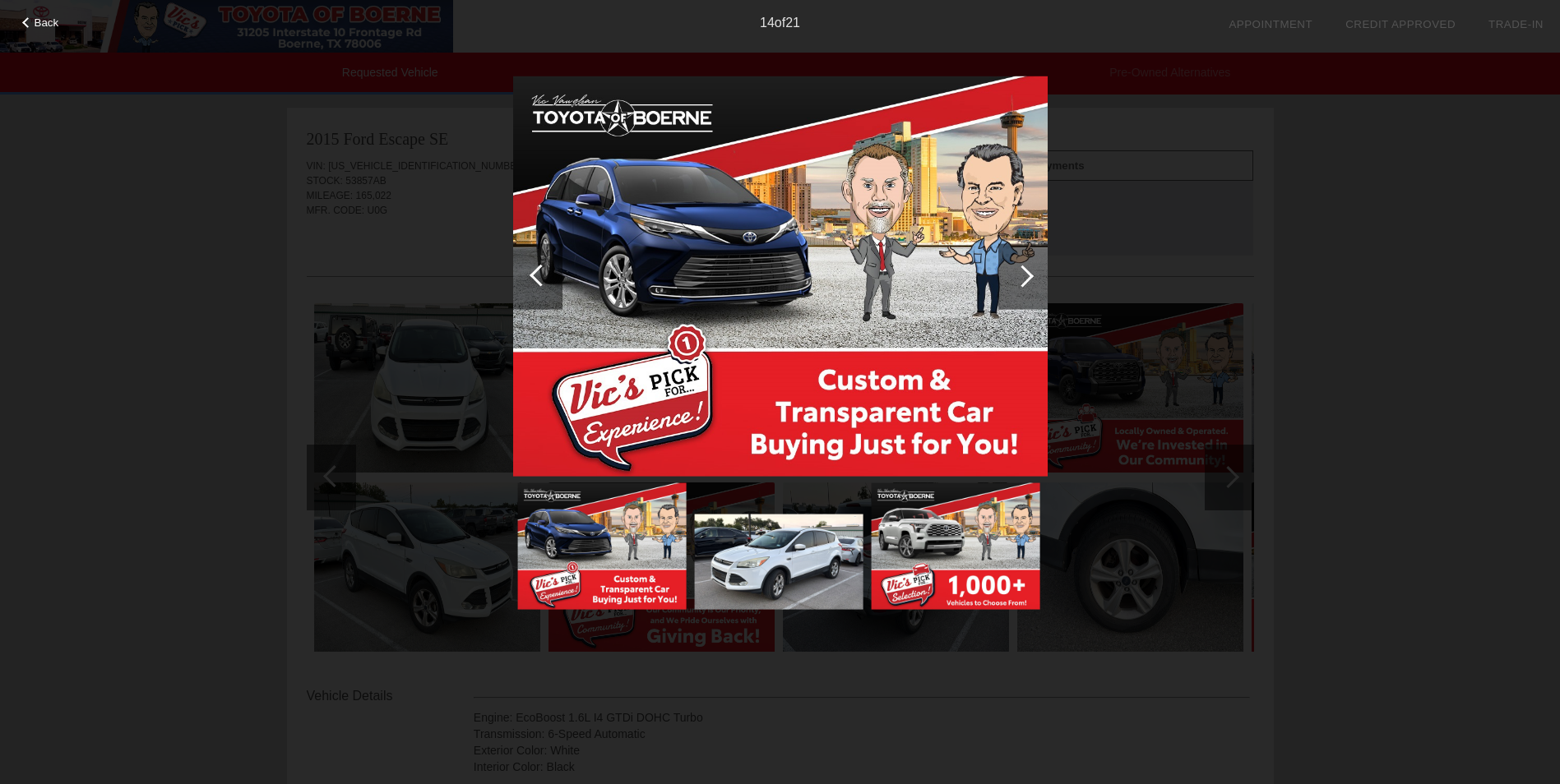
click at [1026, 277] on div at bounding box center [1022, 276] width 22 height 22
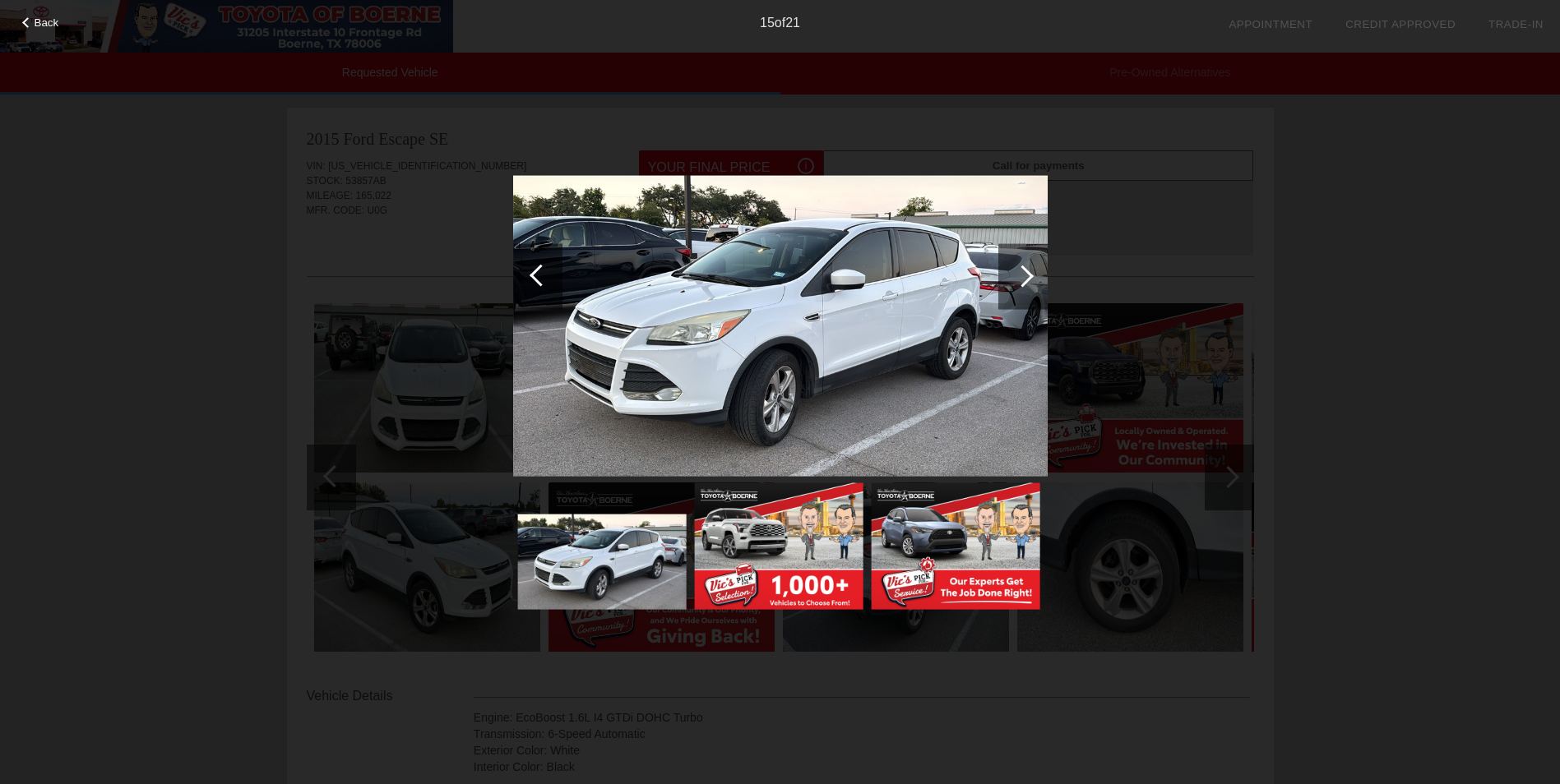
click at [41, 24] on span "Back" at bounding box center [46, 22] width 24 height 13
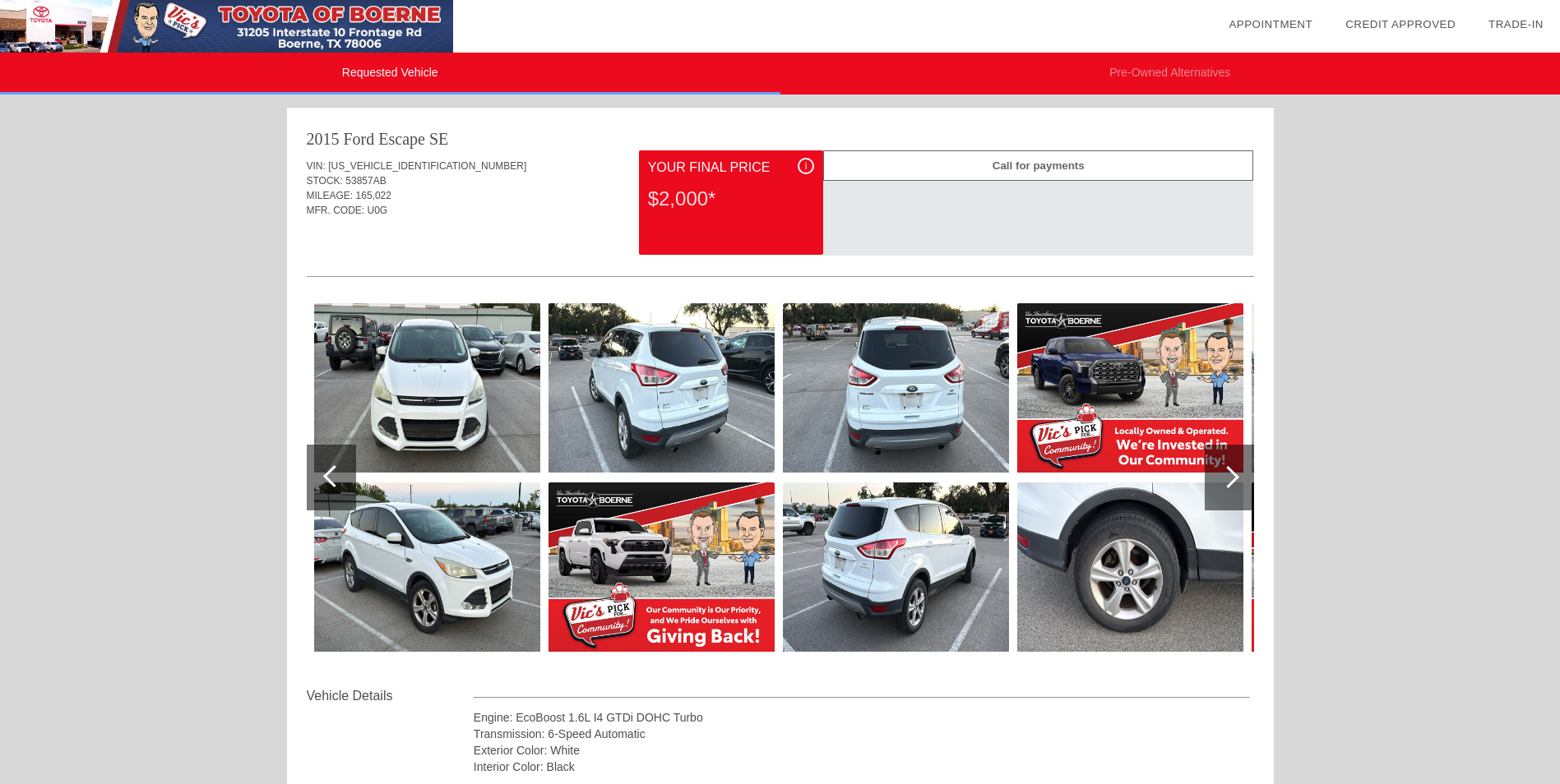
click at [129, 261] on div "Requested Vehicle Pre-Owned Alternatives date_range Appointment check_box Credi…" at bounding box center [780, 694] width 1560 height 1388
click at [138, 234] on div "Requested Vehicle Pre-Owned Alternatives date_range Appointment check_box Credi…" at bounding box center [780, 694] width 1560 height 1388
click at [148, 397] on div "Requested Vehicle Pre-Owned Alternatives date_range Appointment check_box Credi…" at bounding box center [780, 694] width 1560 height 1388
click at [147, 344] on div "Requested Vehicle Pre-Owned Alternatives date_range Appointment check_box Credi…" at bounding box center [780, 694] width 1560 height 1388
click at [144, 343] on div "Requested Vehicle Pre-Owned Alternatives date_range Appointment check_box Credi…" at bounding box center [780, 694] width 1560 height 1388
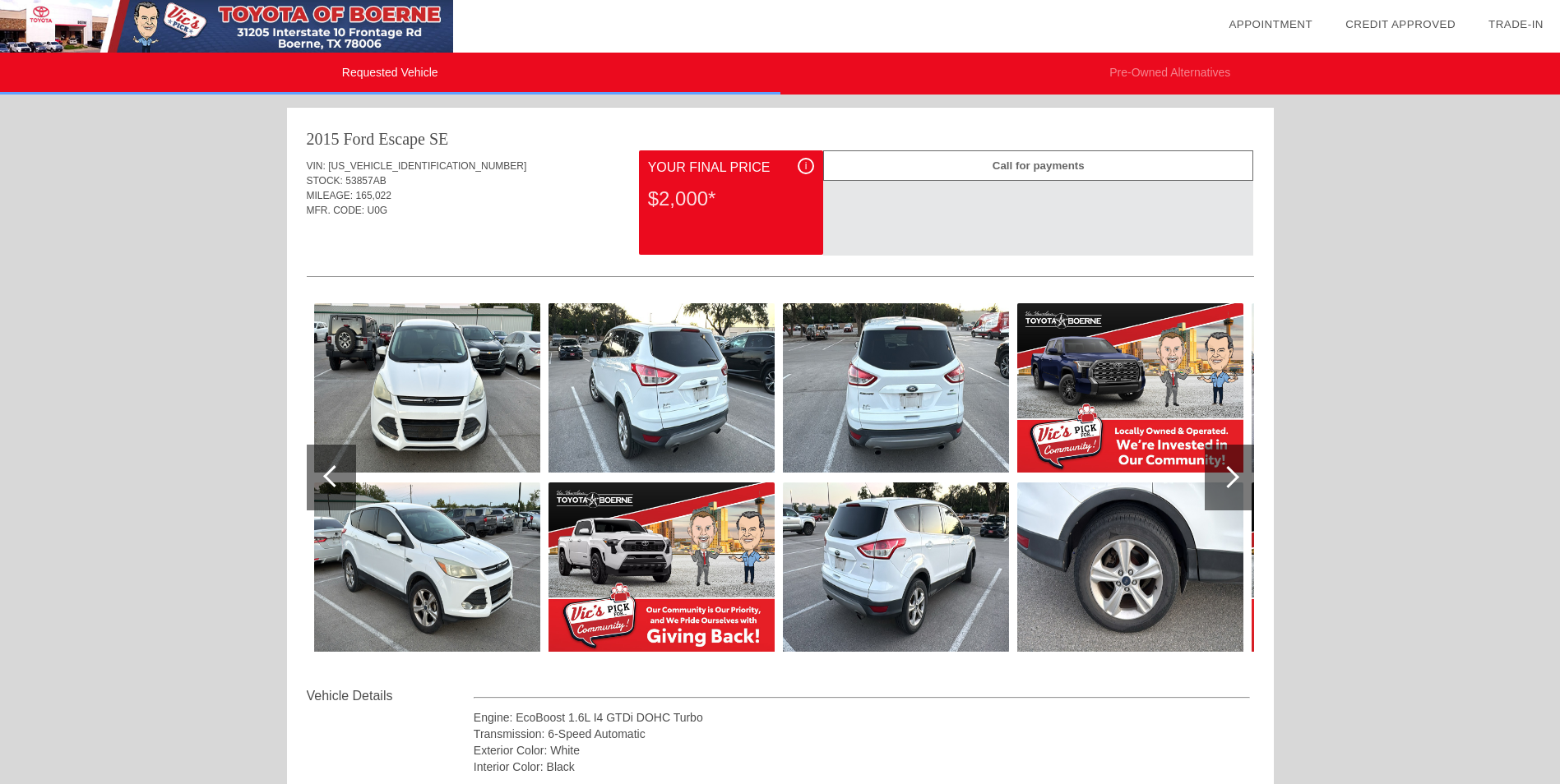
click at [1390, 351] on div "Requested Vehicle Pre-Owned Alternatives date_range Appointment check_box Credi…" at bounding box center [780, 694] width 1560 height 1388
click at [1410, 374] on div "Requested Vehicle Pre-Owned Alternatives date_range Appointment check_box Credi…" at bounding box center [780, 694] width 1560 height 1388
click at [143, 365] on div "Requested Vehicle Pre-Owned Alternatives date_range Appointment check_box Credi…" at bounding box center [780, 694] width 1560 height 1388
click at [1403, 348] on div "Requested Vehicle Pre-Owned Alternatives date_range Appointment check_box Credi…" at bounding box center [780, 694] width 1560 height 1388
